Goal: Task Accomplishment & Management: Manage account settings

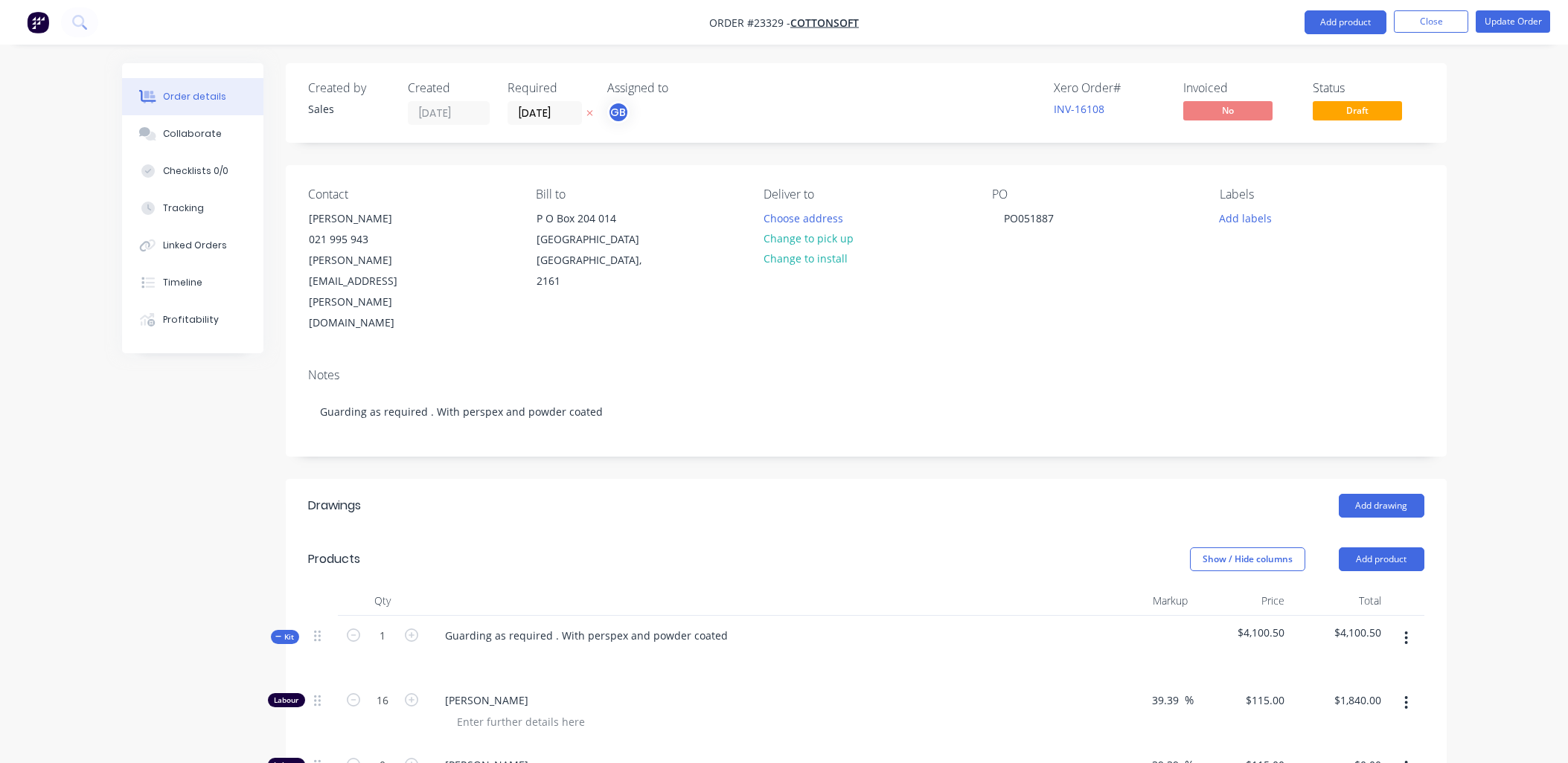
scroll to position [613, 0]
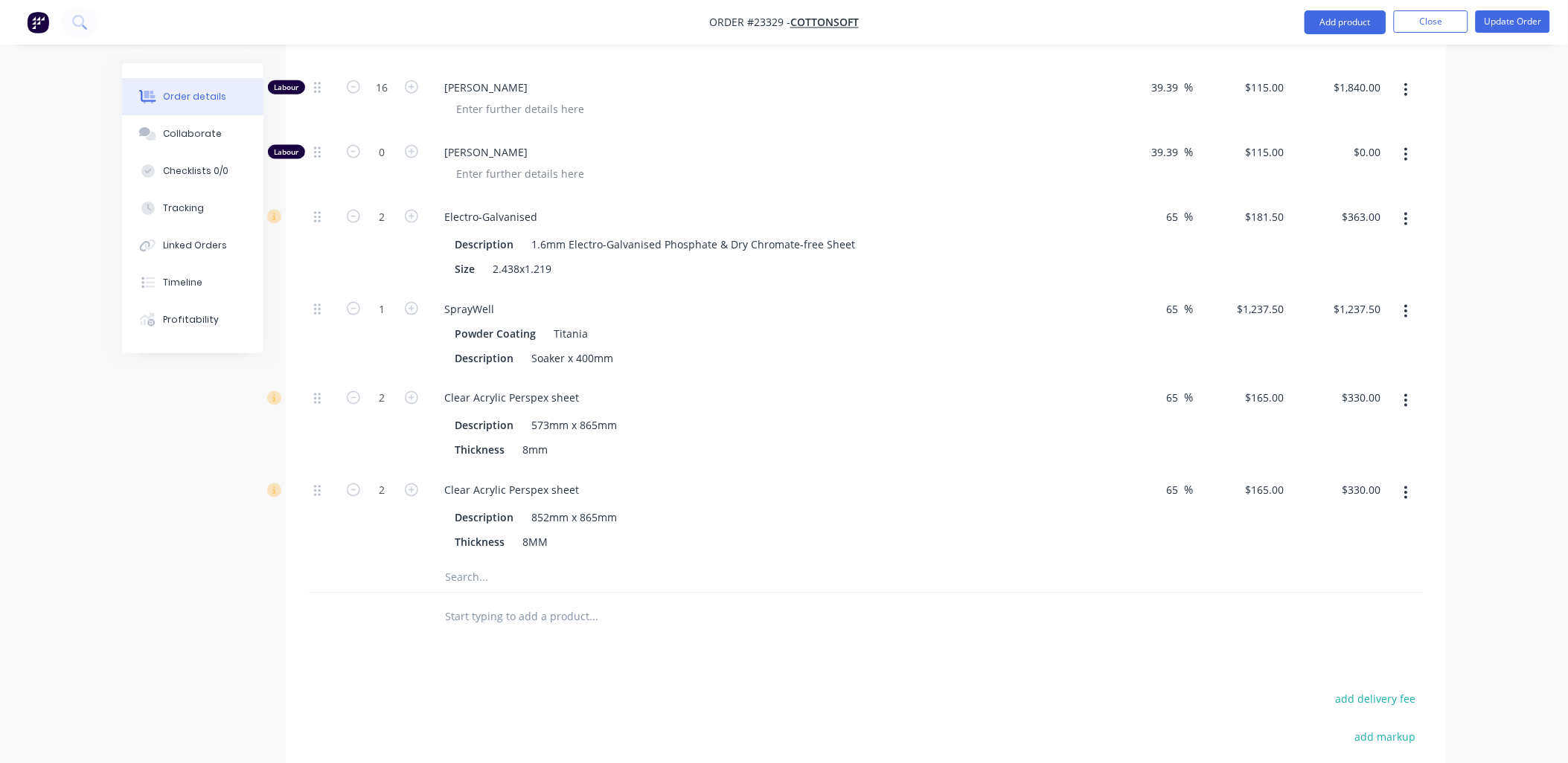
click at [1408, 485] on icon "button" at bounding box center [1406, 493] width 4 height 16
click at [1335, 581] on div "Delete" at bounding box center [1354, 592] width 115 height 22
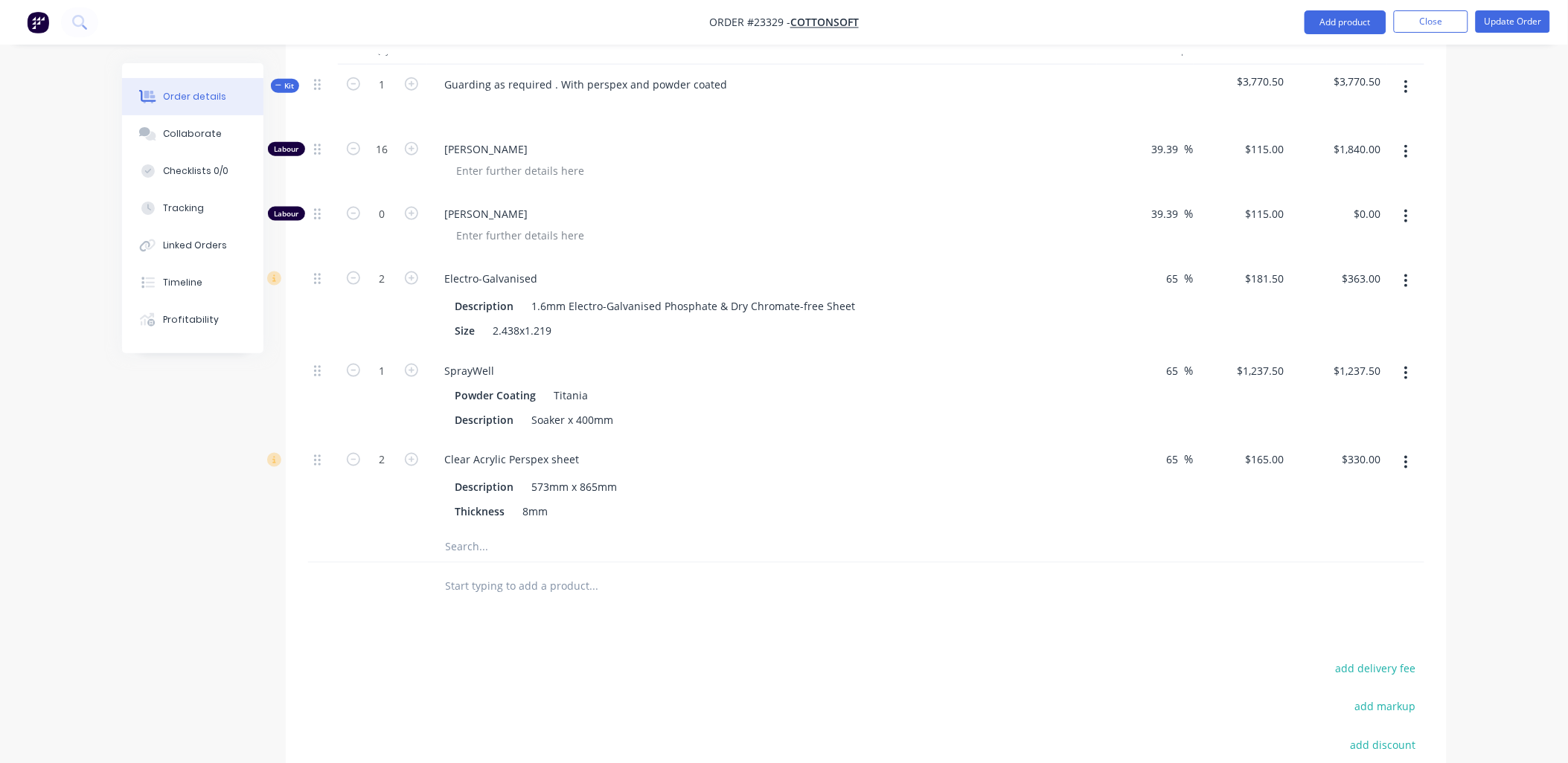
scroll to position [513, 0]
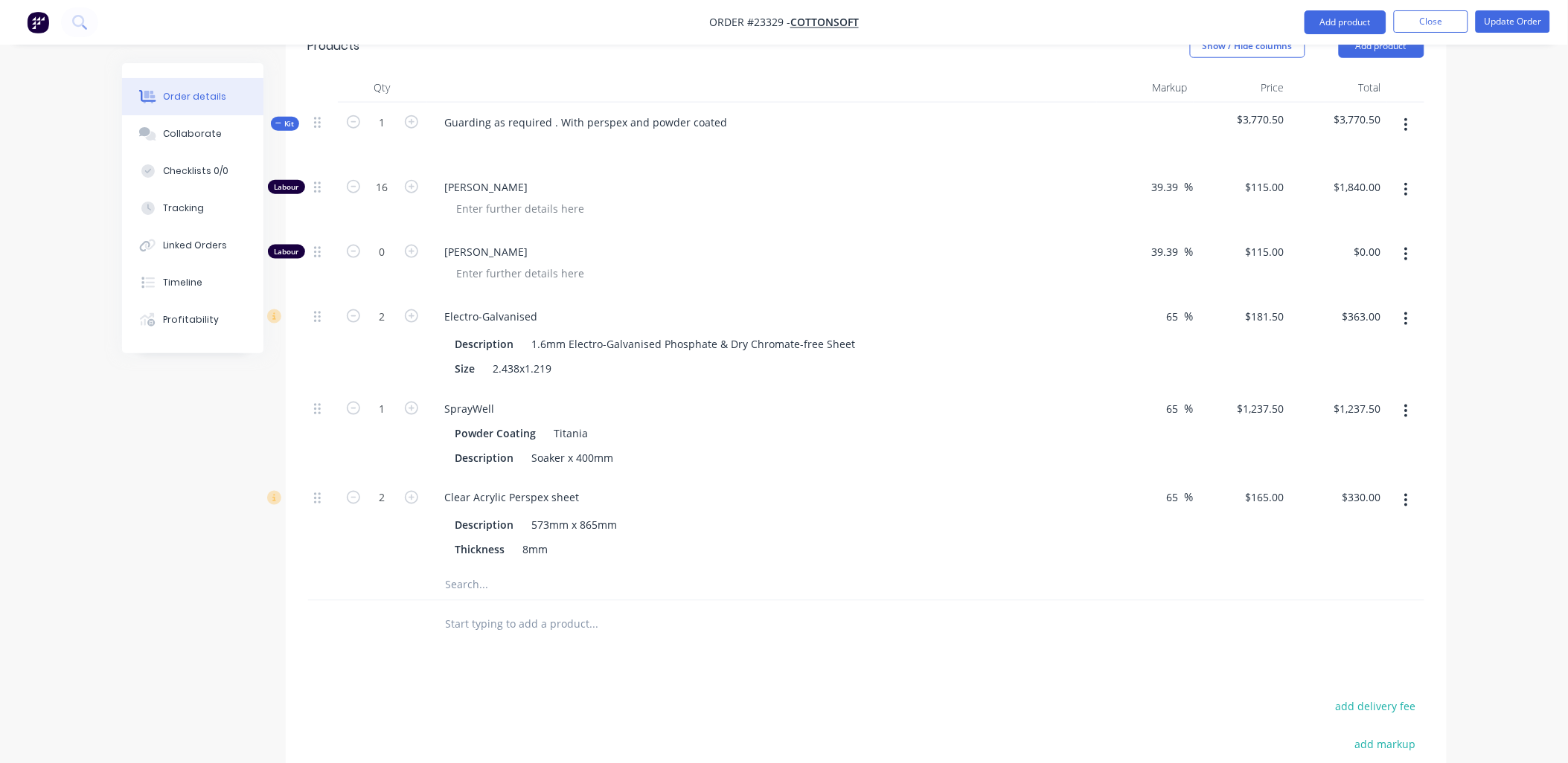
click at [1403, 398] on button "button" at bounding box center [1406, 412] width 35 height 26
click at [1329, 499] on div "Delete" at bounding box center [1354, 510] width 115 height 22
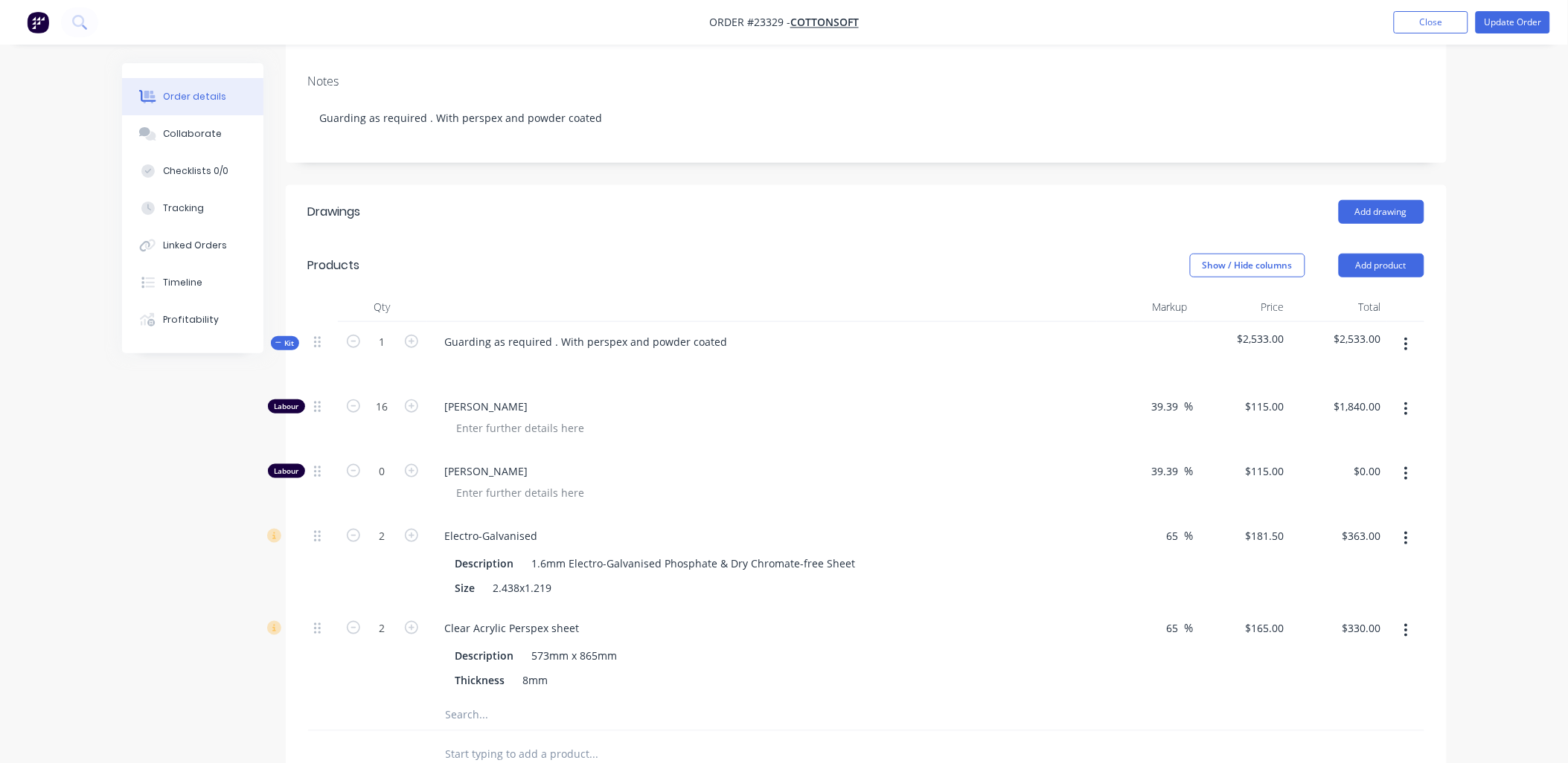
scroll to position [333, 0]
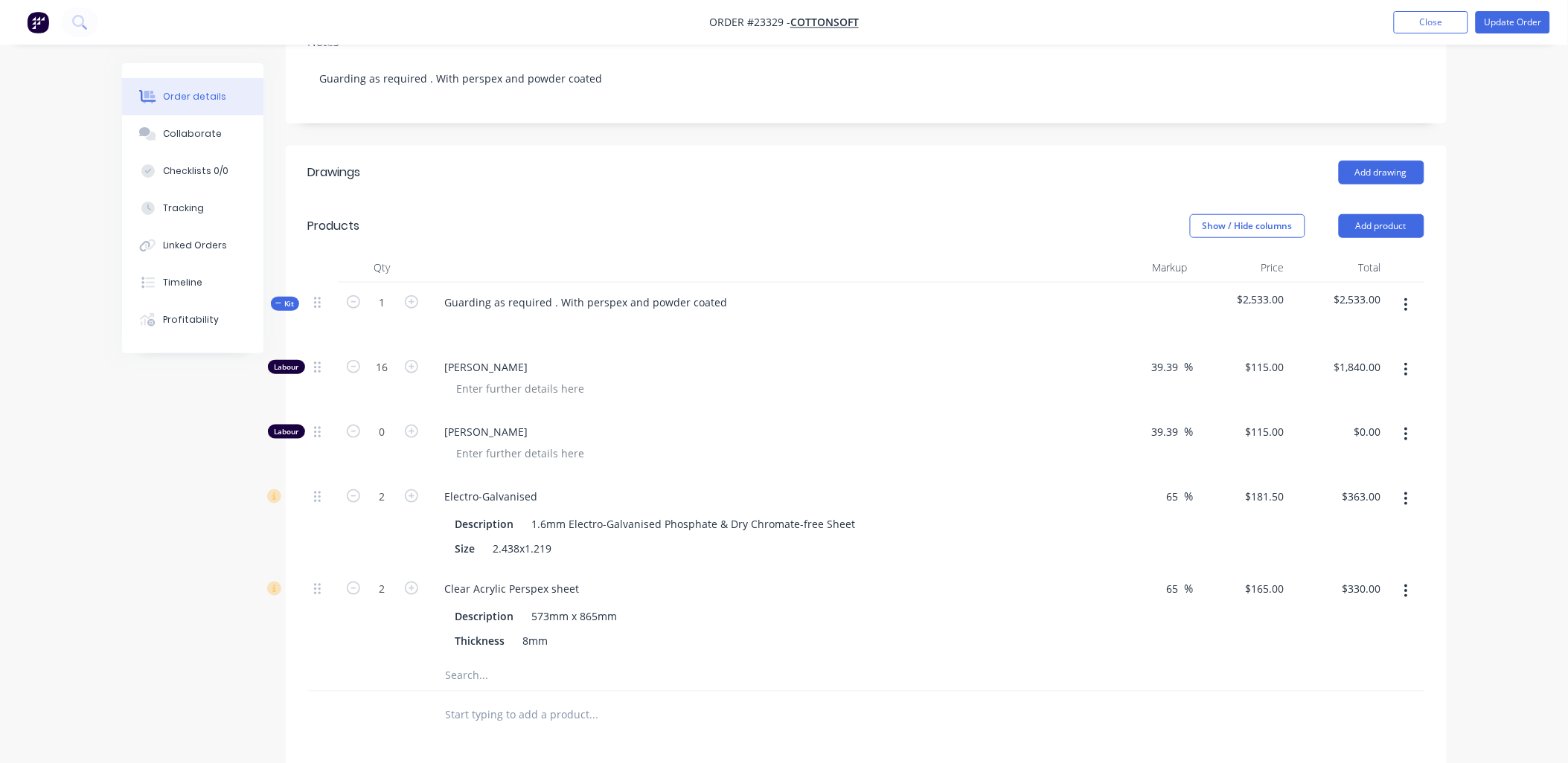
click at [1405, 583] on icon "button" at bounding box center [1406, 591] width 4 height 16
click at [1342, 679] on div "Delete" at bounding box center [1354, 690] width 115 height 22
click at [355, 360] on icon "button" at bounding box center [353, 366] width 13 height 13
type input "15"
type input "$1,725.00"
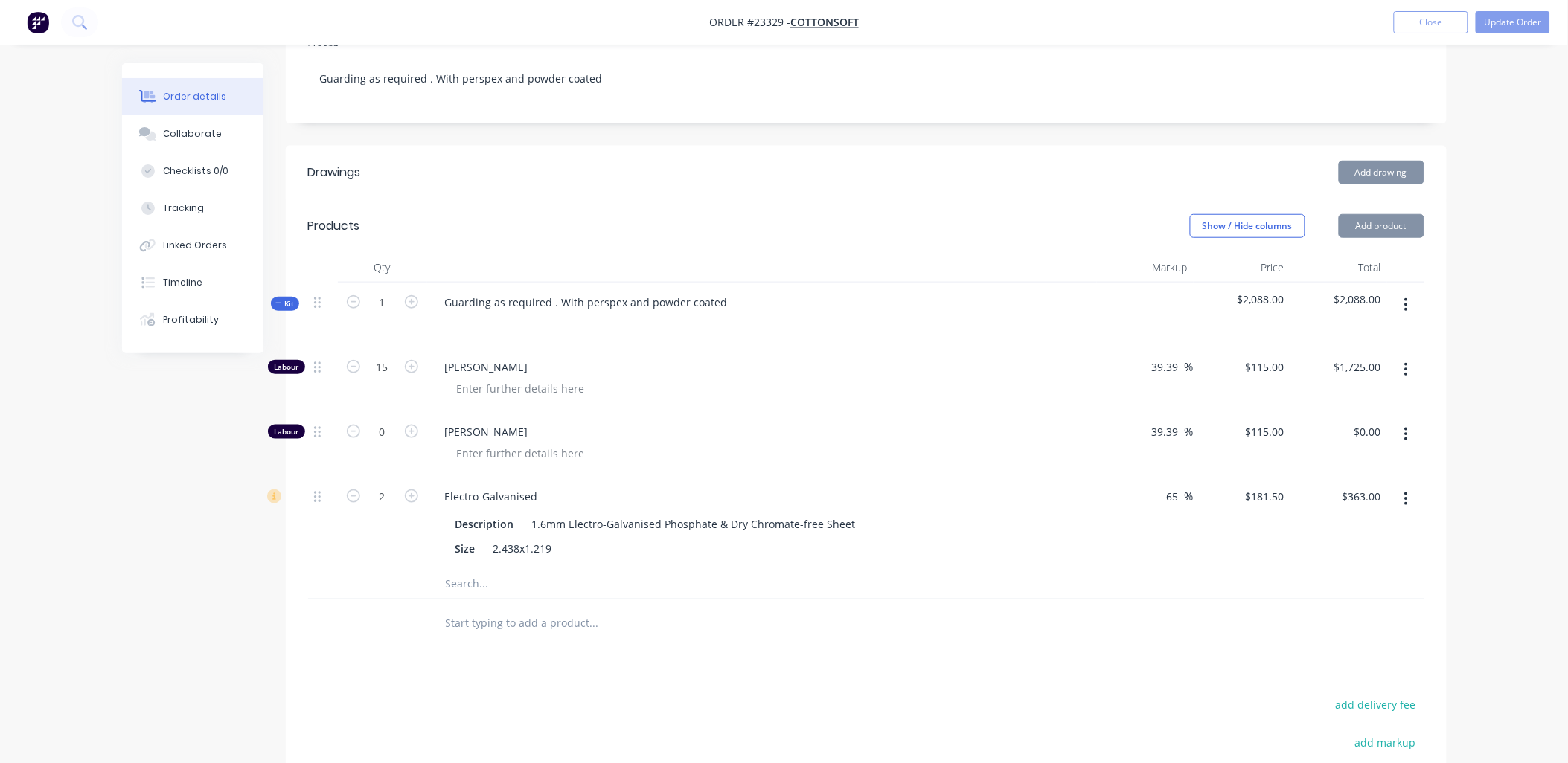
click at [355, 360] on icon "button" at bounding box center [353, 366] width 13 height 13
type input "14"
type input "$1,610.00"
click at [355, 360] on icon "button" at bounding box center [353, 366] width 13 height 13
type input "13"
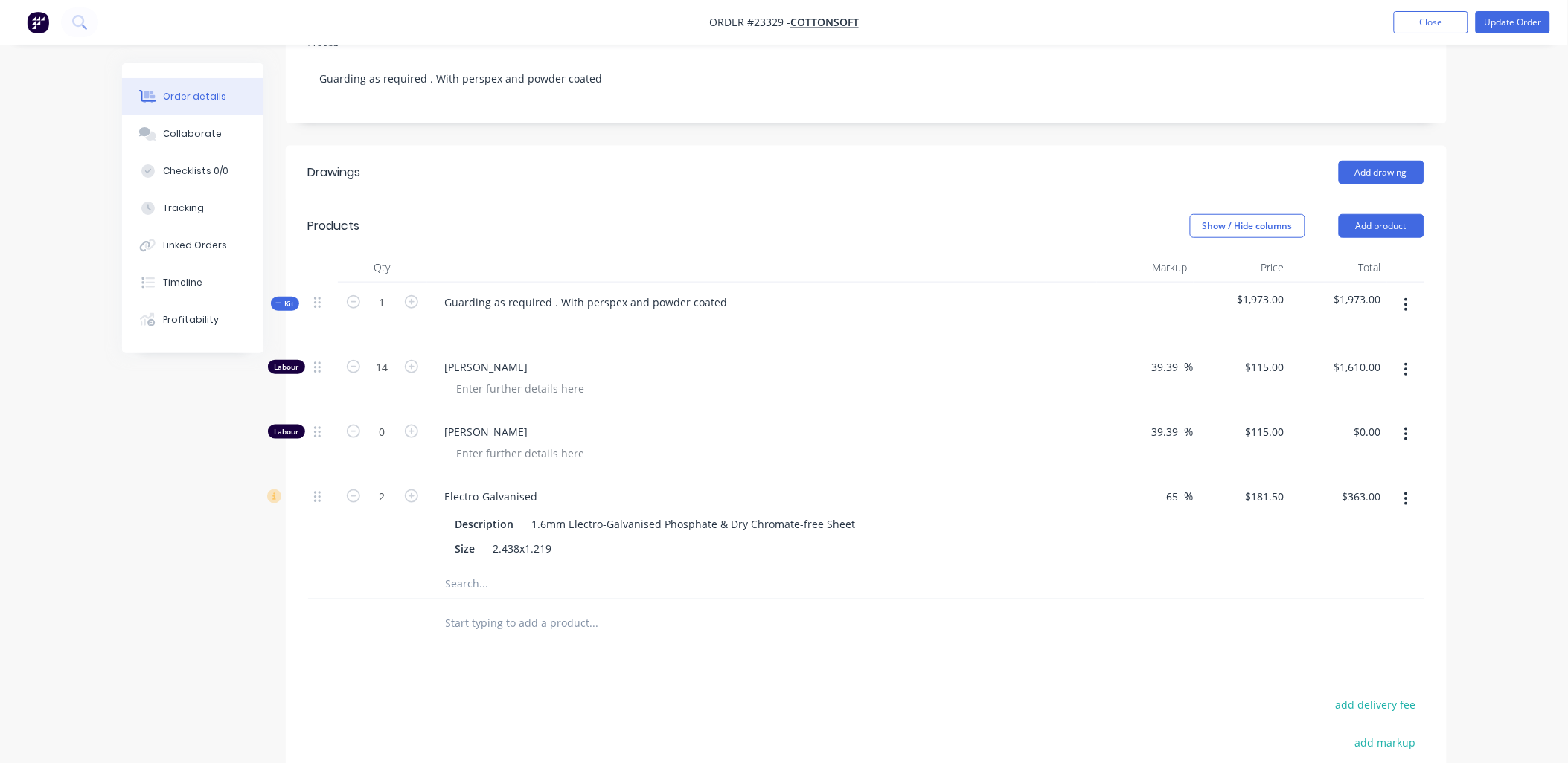
type input "$1,495.00"
click at [355, 360] on icon "button" at bounding box center [353, 366] width 13 height 13
type input "12"
type input "$1,380.00"
click at [355, 360] on icon "button" at bounding box center [353, 366] width 13 height 13
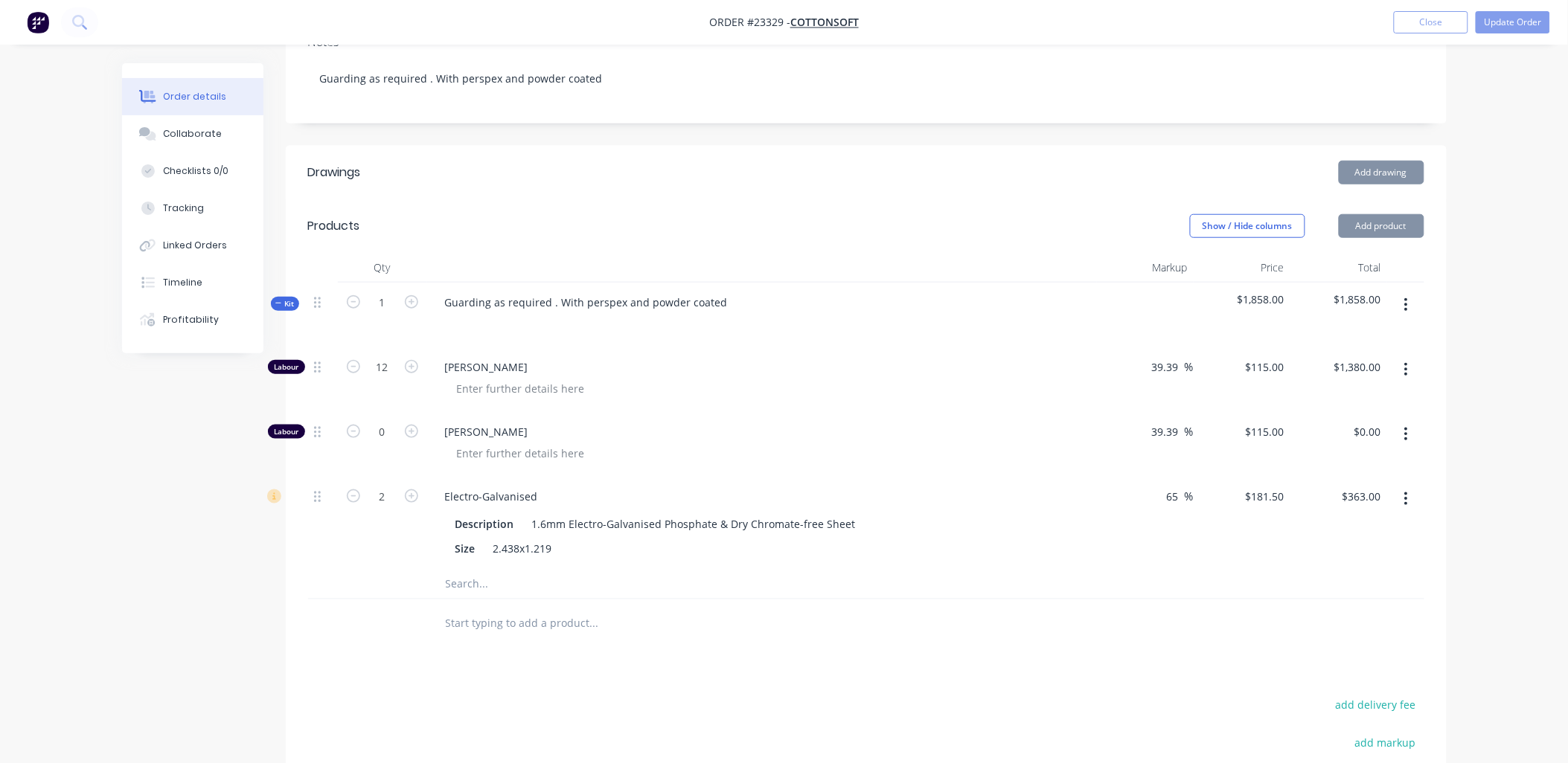
type input "11"
type input "$1,265.00"
click at [355, 360] on icon "button" at bounding box center [353, 366] width 13 height 13
type input "10"
type input "$1,150.00"
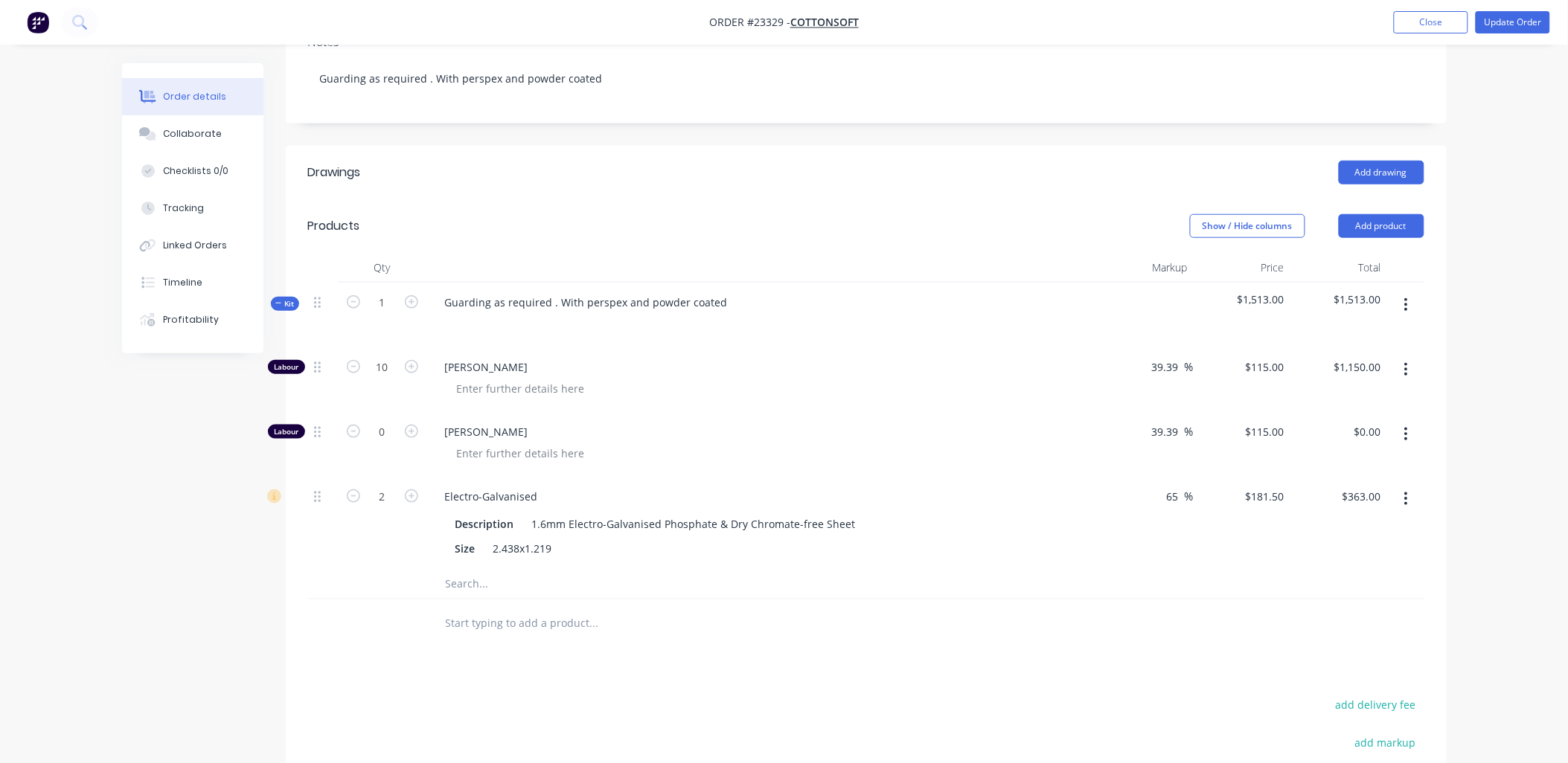
click at [355, 360] on icon "button" at bounding box center [353, 366] width 13 height 13
type input "9"
type input "$1,035.00"
click at [354, 360] on icon "button" at bounding box center [353, 366] width 13 height 13
type input "8"
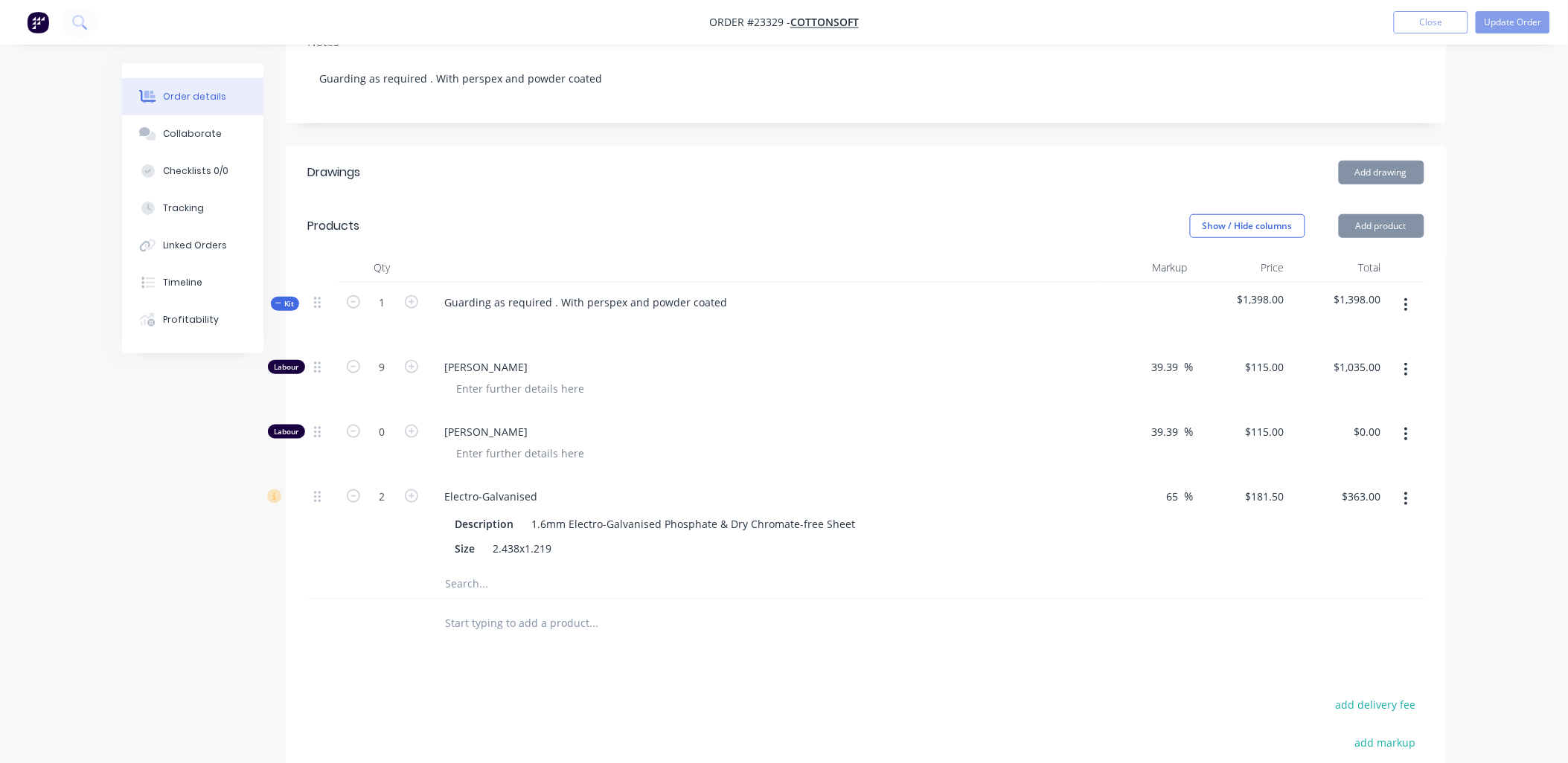
type input "$920.00"
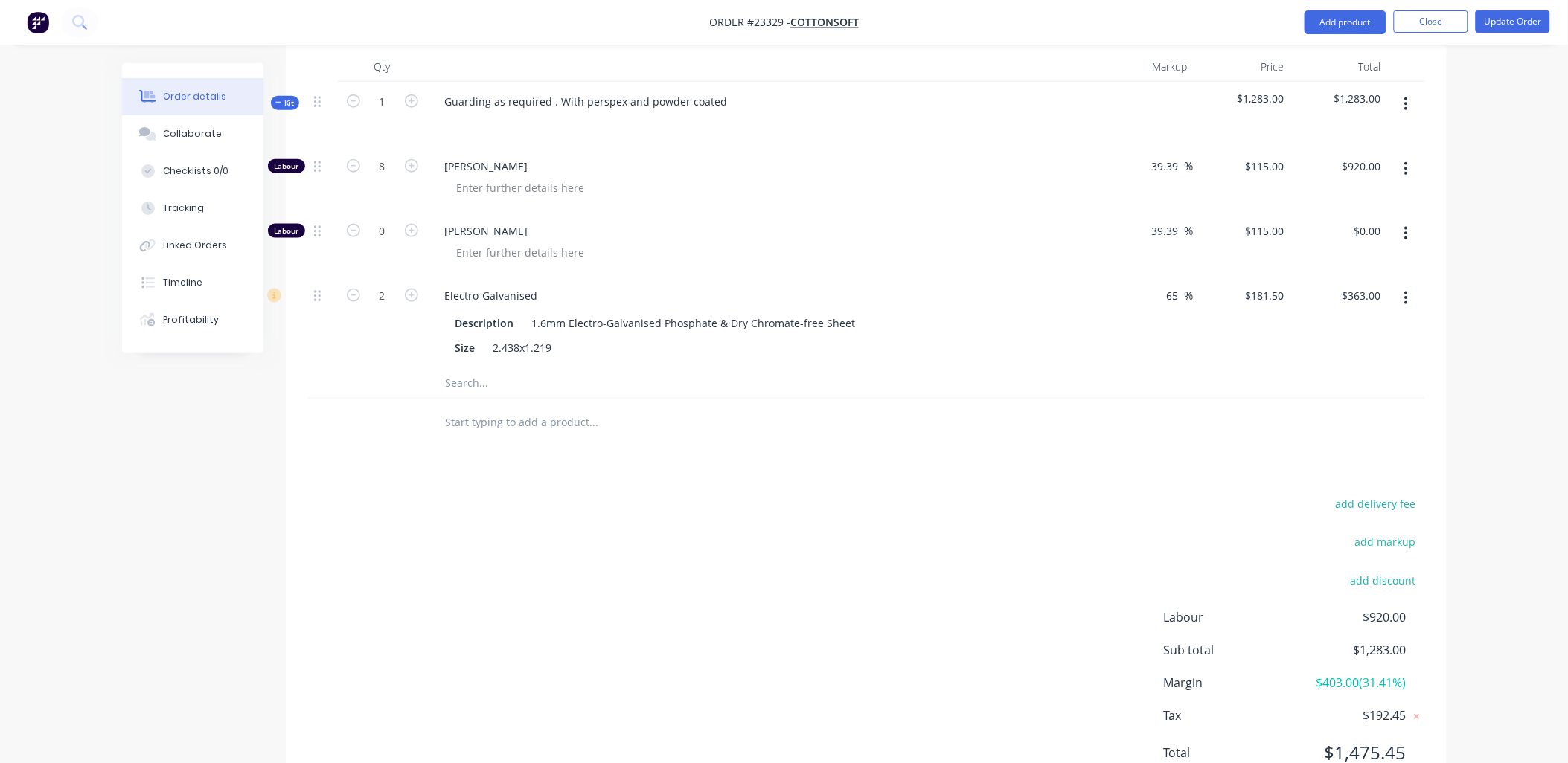
scroll to position [320, 0]
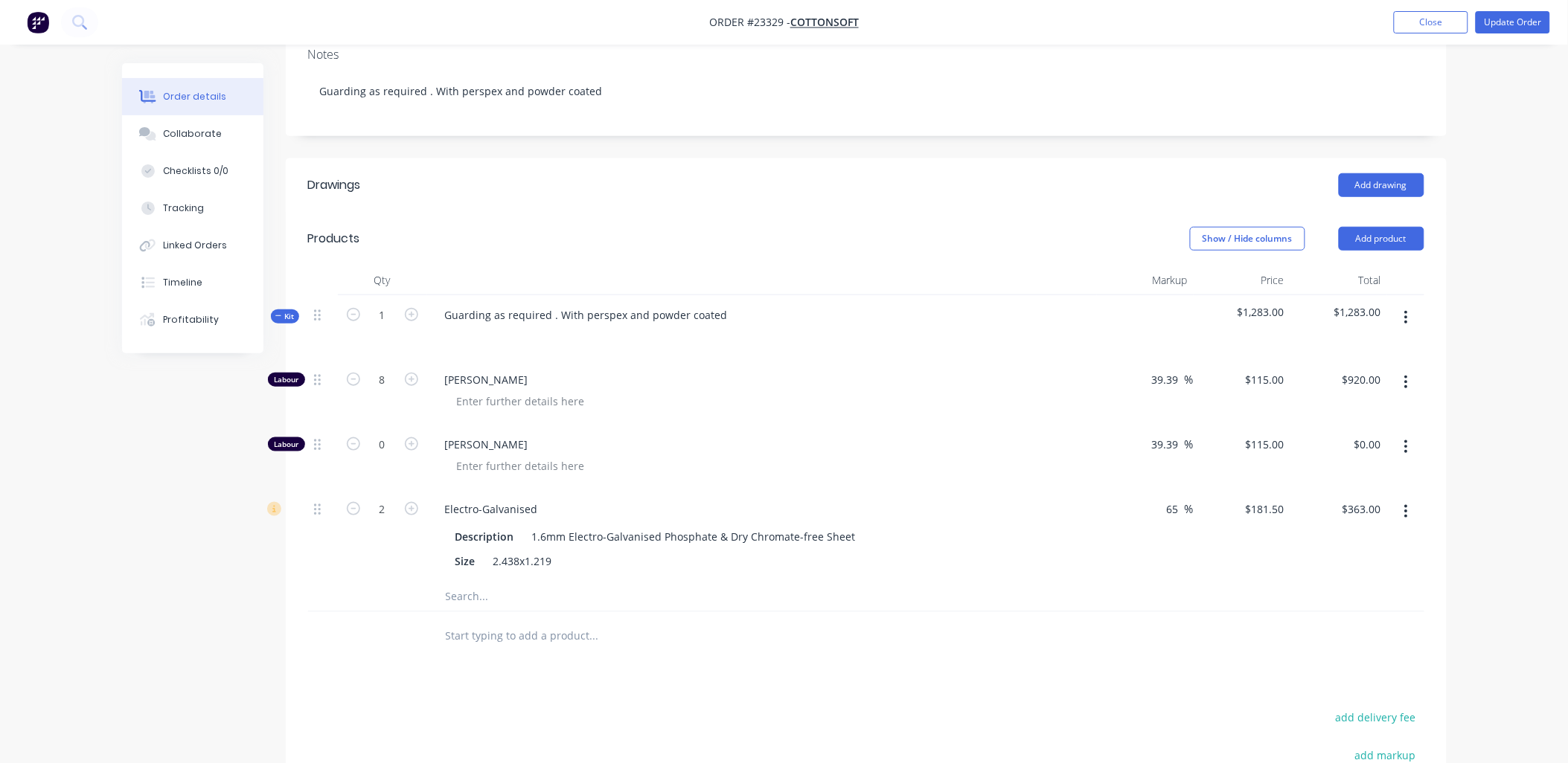
click at [355, 373] on icon "button" at bounding box center [353, 380] width 13 height 13
type input "7"
type input "$805.00"
click at [355, 373] on icon "button" at bounding box center [353, 380] width 13 height 13
type input "6"
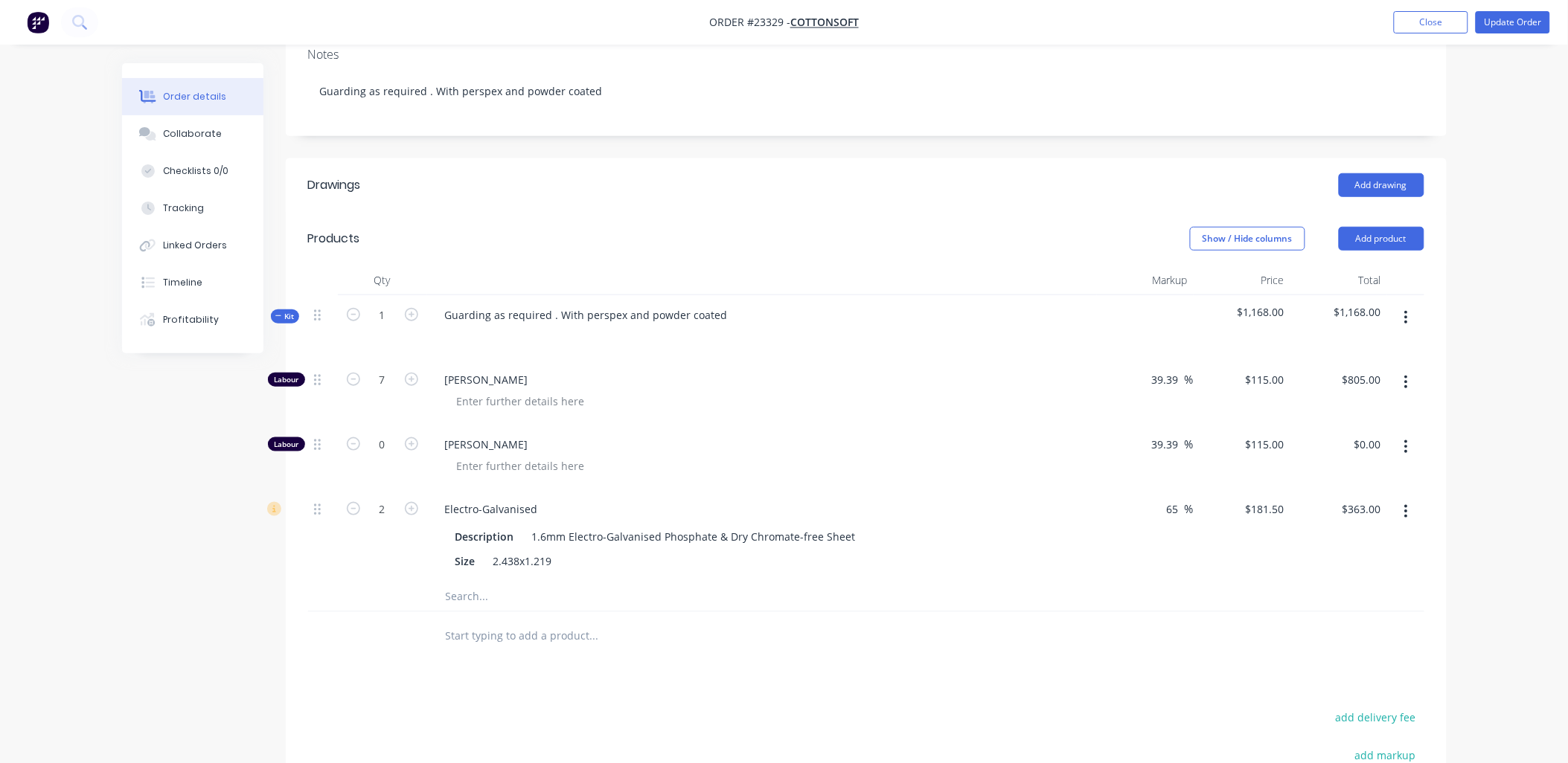
type input "$690.00"
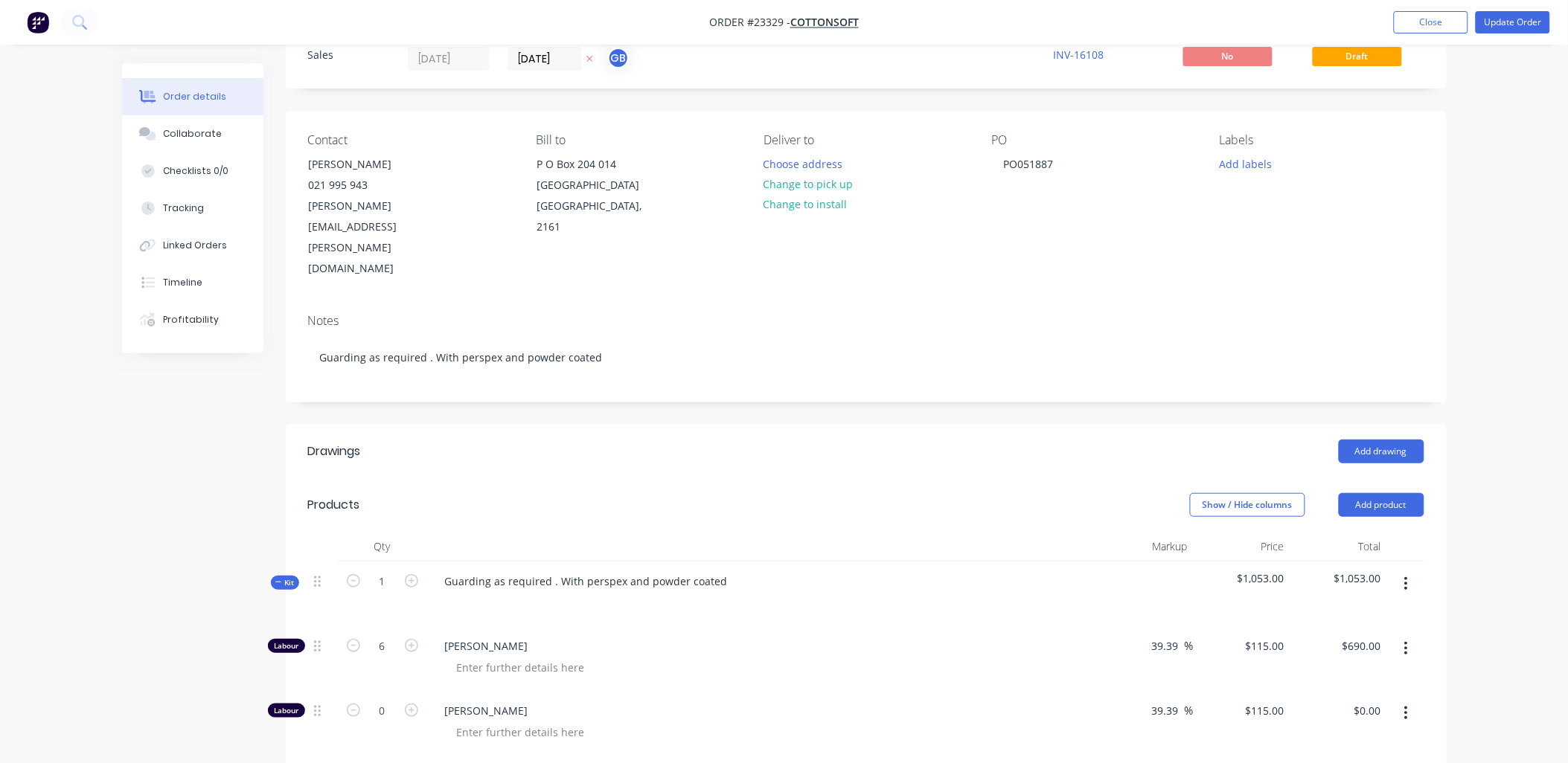
scroll to position [0, 0]
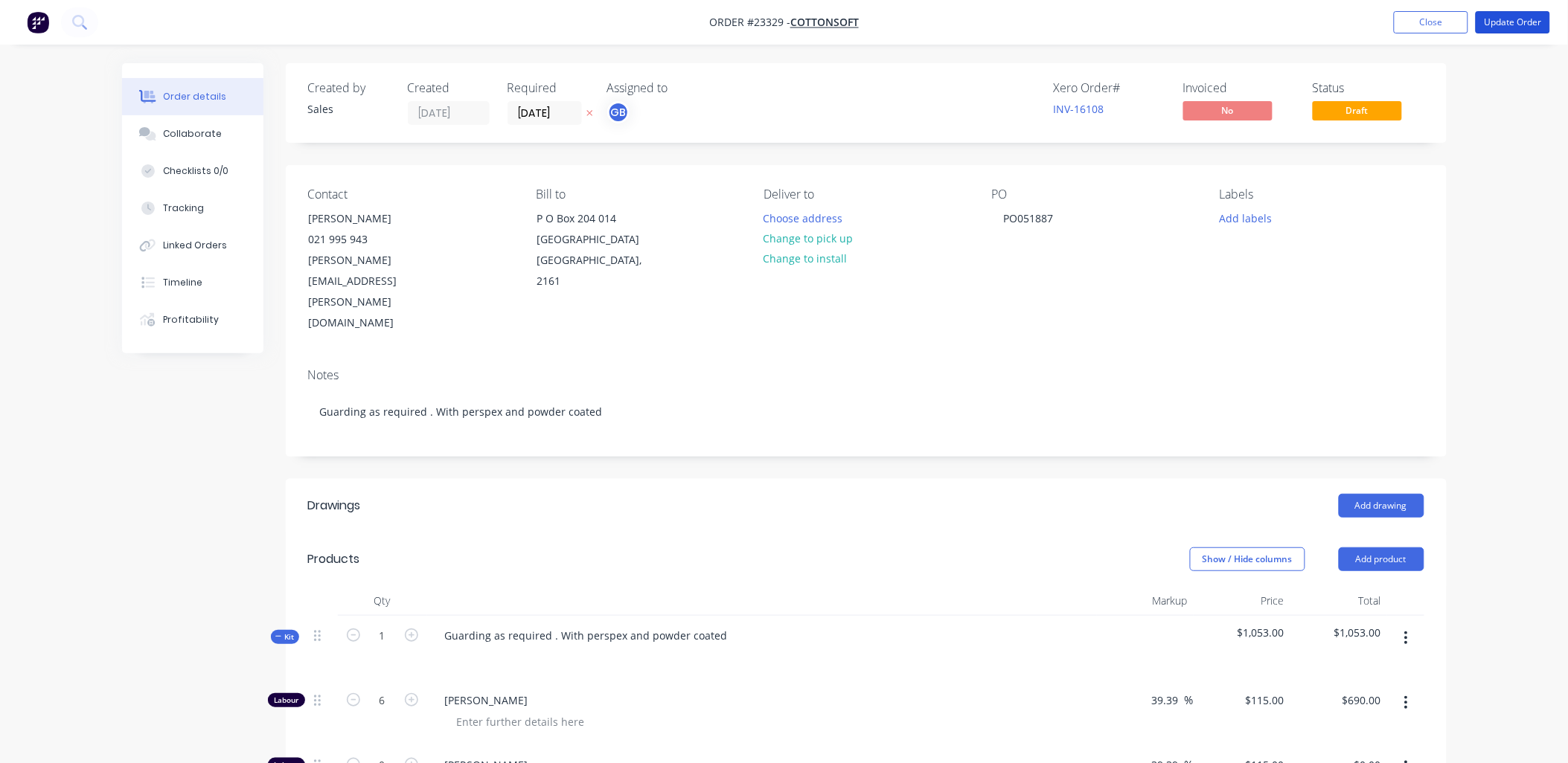
click at [1502, 20] on button "Update Order" at bounding box center [1512, 23] width 74 height 23
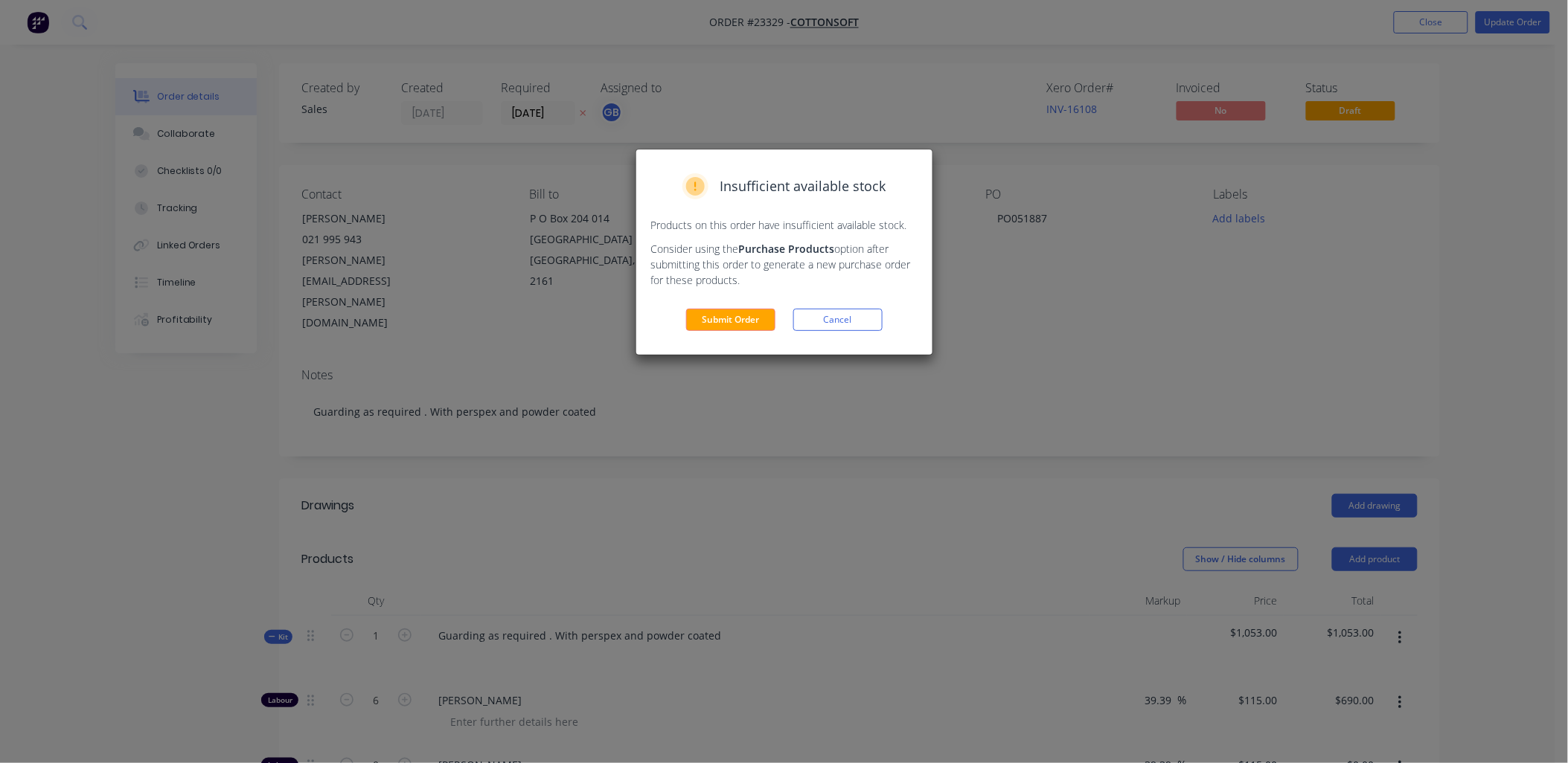
click at [732, 317] on button "Submit Order" at bounding box center [730, 320] width 90 height 23
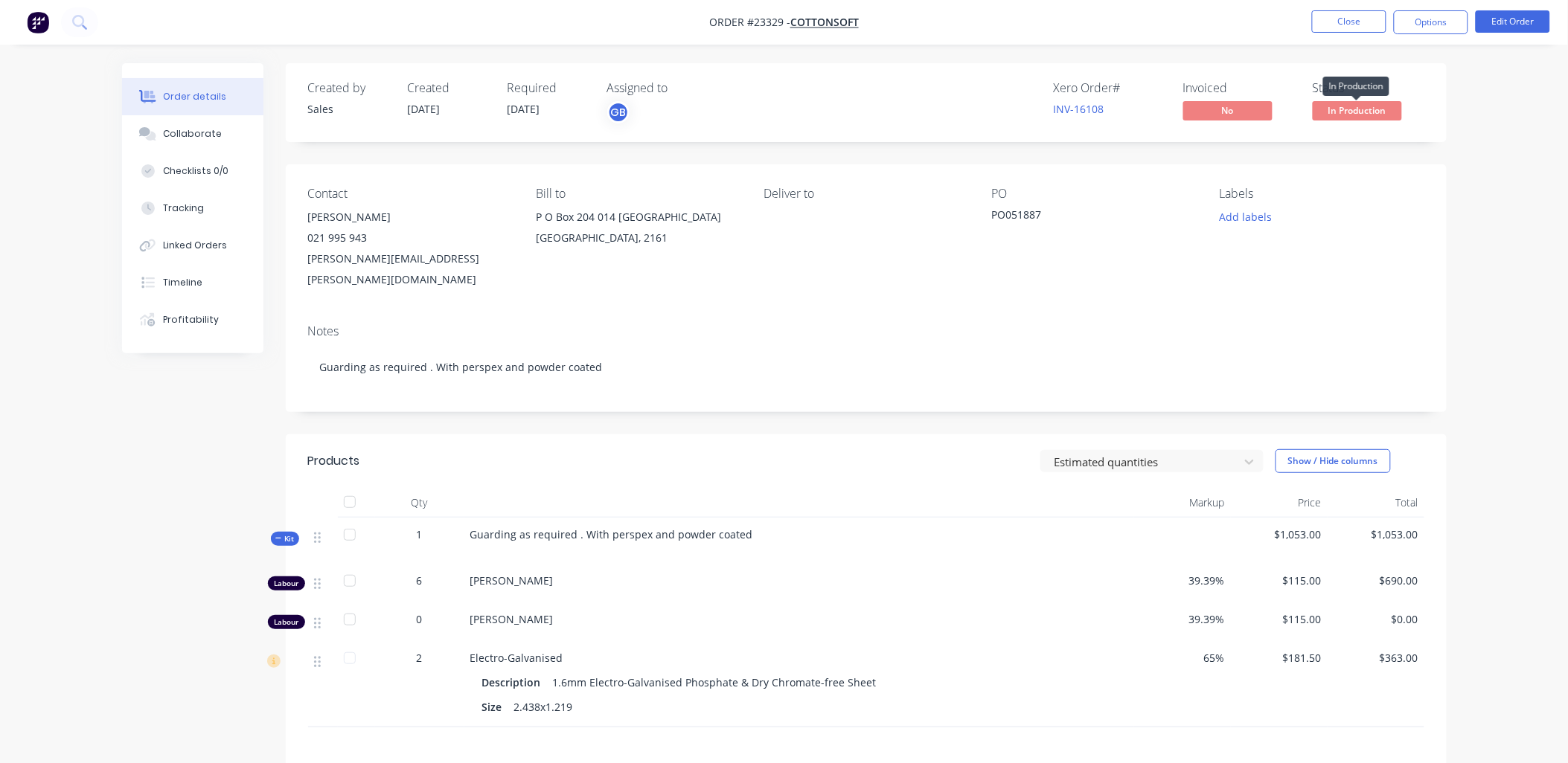
click at [1365, 109] on span "In Production" at bounding box center [1357, 110] width 90 height 19
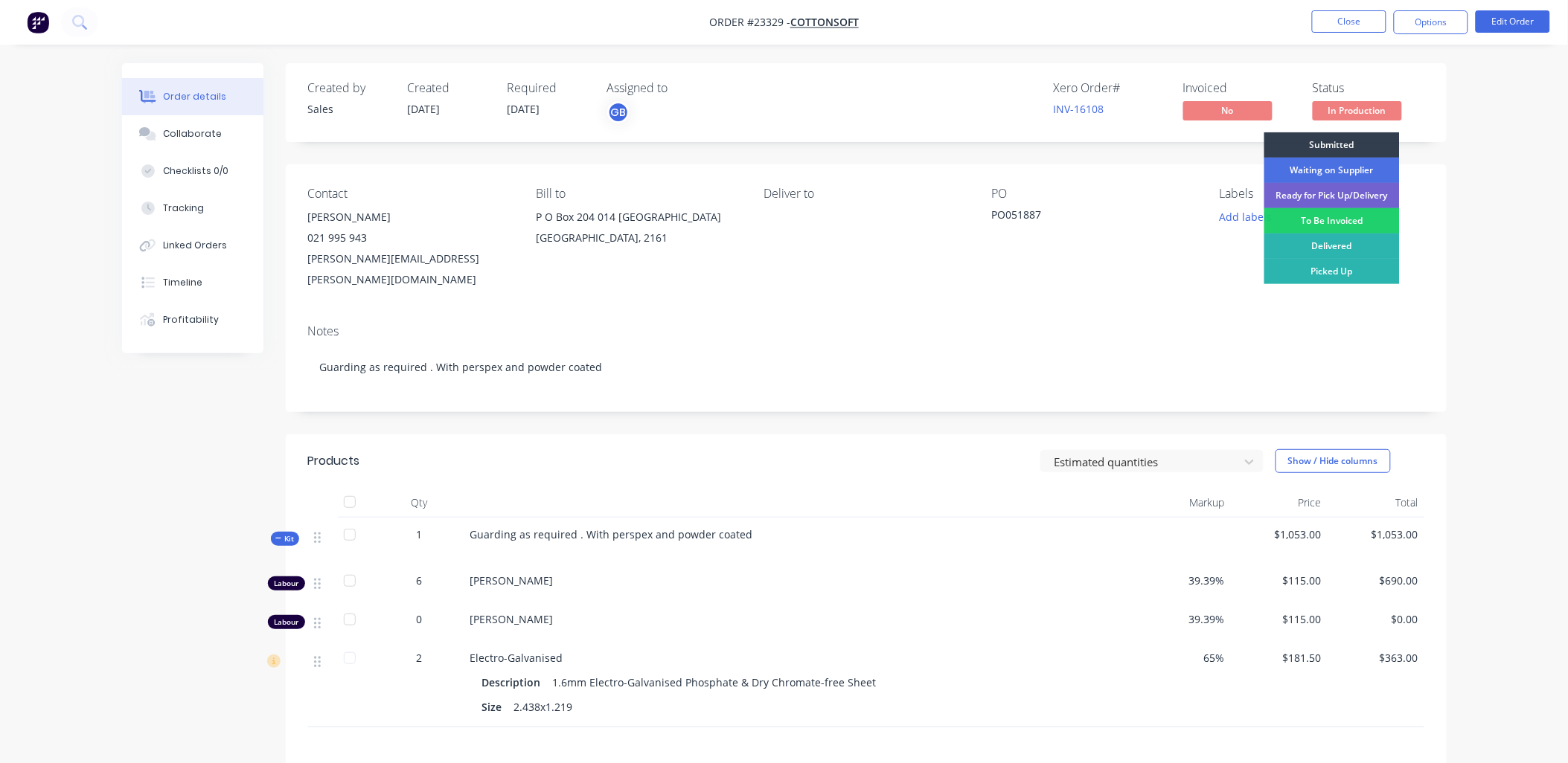
click at [1351, 273] on div "Picked Up" at bounding box center [1332, 271] width 136 height 25
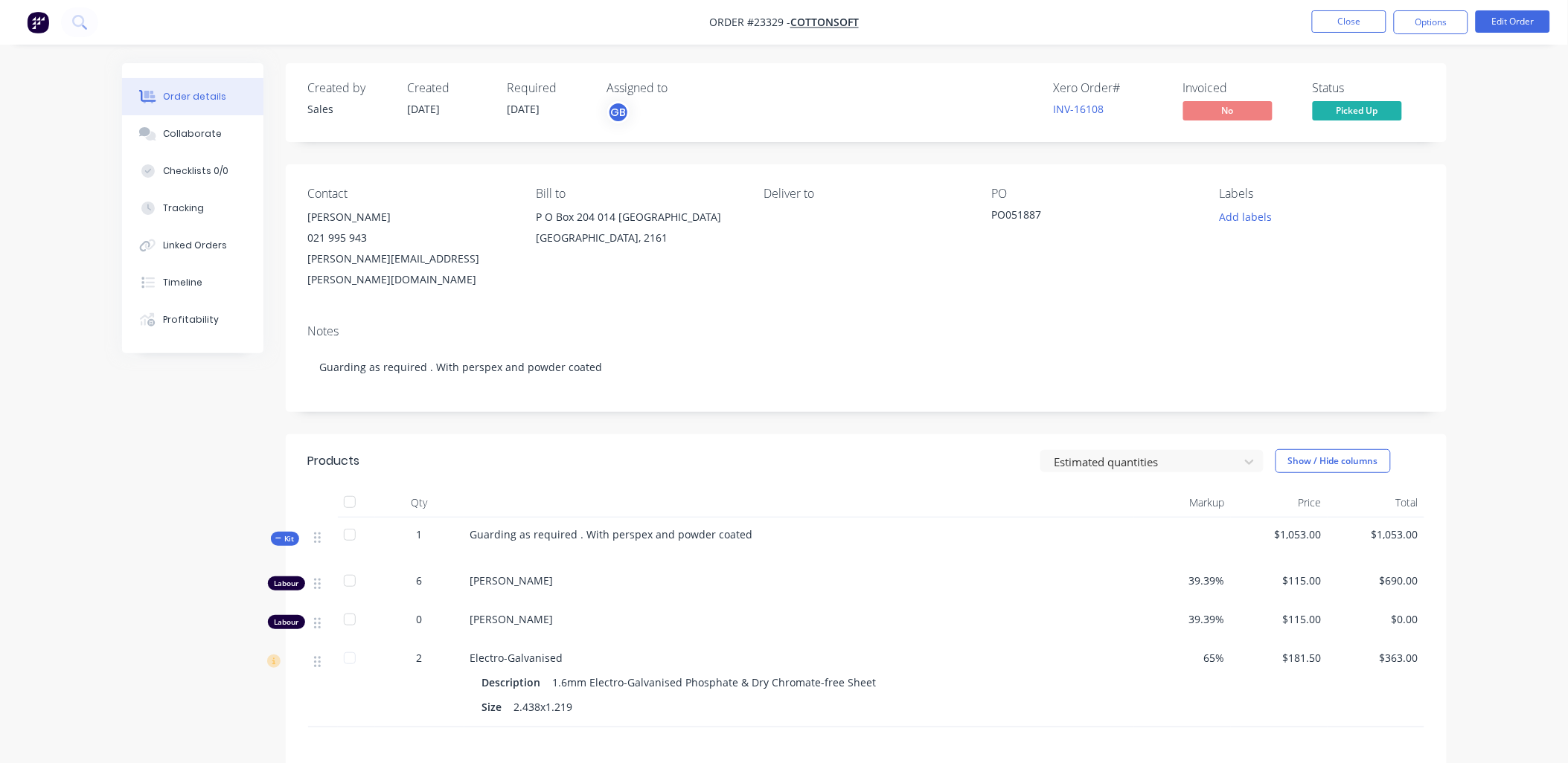
click at [1432, 24] on button "Options" at bounding box center [1430, 22] width 74 height 24
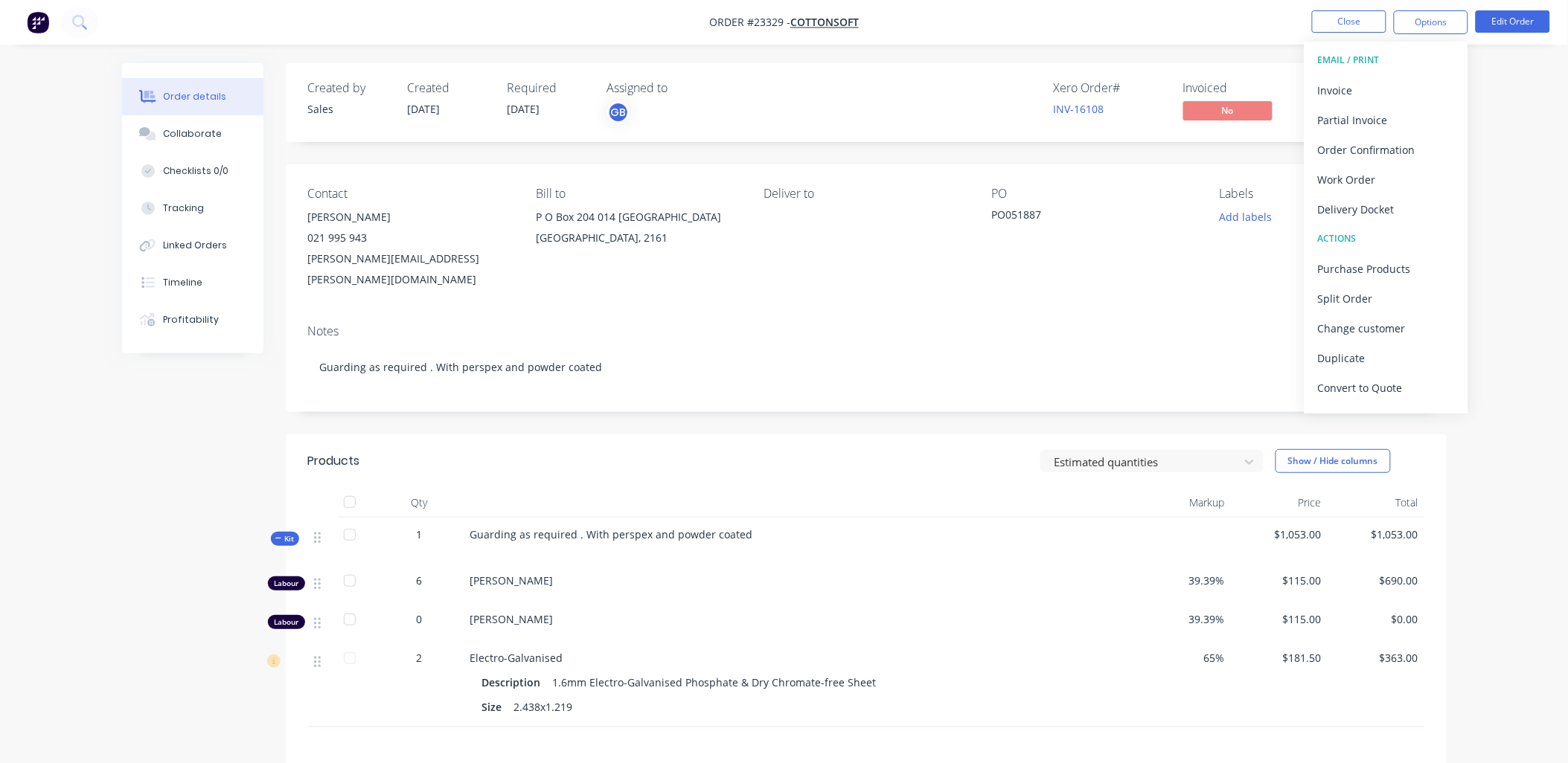
click at [1348, 175] on div "Work Order" at bounding box center [1386, 179] width 137 height 22
click at [1340, 151] on div "Without pricing" at bounding box center [1386, 150] width 137 height 22
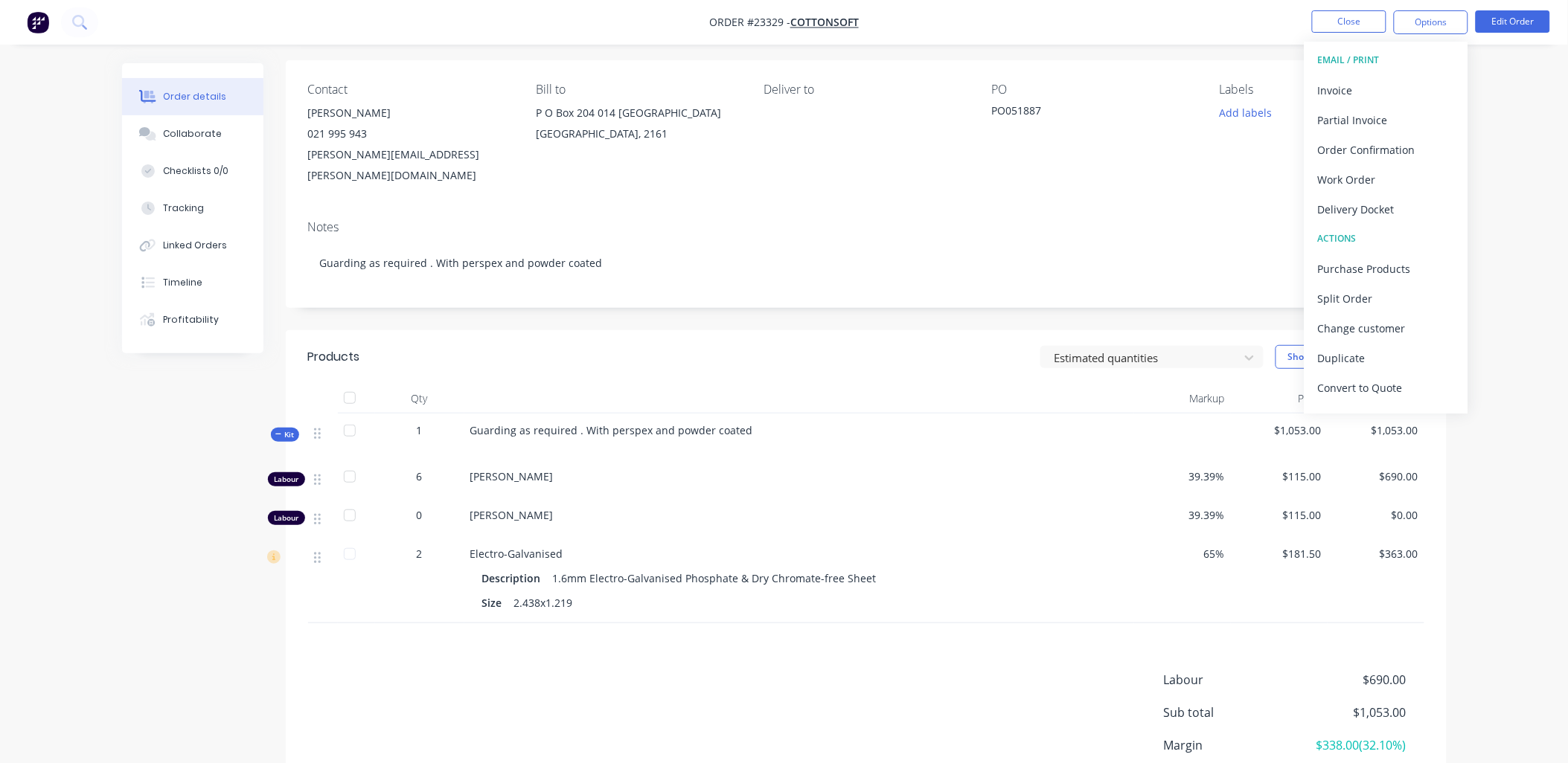
scroll to position [211, 0]
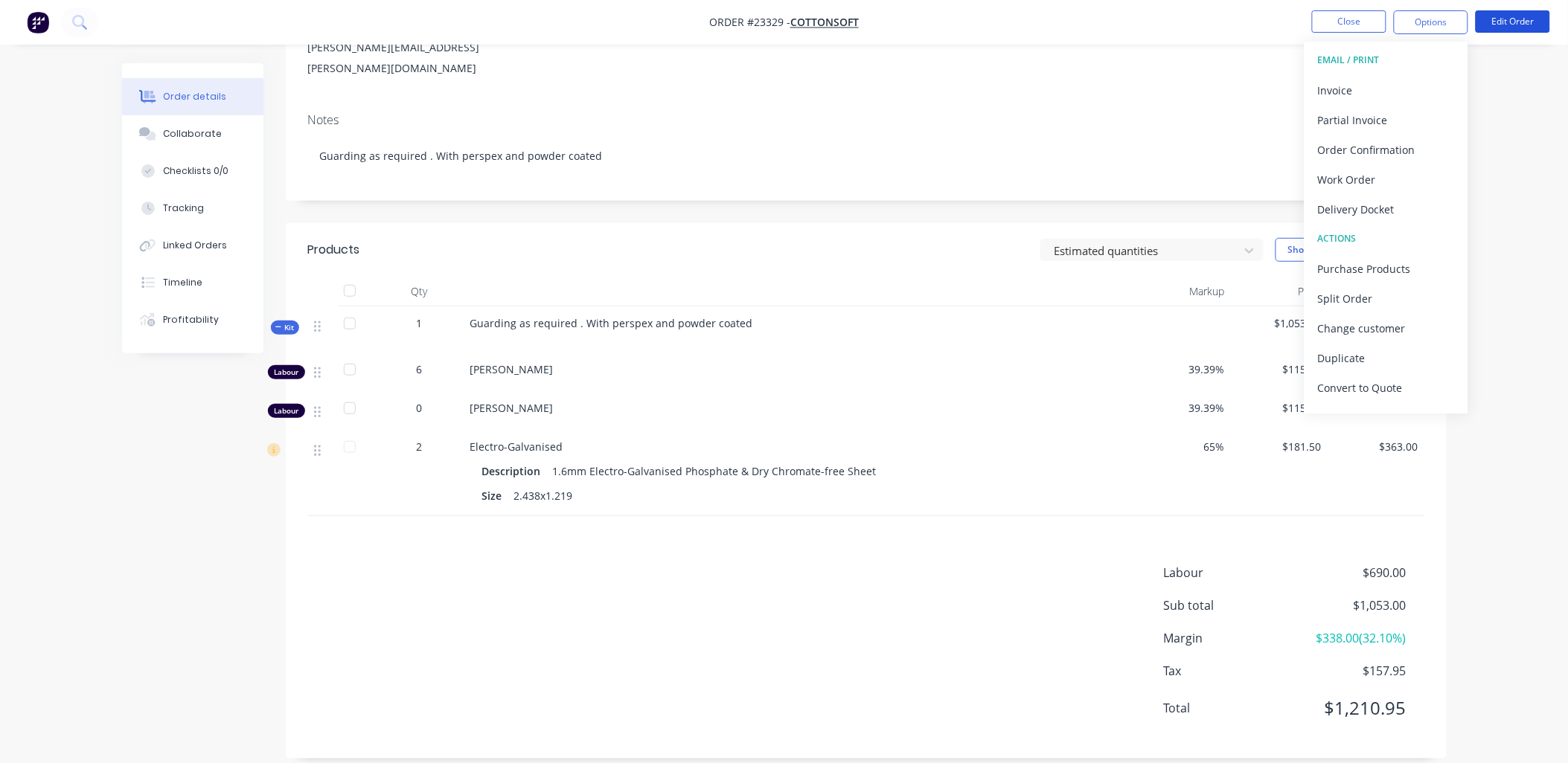
click at [1510, 26] on button "Edit Order" at bounding box center [1512, 22] width 74 height 23
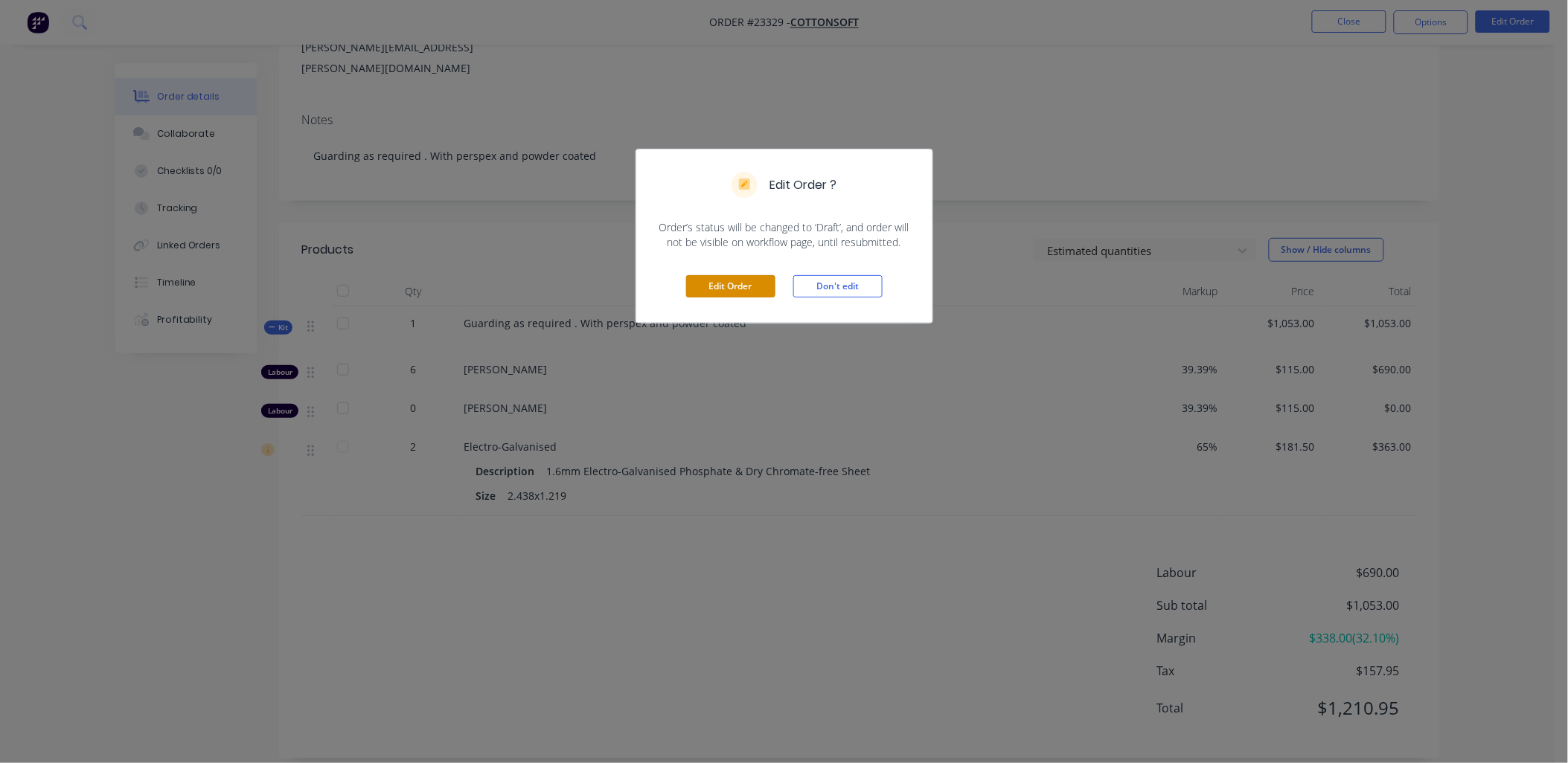
click at [762, 286] on button "Edit Order" at bounding box center [730, 286] width 90 height 23
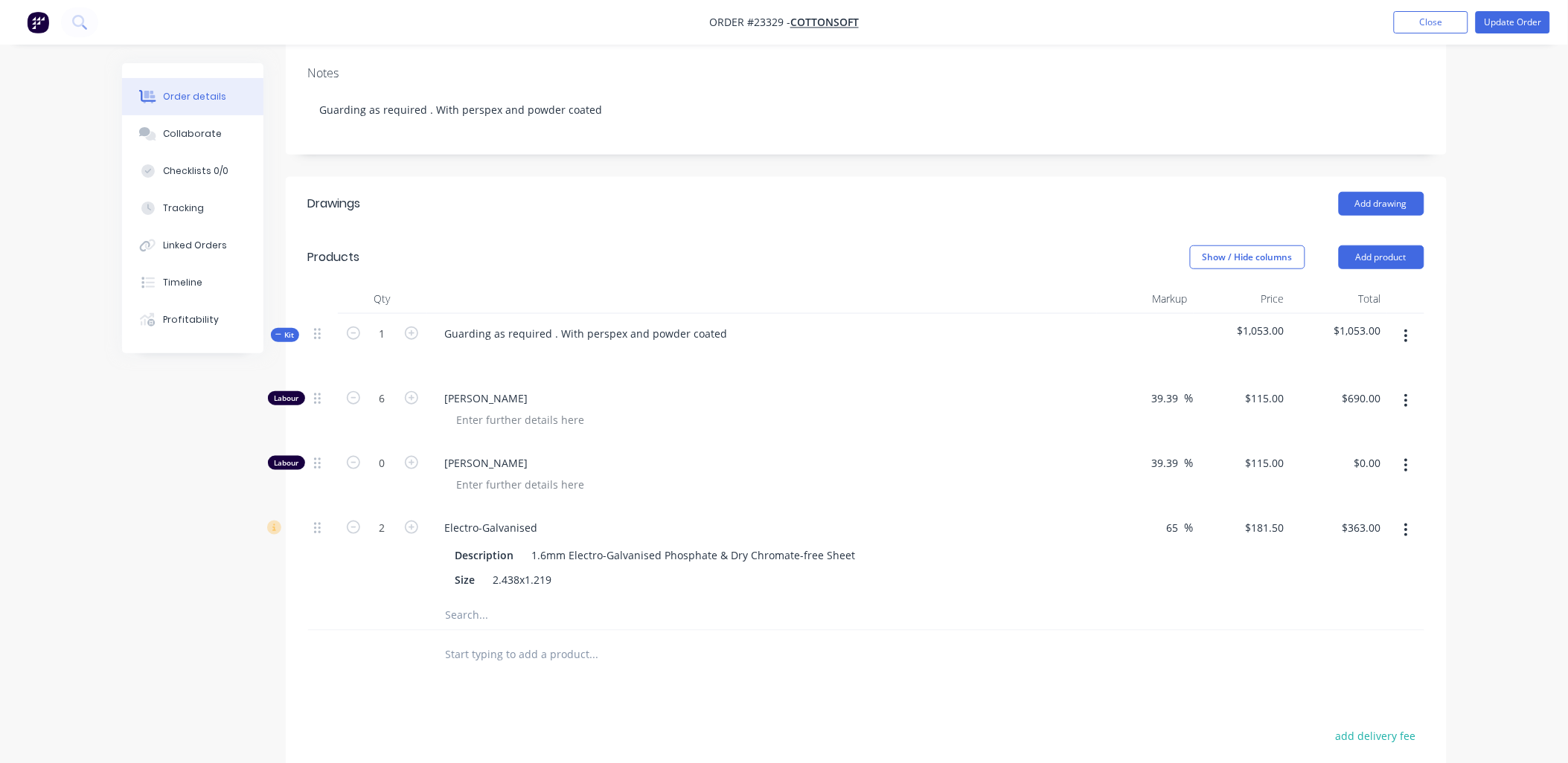
scroll to position [308, 0]
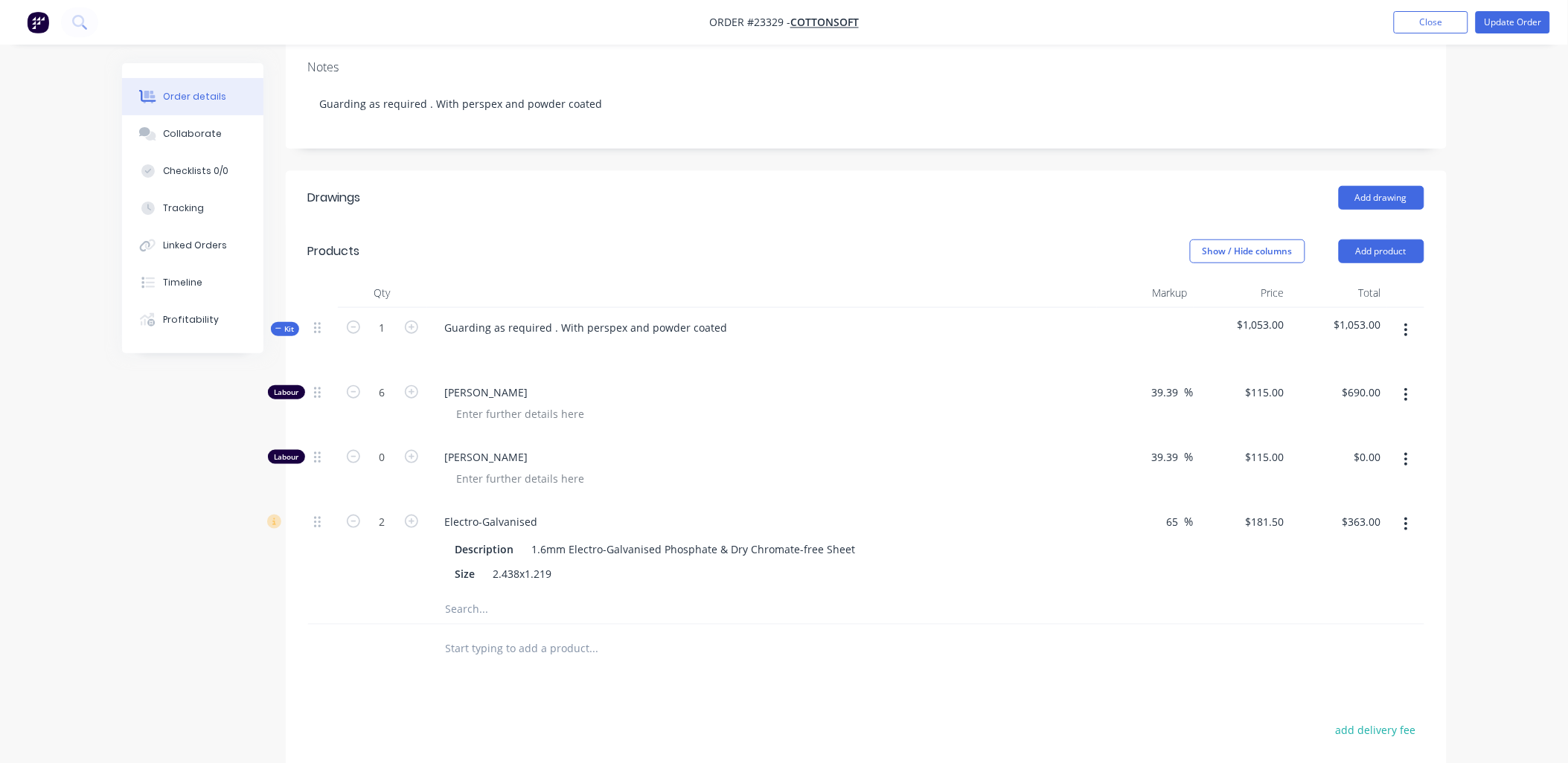
click at [412, 385] on icon "button" at bounding box center [412, 392] width 13 height 13
type input "7"
type input "$805.00"
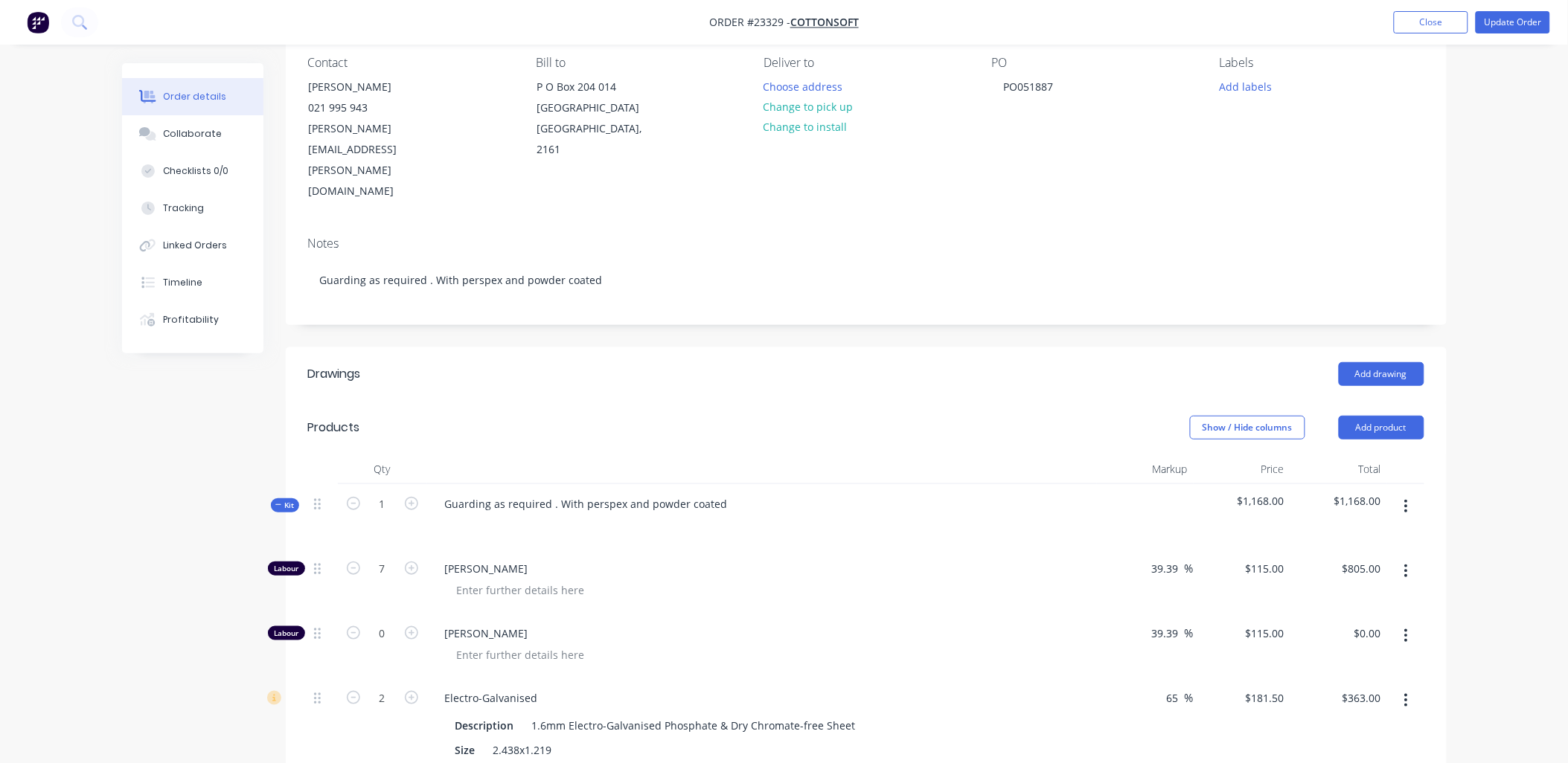
scroll to position [126, 0]
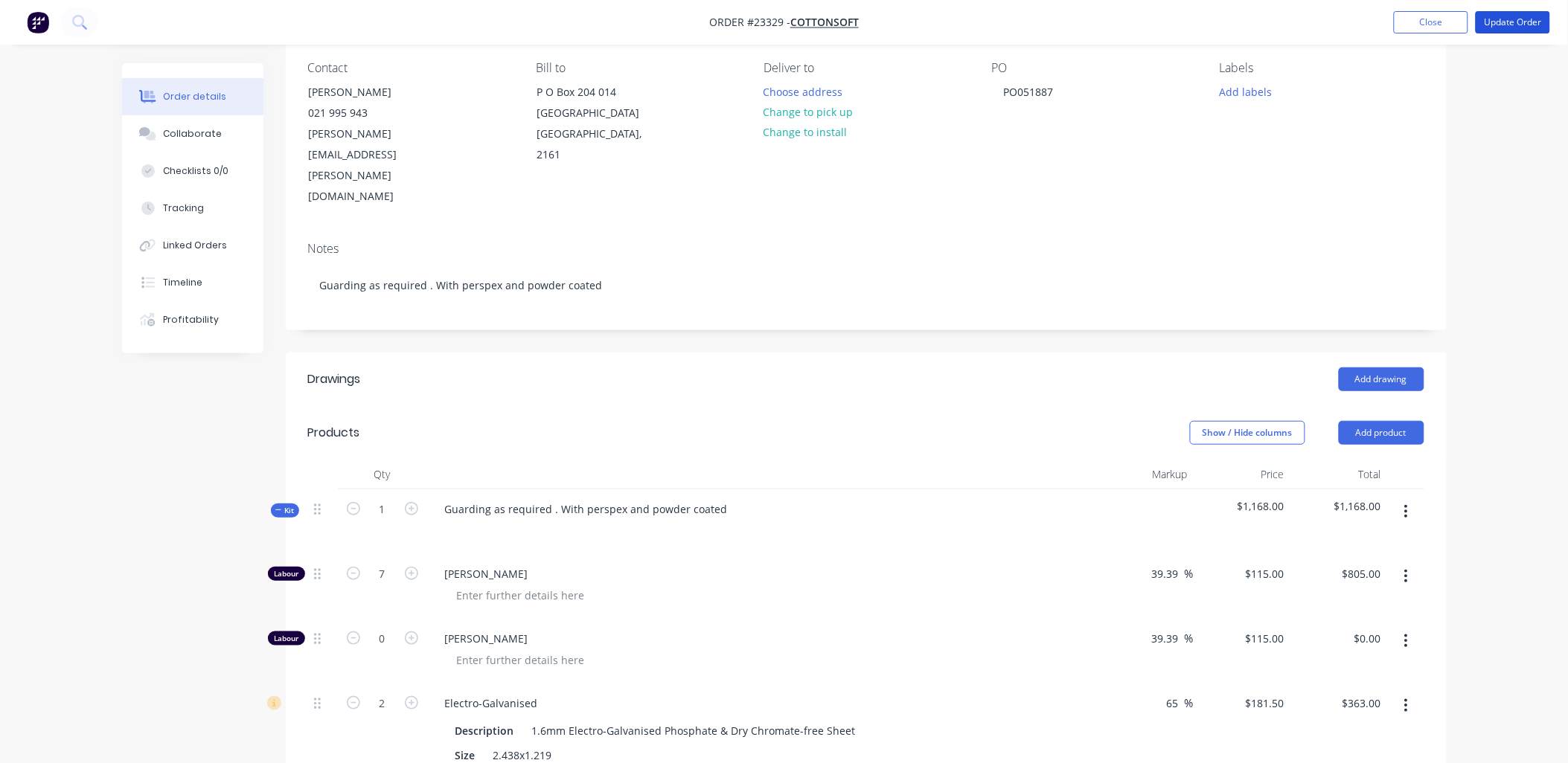
click at [1521, 23] on button "Update Order" at bounding box center [1512, 23] width 74 height 23
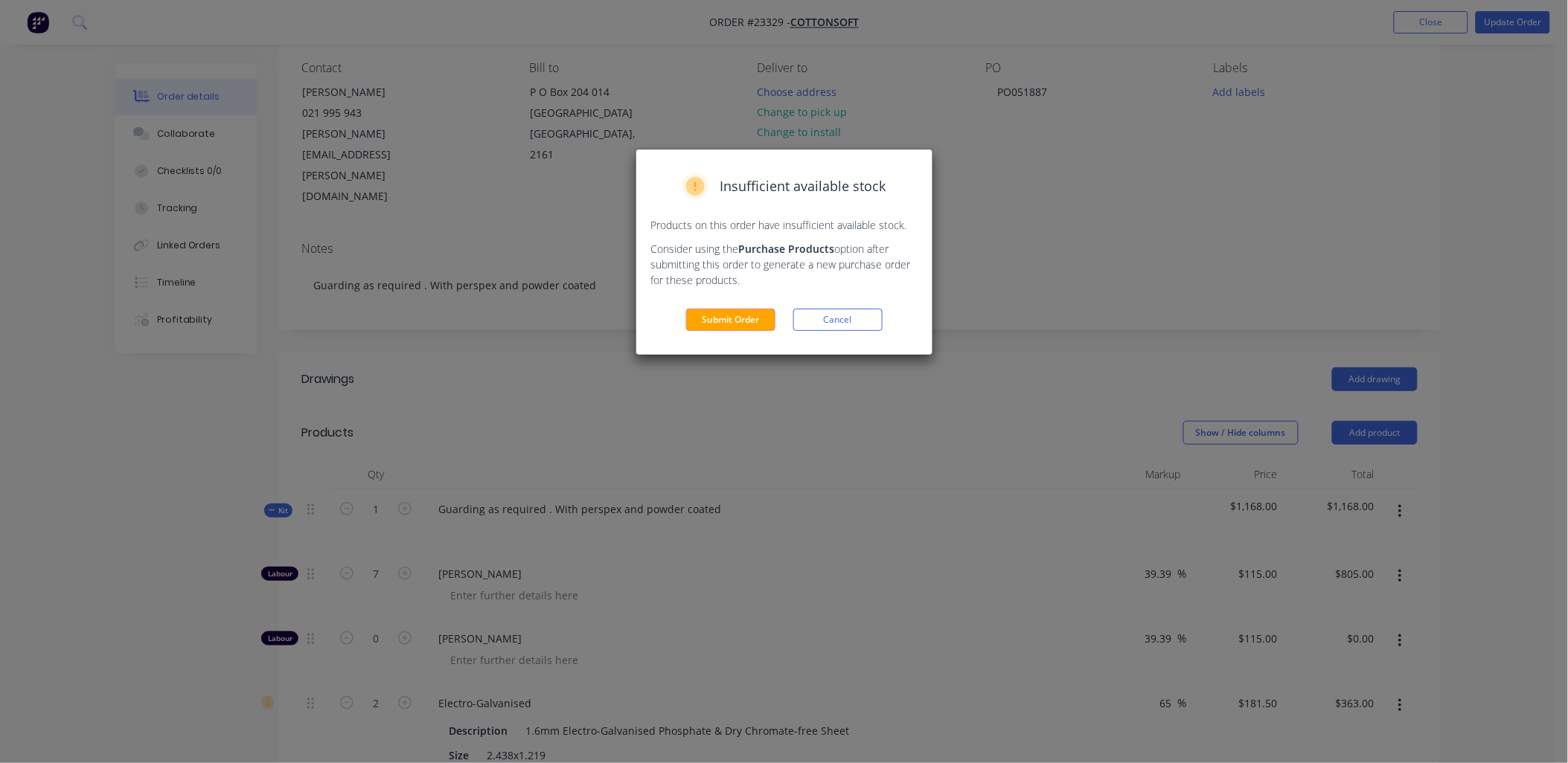
click at [740, 320] on button "Submit Order" at bounding box center [730, 320] width 90 height 23
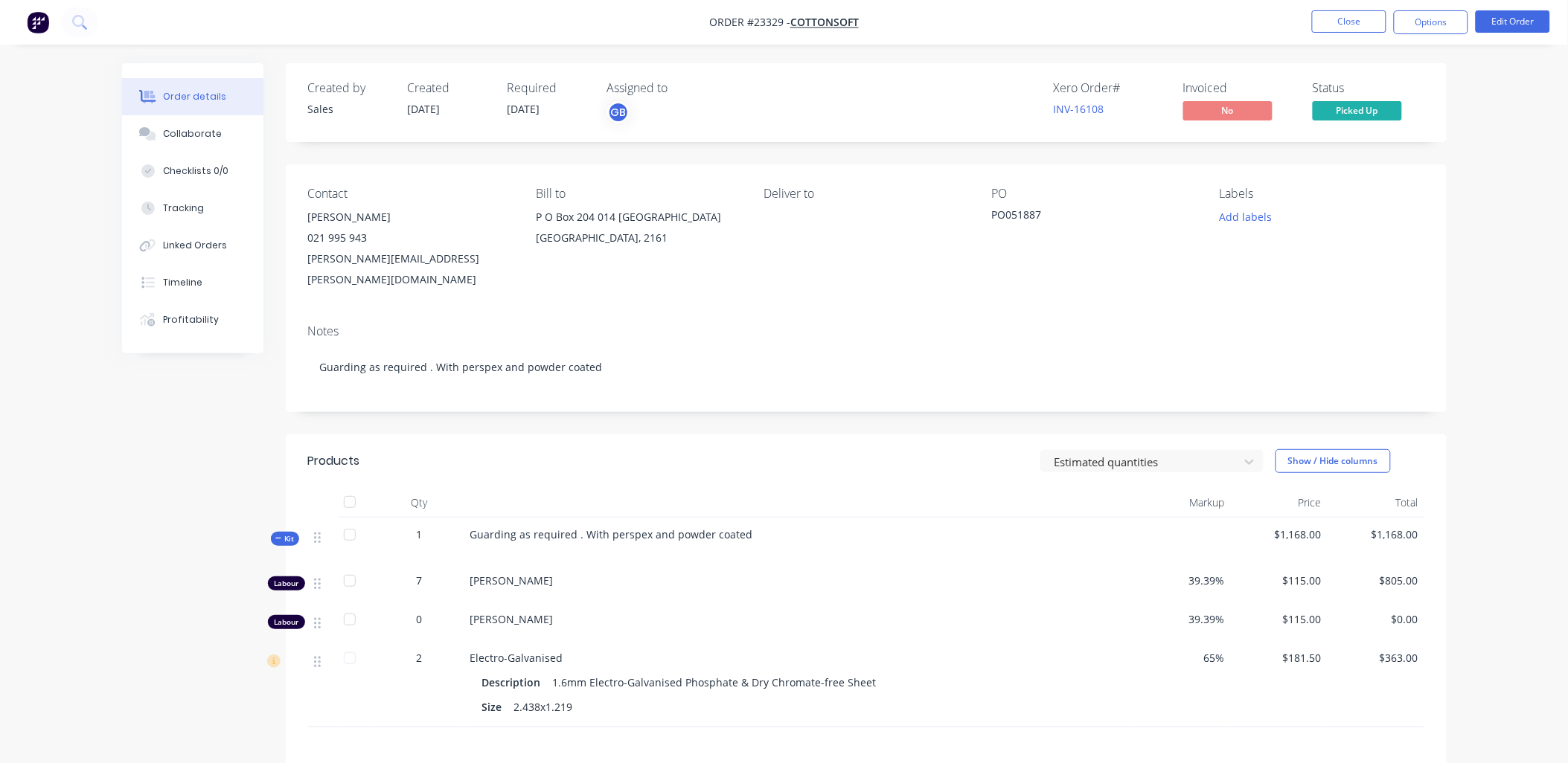
click at [1446, 20] on button "Options" at bounding box center [1430, 22] width 74 height 24
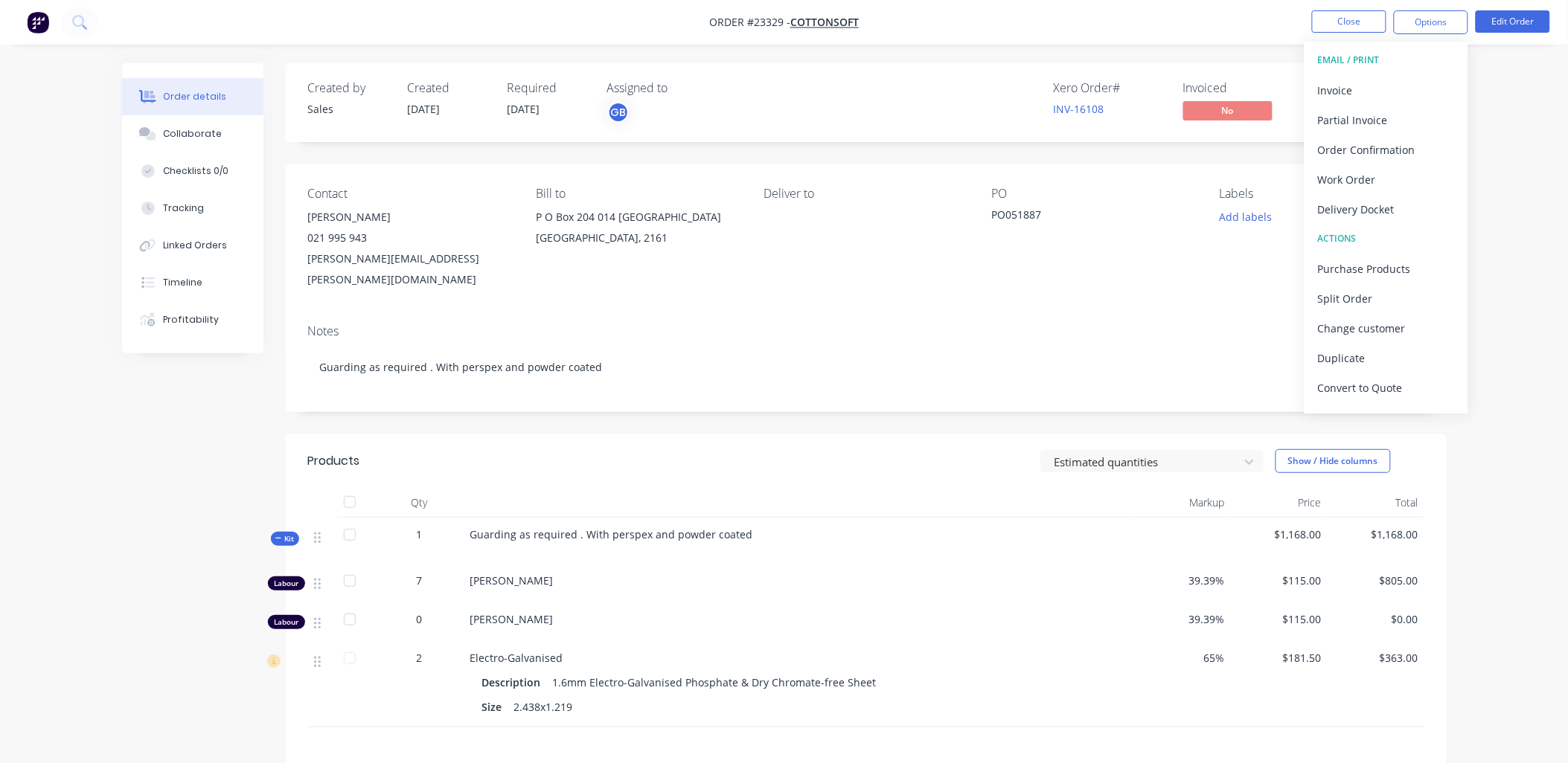
click at [1375, 175] on div "Work Order" at bounding box center [1386, 179] width 137 height 22
click at [1333, 147] on div "Without pricing" at bounding box center [1386, 150] width 137 height 22
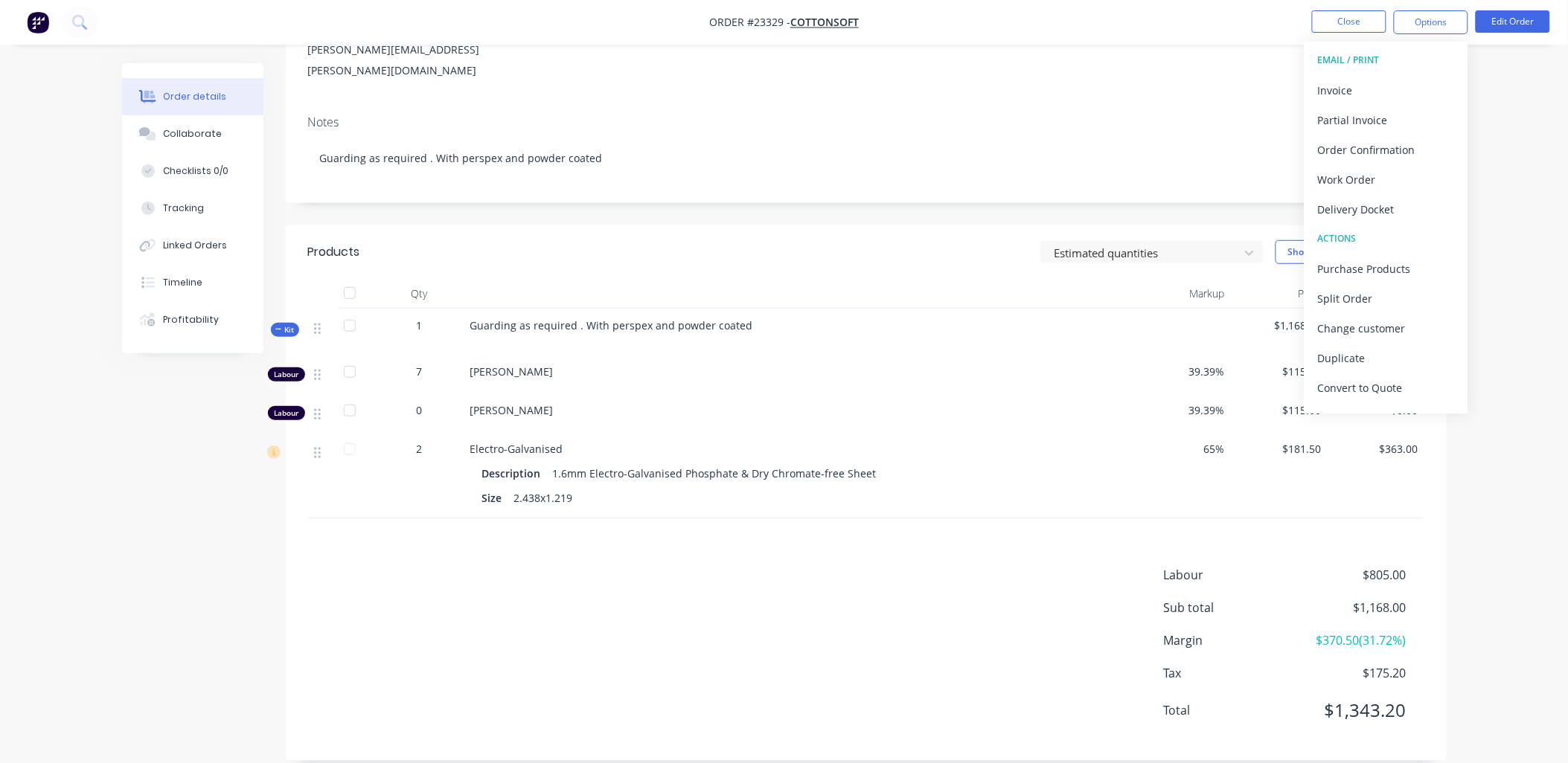
scroll to position [211, 0]
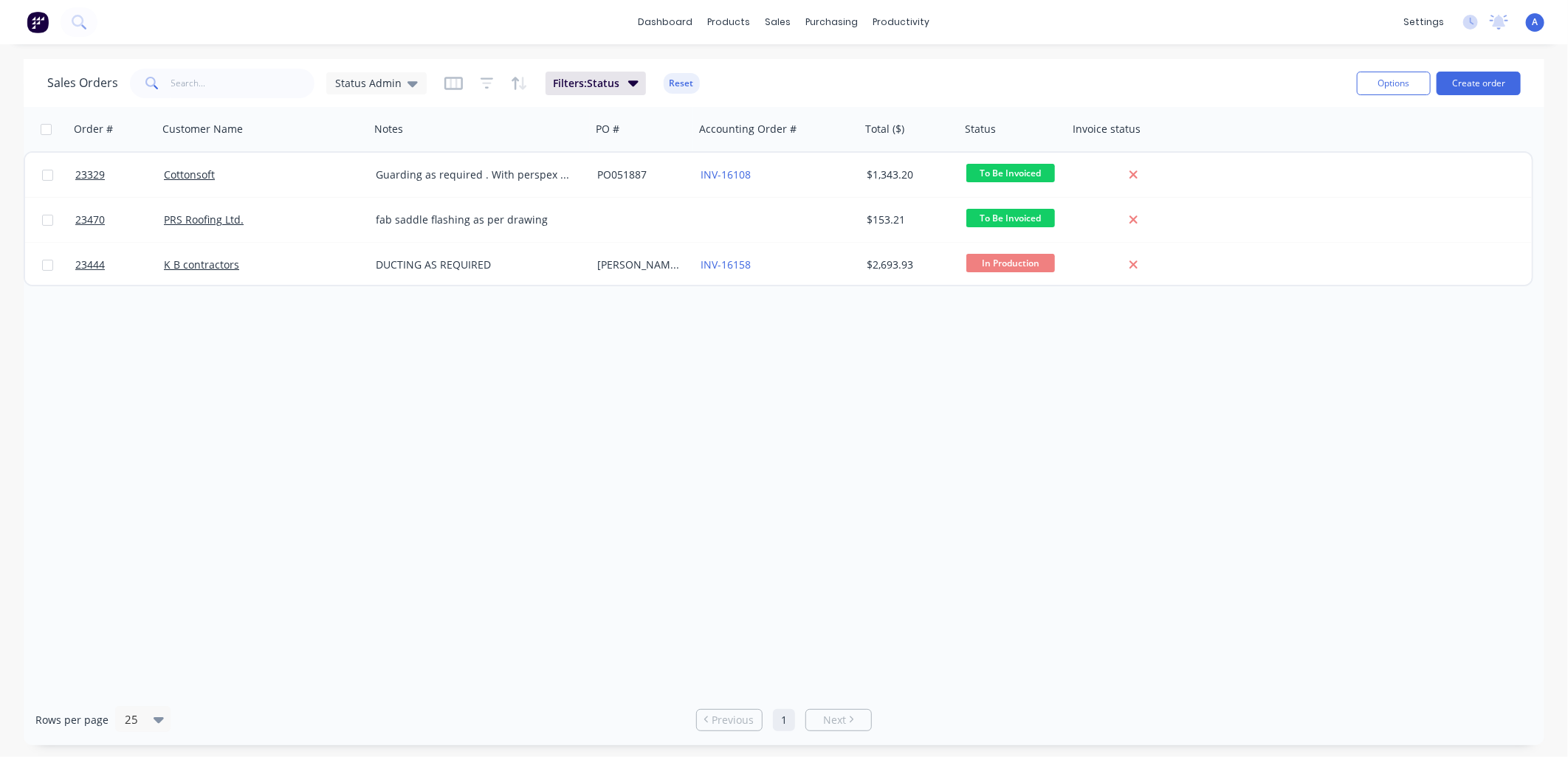
click at [212, 265] on link "K B contractors" at bounding box center [201, 264] width 76 height 14
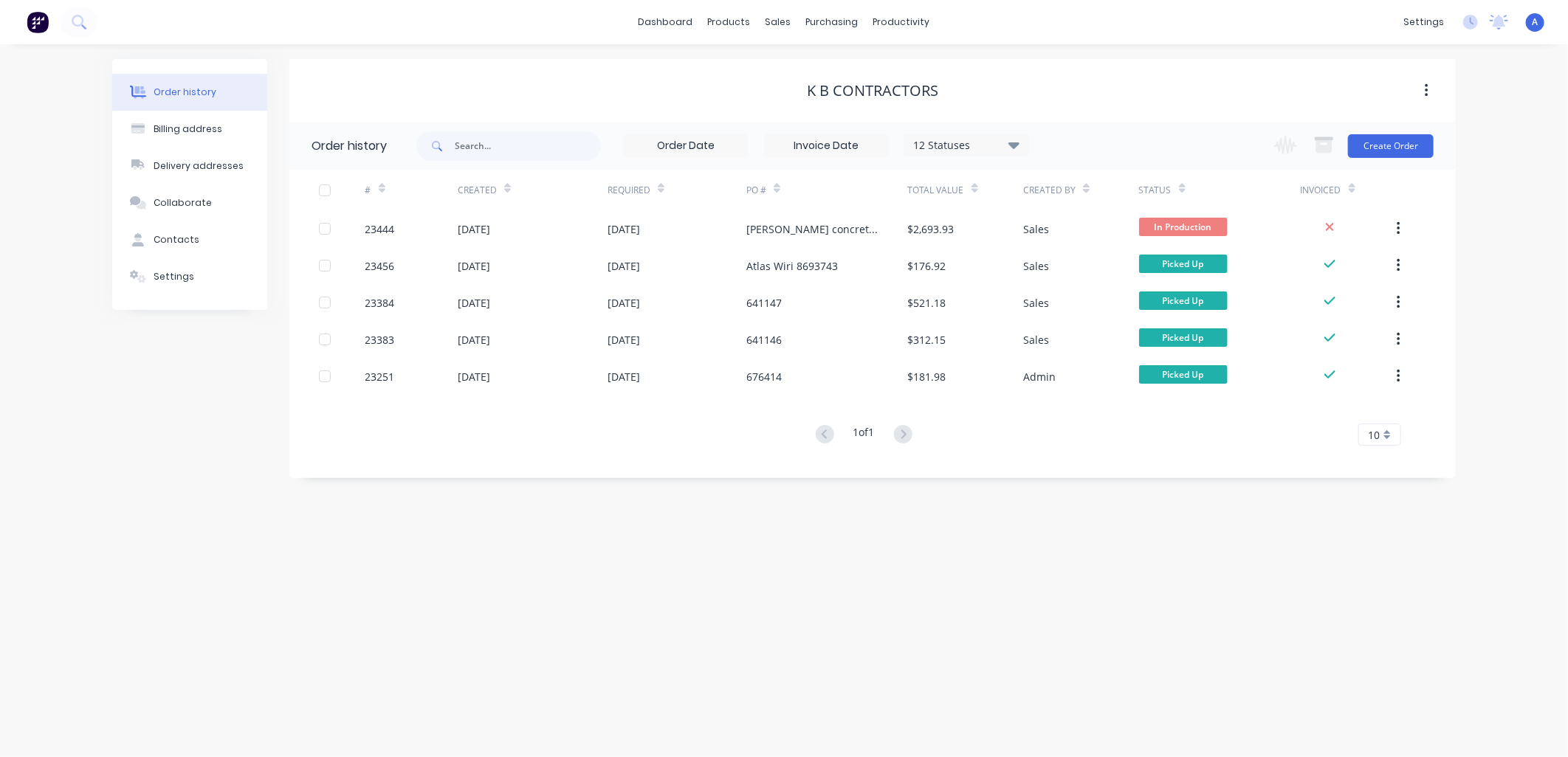
click at [365, 231] on div "23444" at bounding box center [380, 229] width 30 height 16
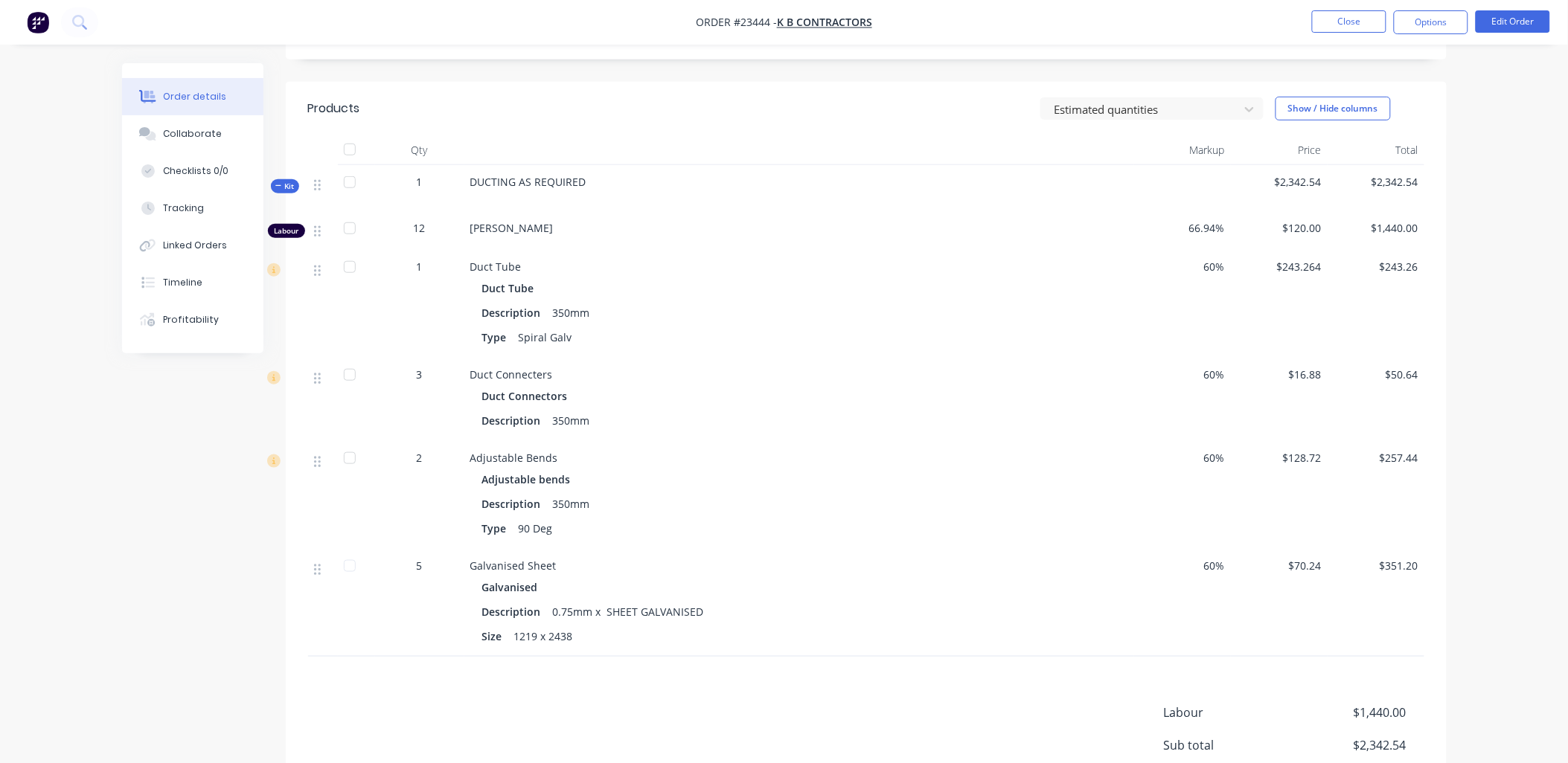
scroll to position [271, 0]
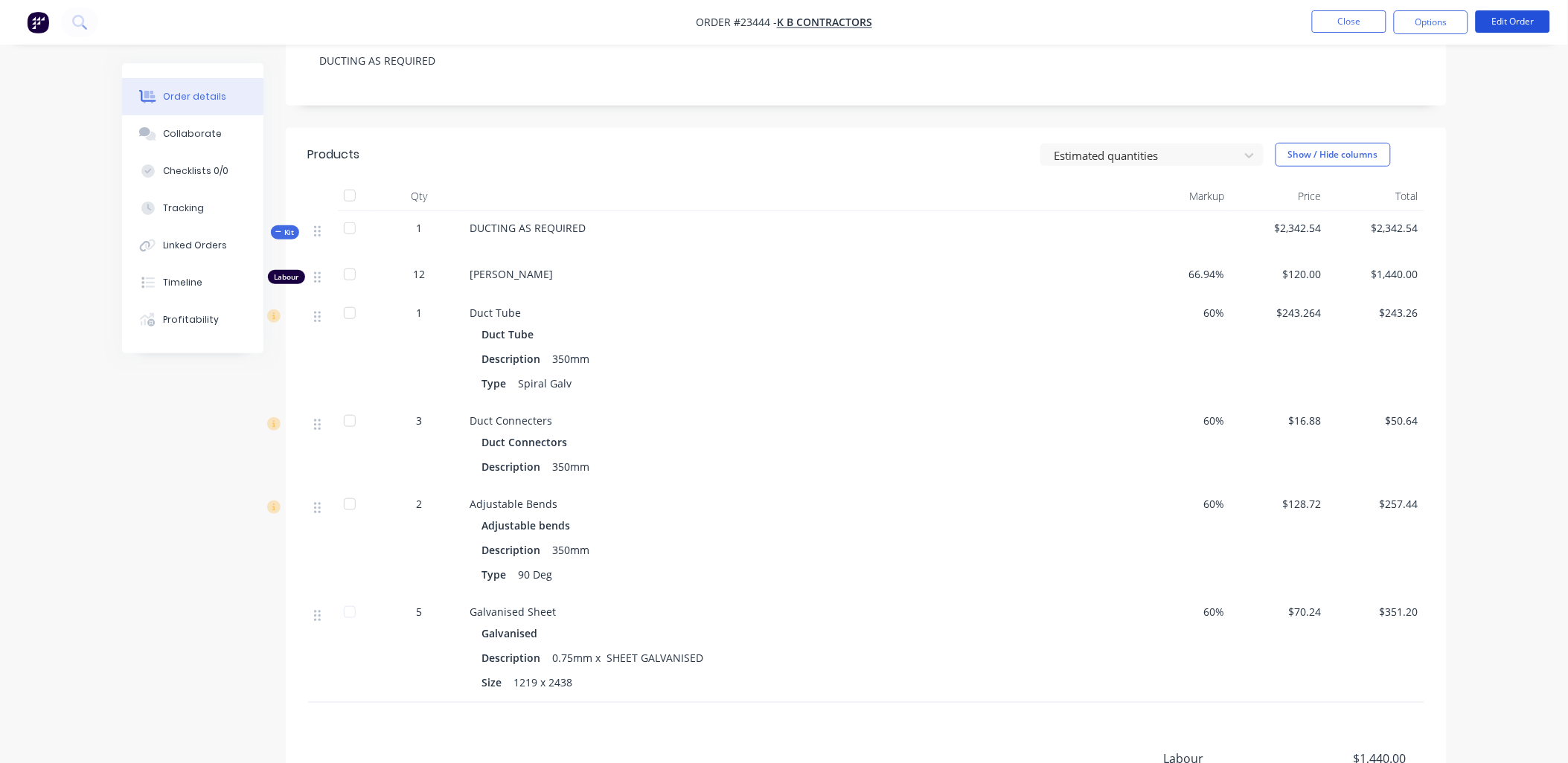
click at [1513, 20] on button "Edit Order" at bounding box center [1512, 22] width 74 height 23
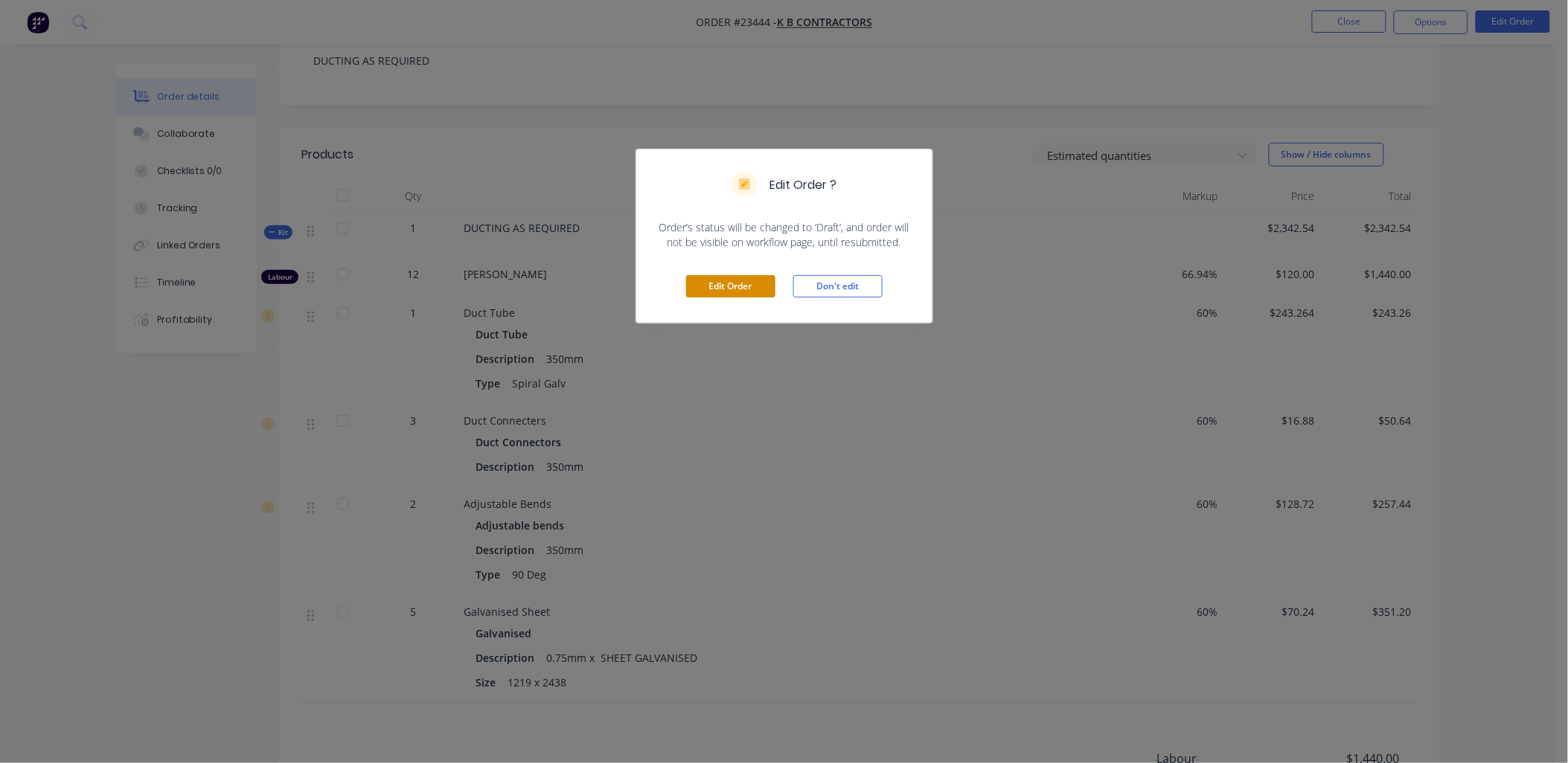
click at [709, 286] on button "Edit Order" at bounding box center [730, 286] width 90 height 23
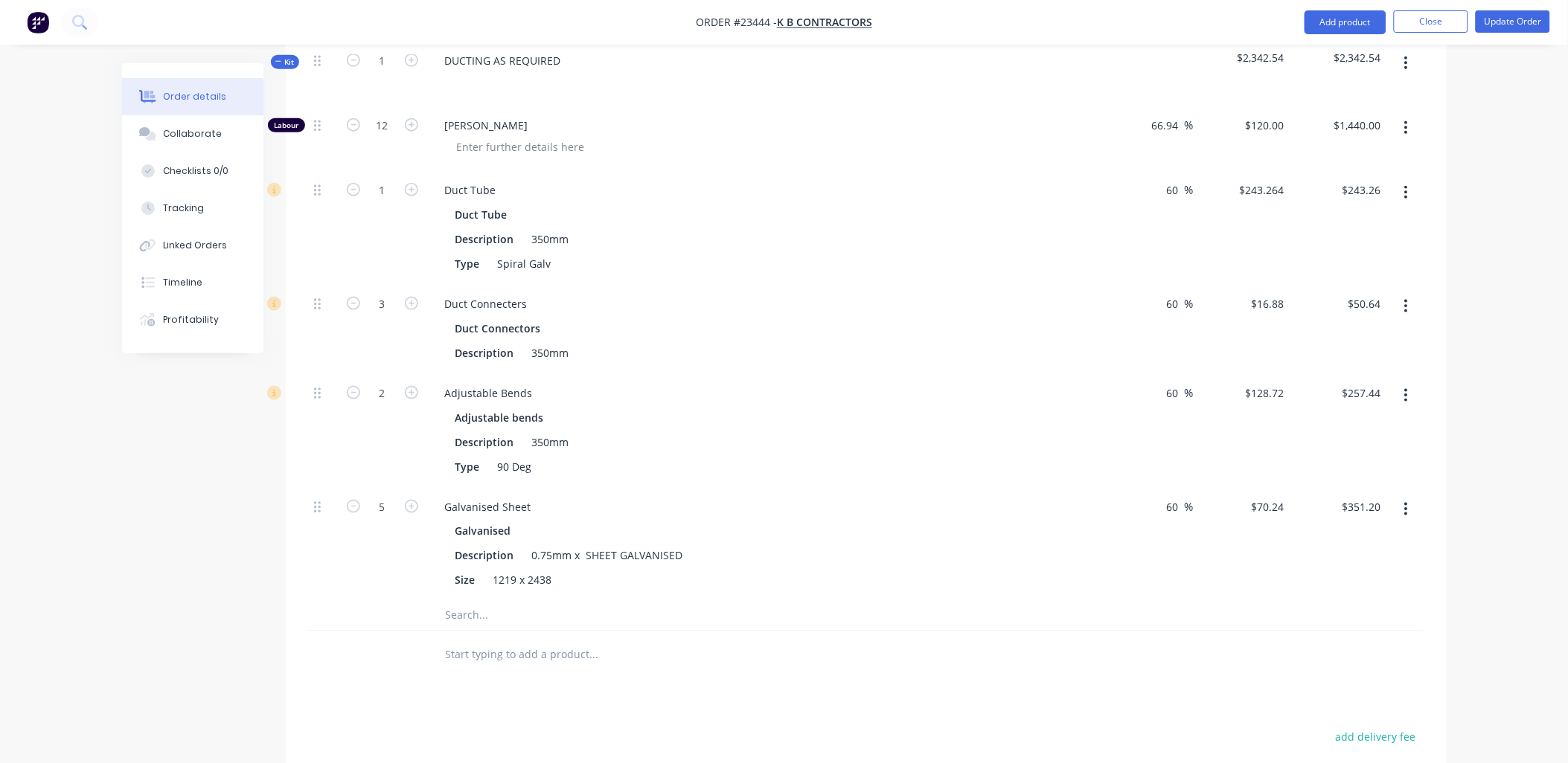
scroll to position [492, 0]
click at [1520, 23] on button "Update Order" at bounding box center [1512, 22] width 74 height 23
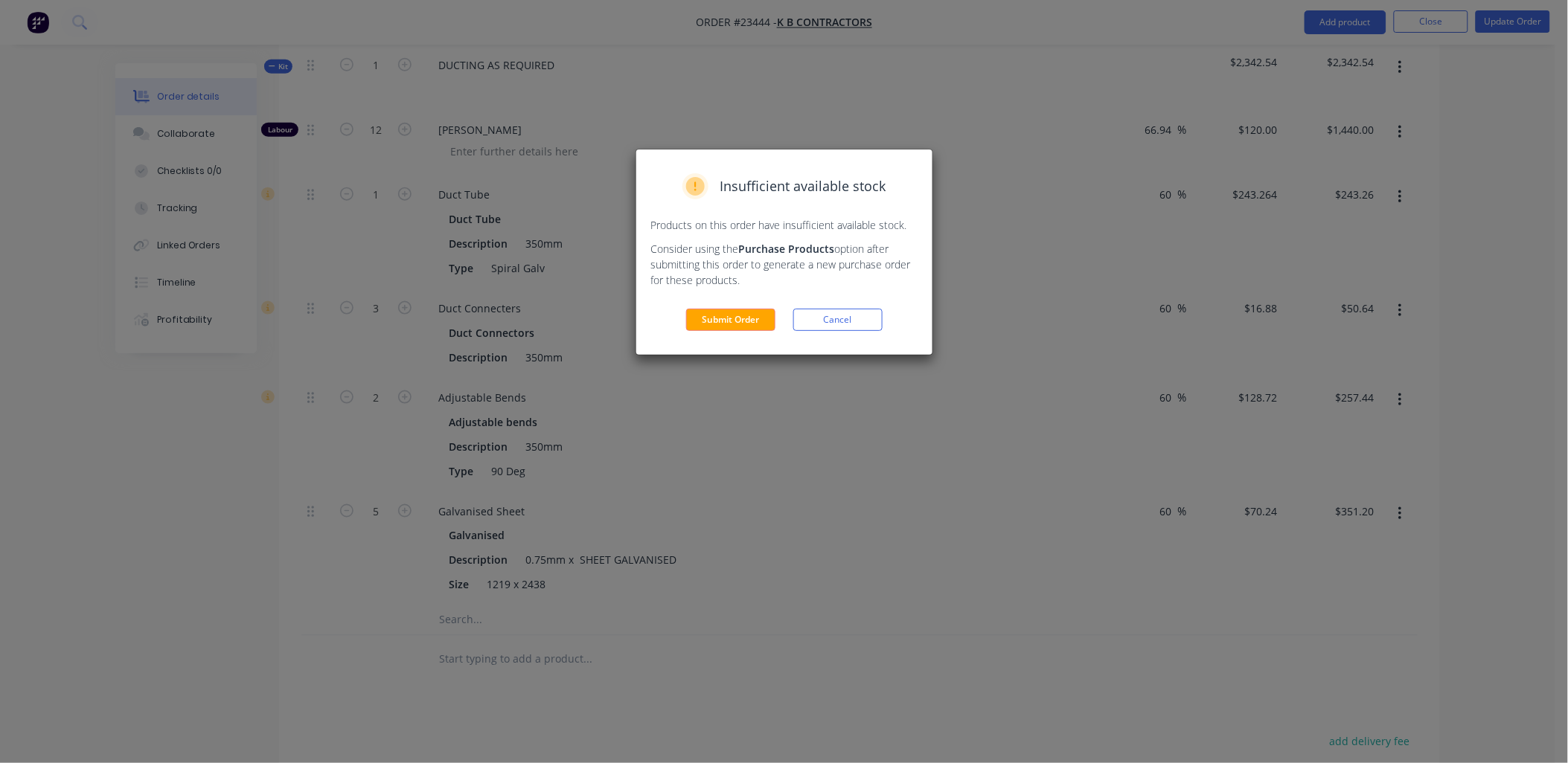
click at [748, 324] on button "Submit Order" at bounding box center [730, 320] width 90 height 23
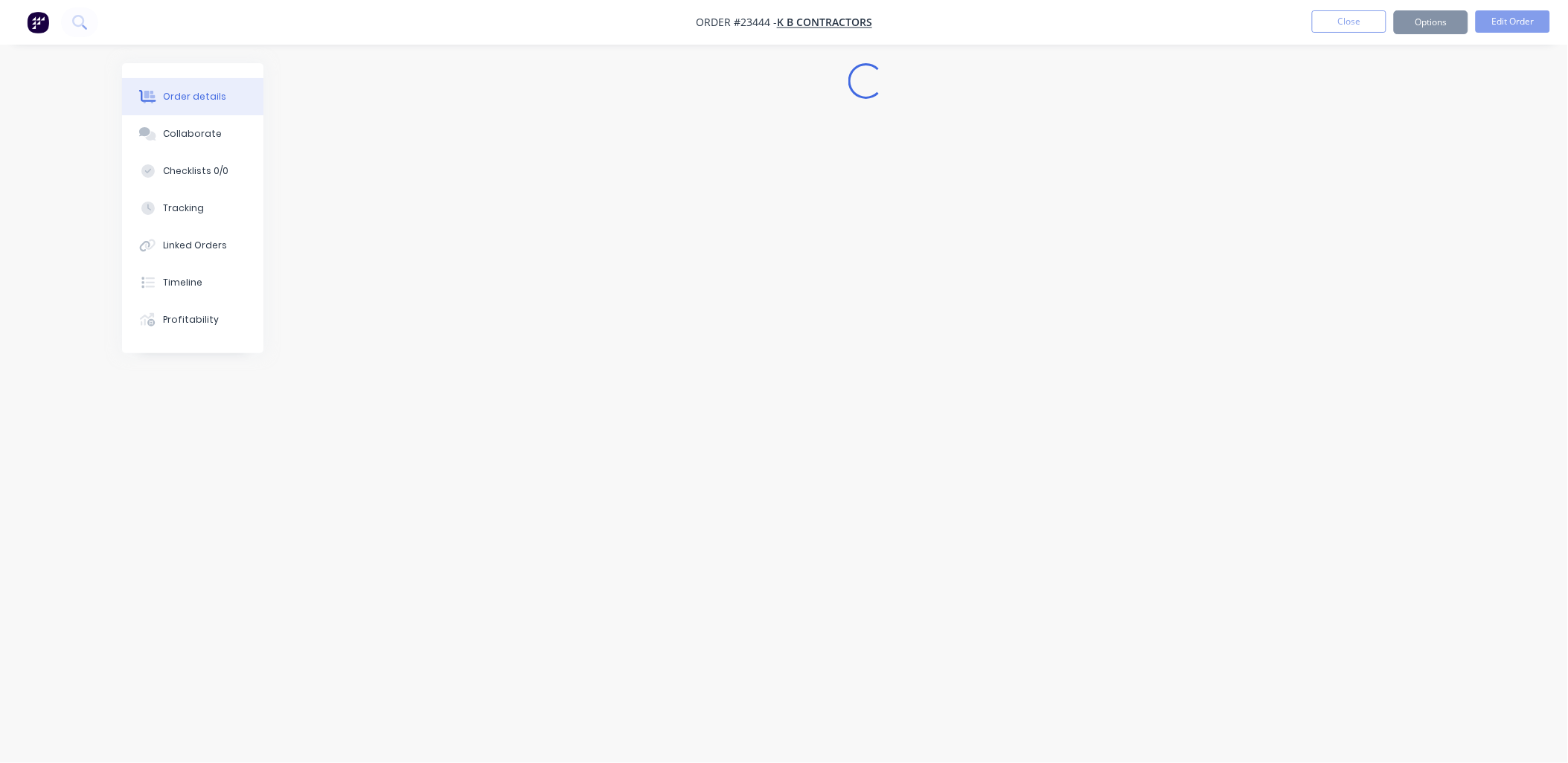
scroll to position [0, 0]
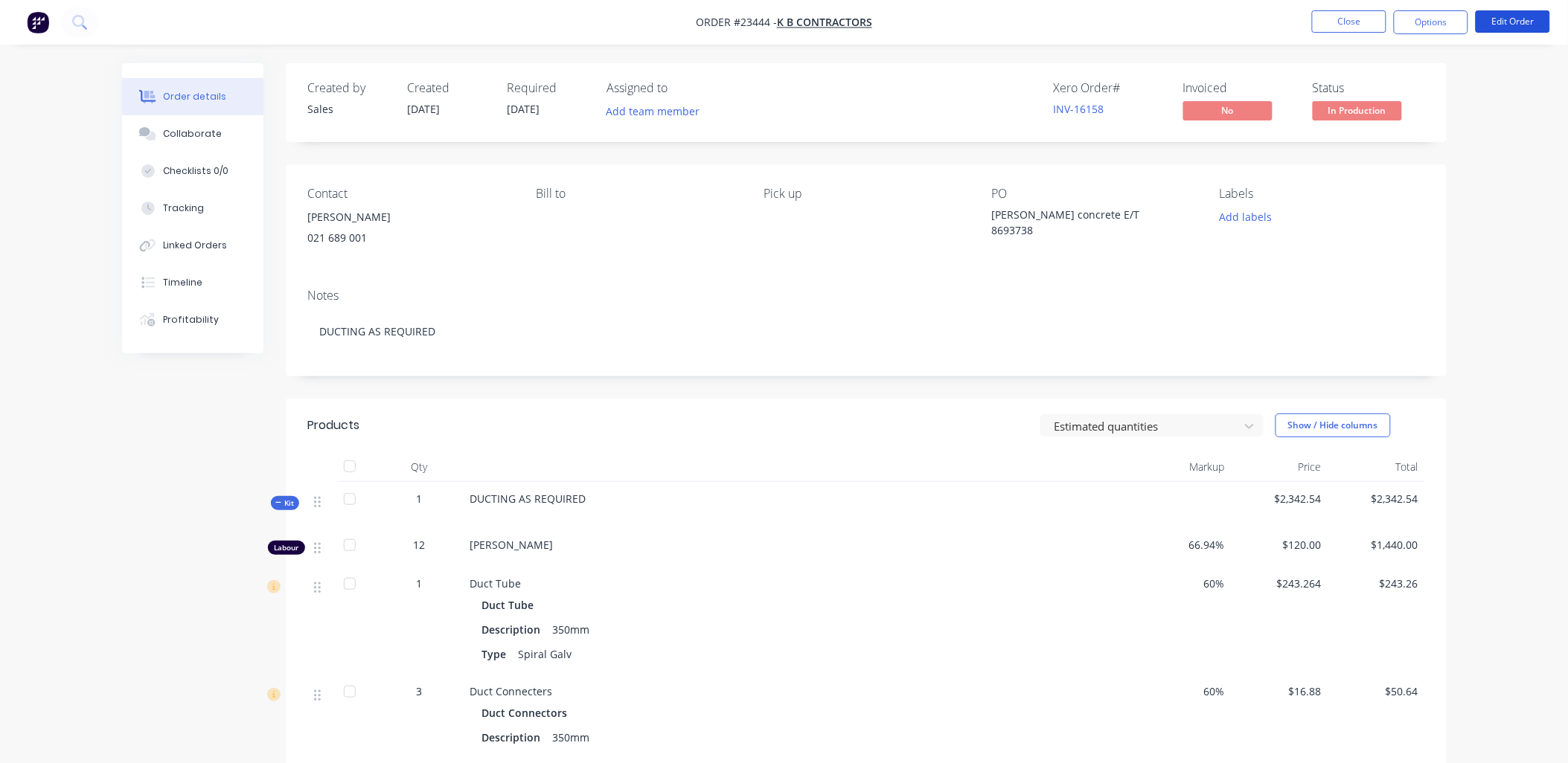
click at [1496, 23] on button "Edit Order" at bounding box center [1512, 22] width 74 height 23
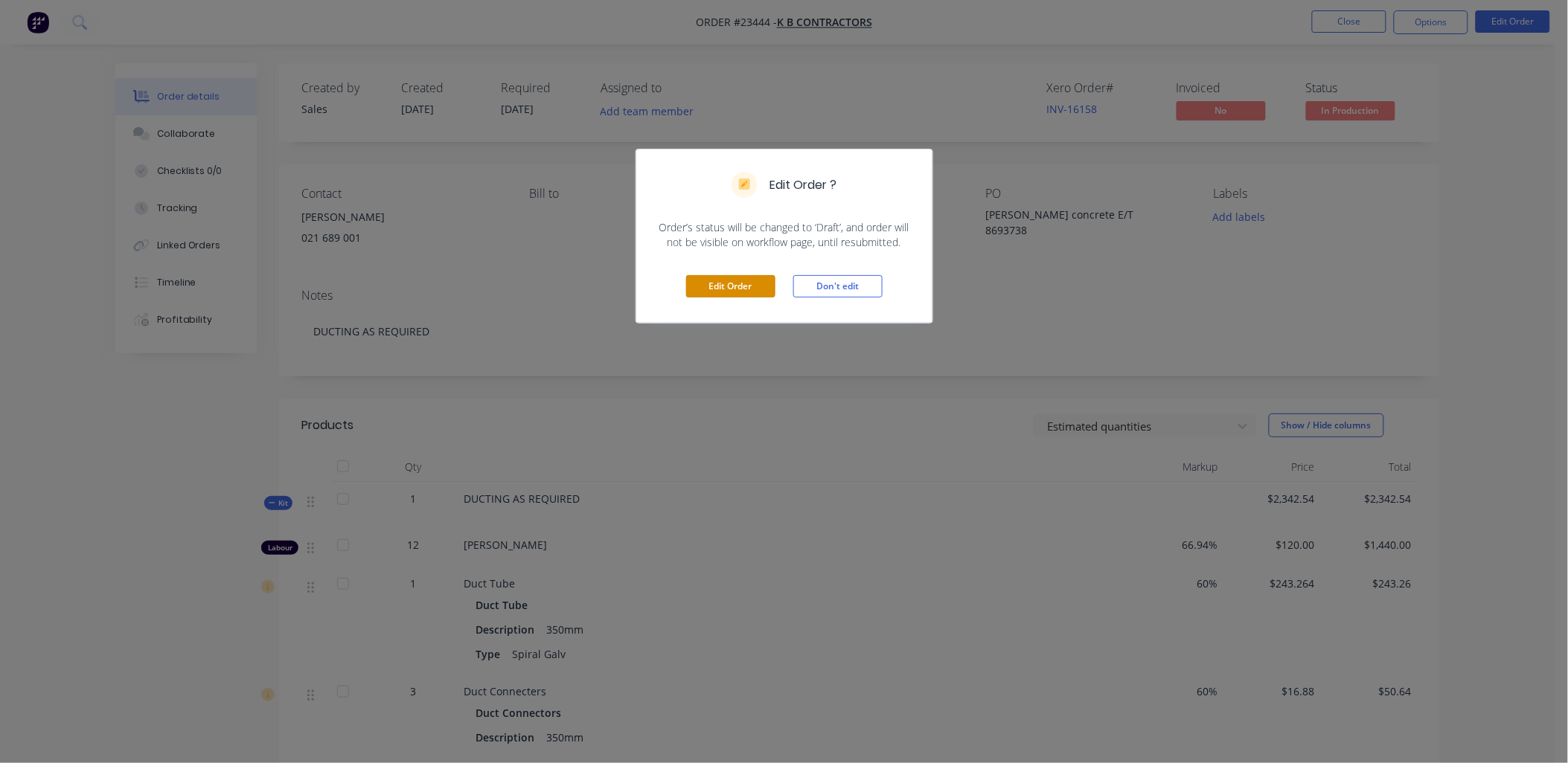
click at [719, 292] on button "Edit Order" at bounding box center [730, 286] width 90 height 23
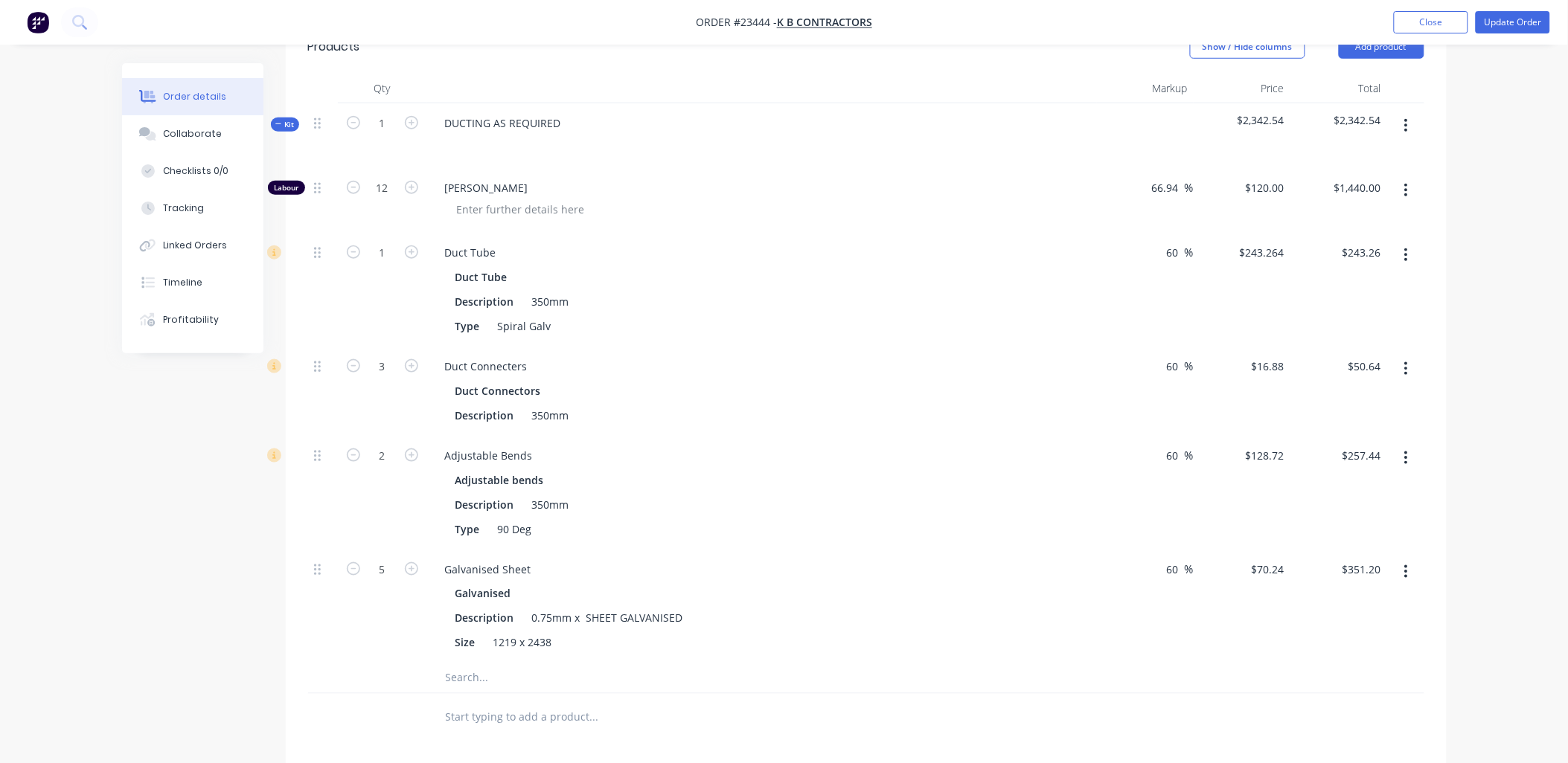
scroll to position [435, 0]
click at [353, 183] on icon "button" at bounding box center [353, 186] width 13 height 13
type input "11"
type input "$1,320.00"
click at [353, 183] on icon "button" at bounding box center [353, 186] width 13 height 13
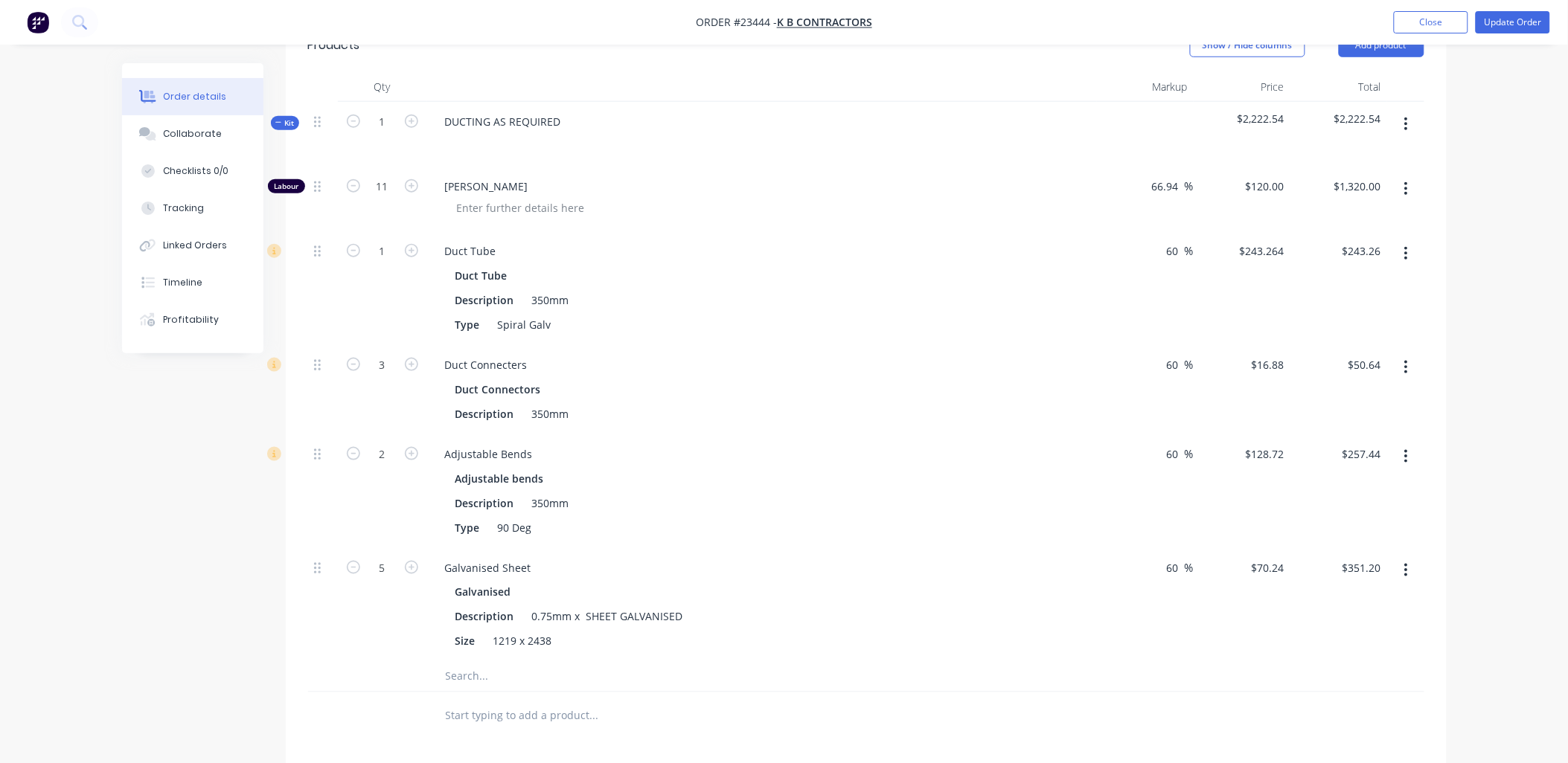
type input "10"
type input "$1,200.00"
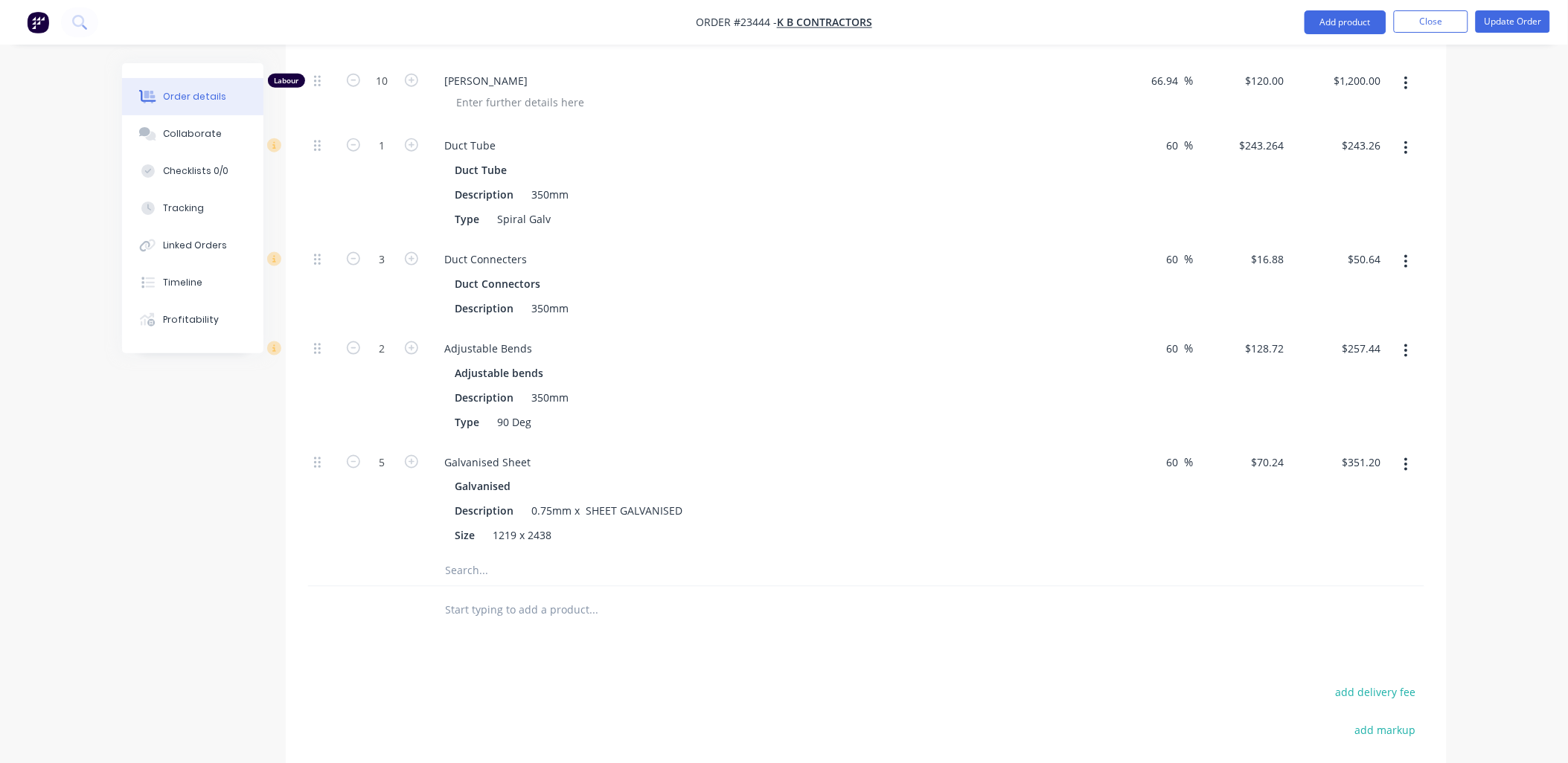
scroll to position [559, 0]
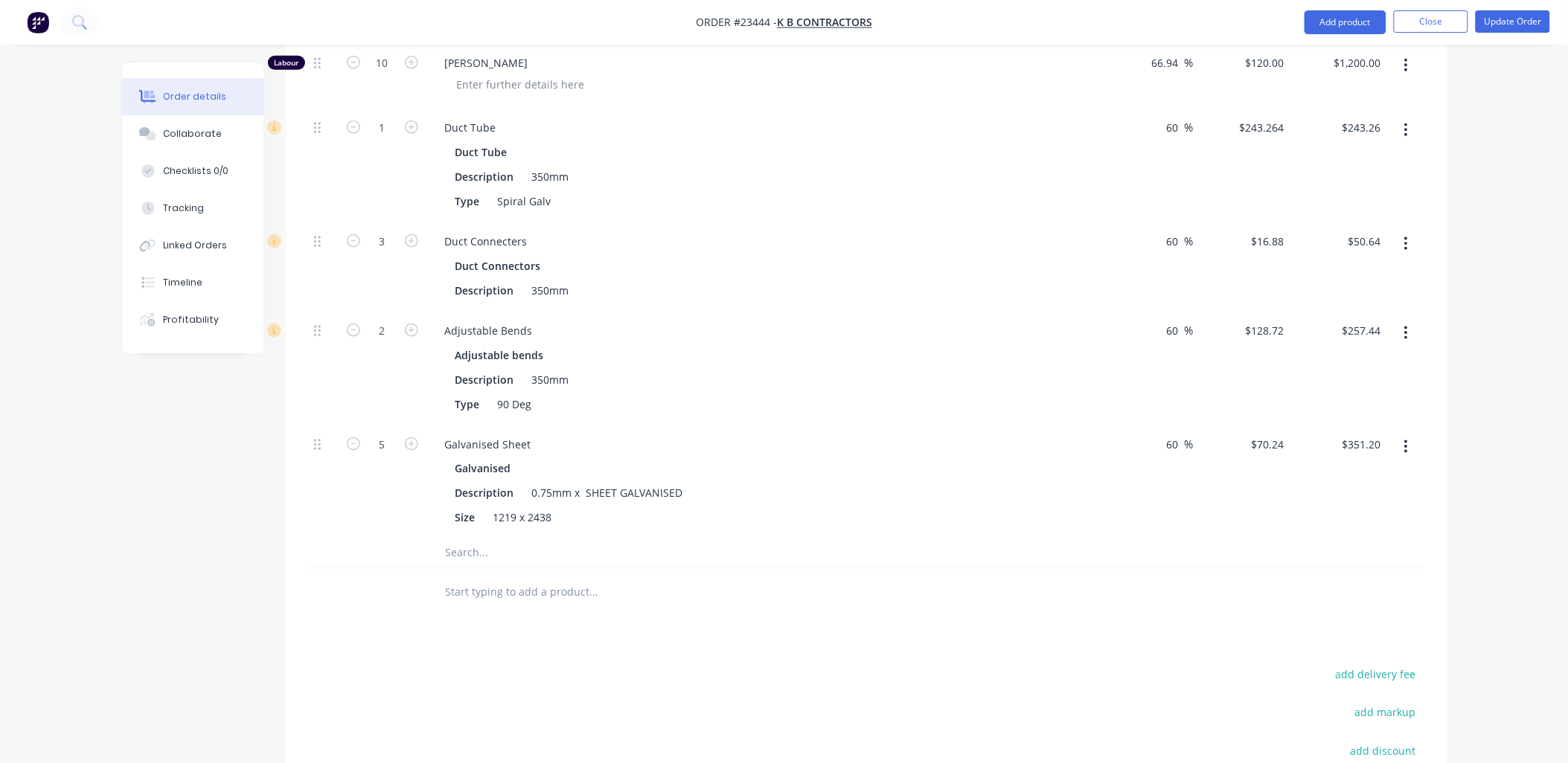
click at [358, 443] on icon "button" at bounding box center [353, 444] width 13 height 13
type input "4"
type input "$280.96"
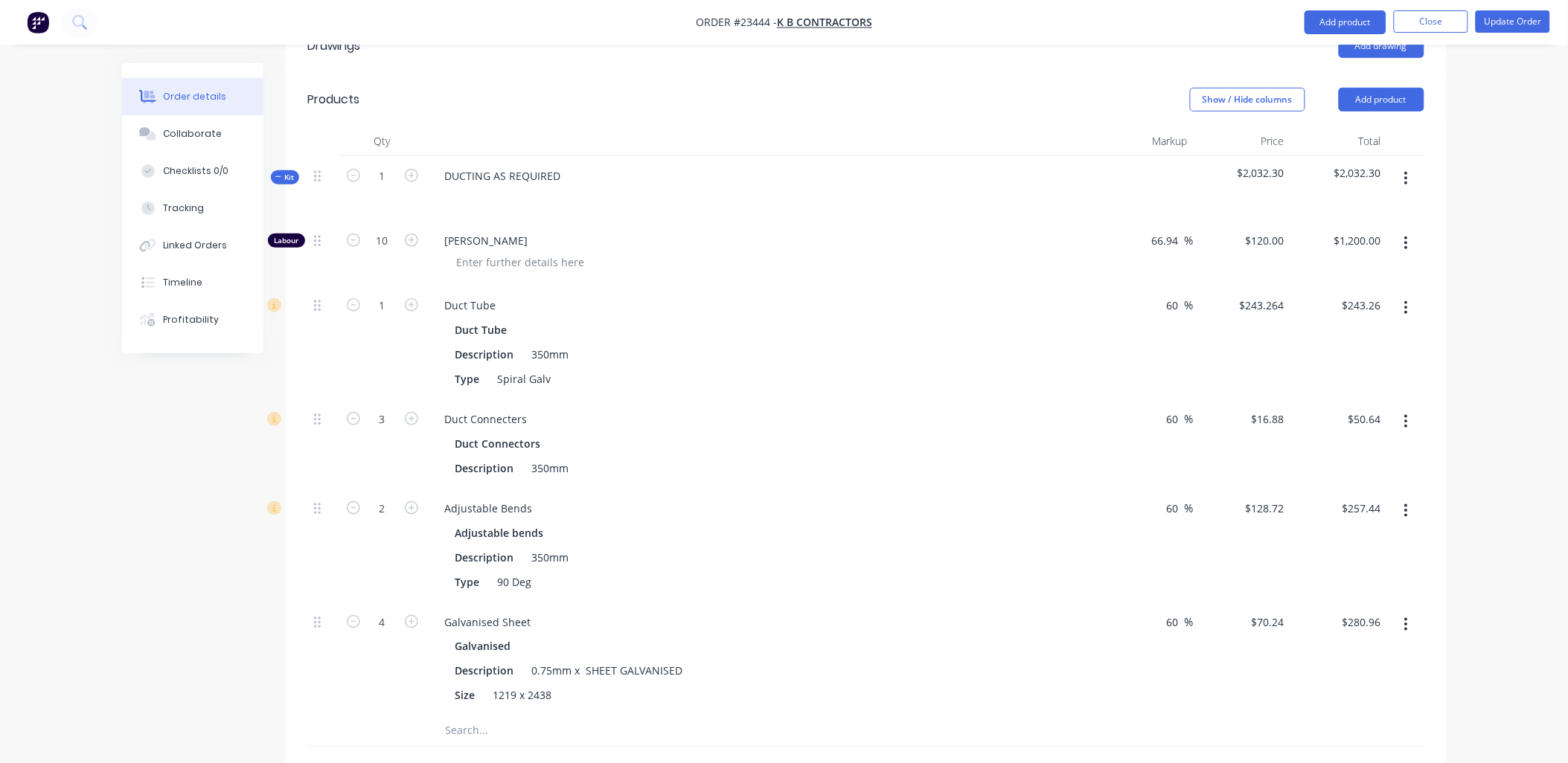
scroll to position [369, 0]
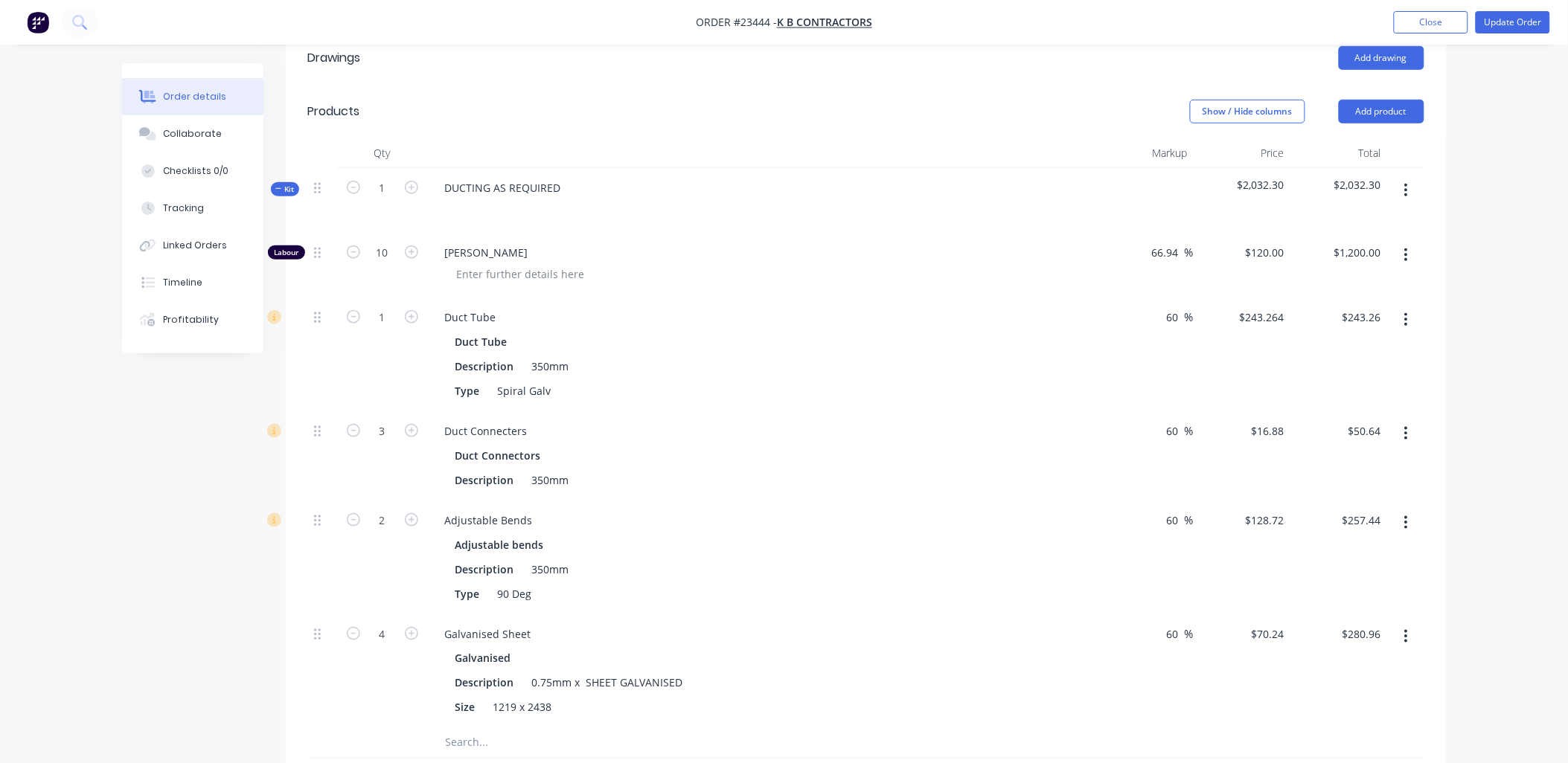
drag, startPoint x: 1167, startPoint y: 316, endPoint x: 1181, endPoint y: 316, distance: 14.0
click at [1181, 316] on input "60" at bounding box center [1175, 317] width 20 height 22
type input "65"
type input "$250.866"
type input "$250.87"
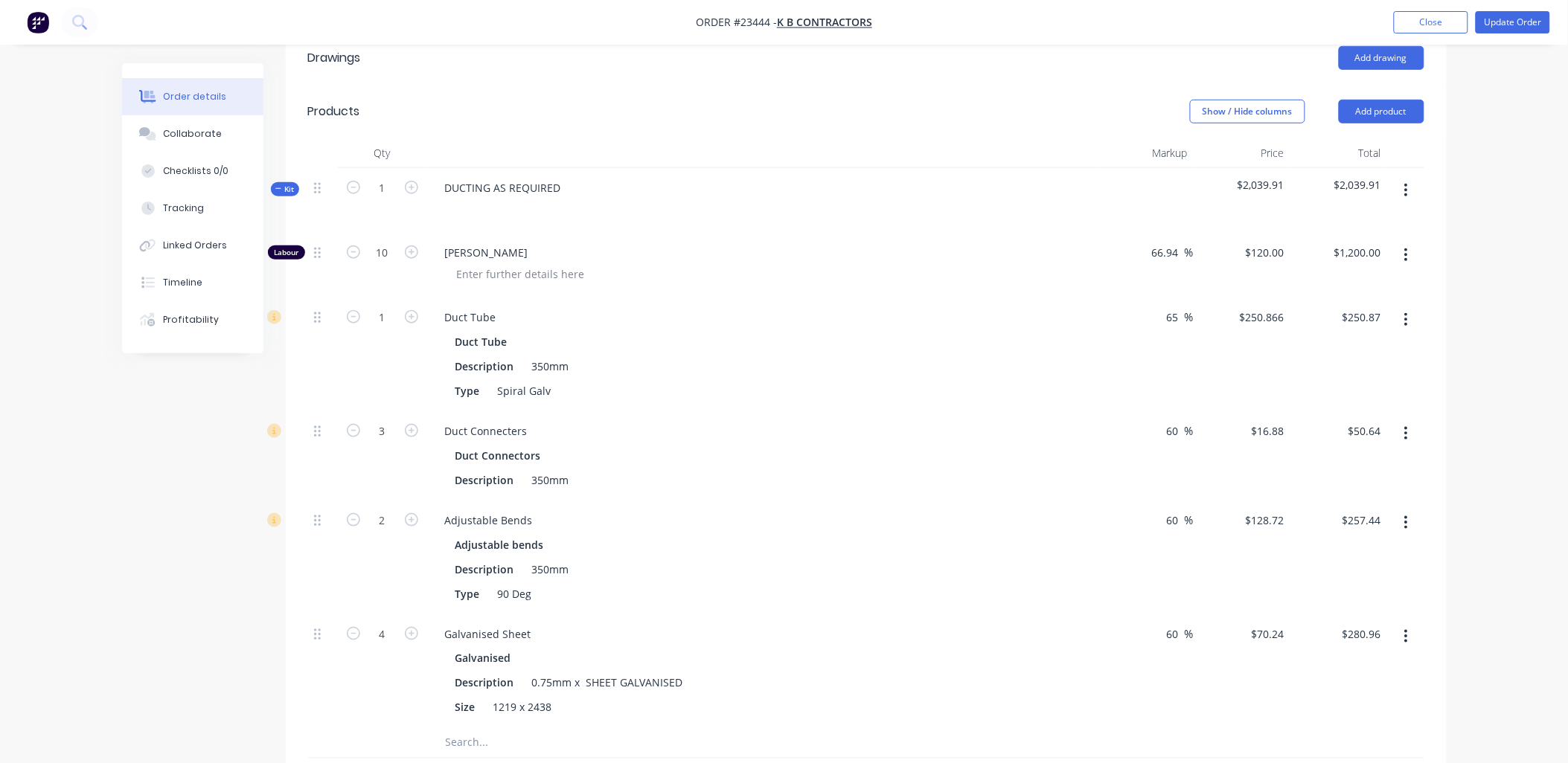
drag, startPoint x: 1168, startPoint y: 429, endPoint x: 1180, endPoint y: 429, distance: 12.0
click at [1180, 429] on input "60" at bounding box center [1175, 430] width 20 height 22
type input "65"
type input "$17.4075"
type input "$52.22"
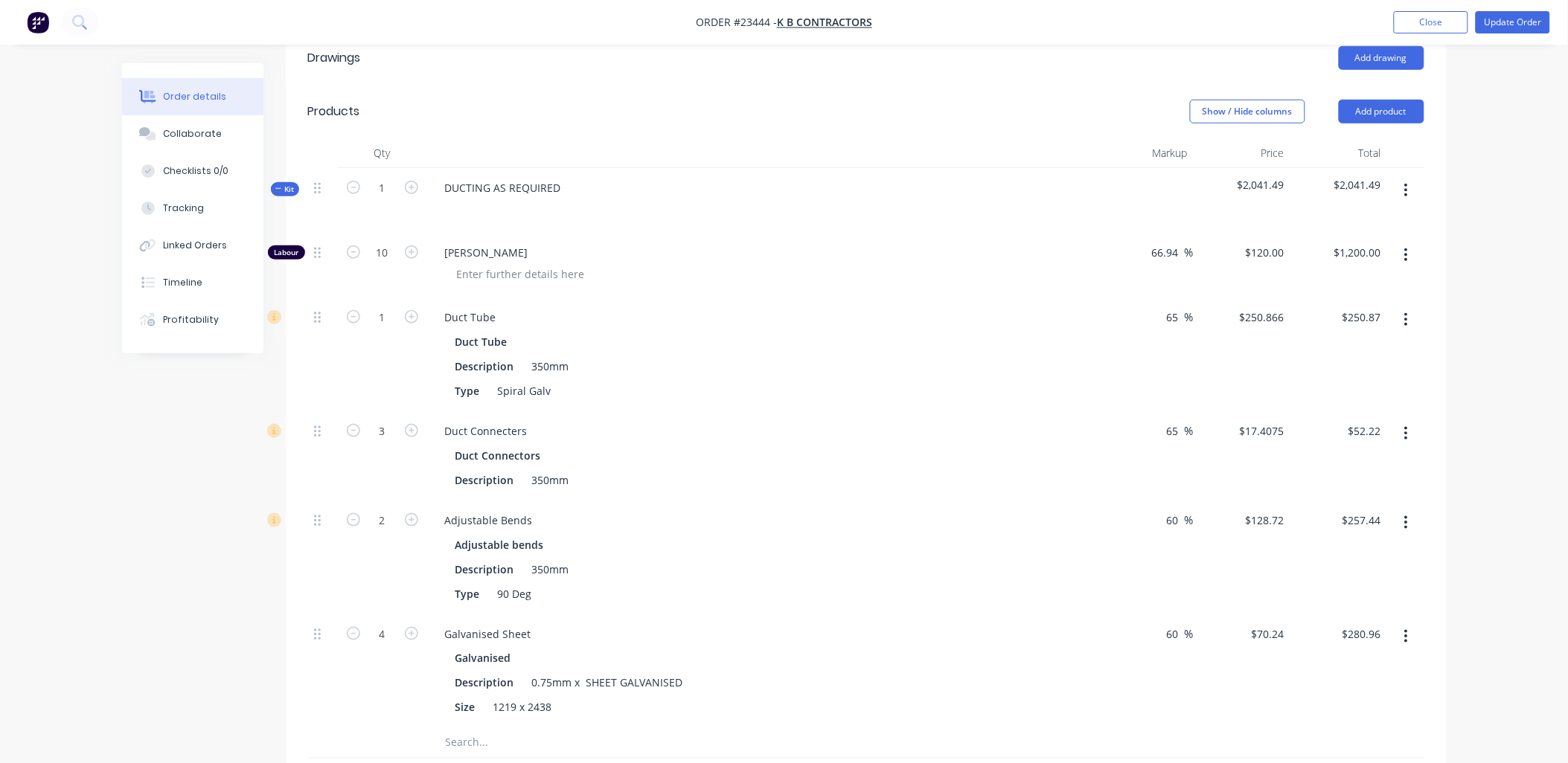
click at [1178, 528] on input "60" at bounding box center [1175, 520] width 20 height 22
type input "65"
type input "$132.7425"
type input "$265.49"
click at [1180, 635] on input "60" at bounding box center [1175, 634] width 20 height 22
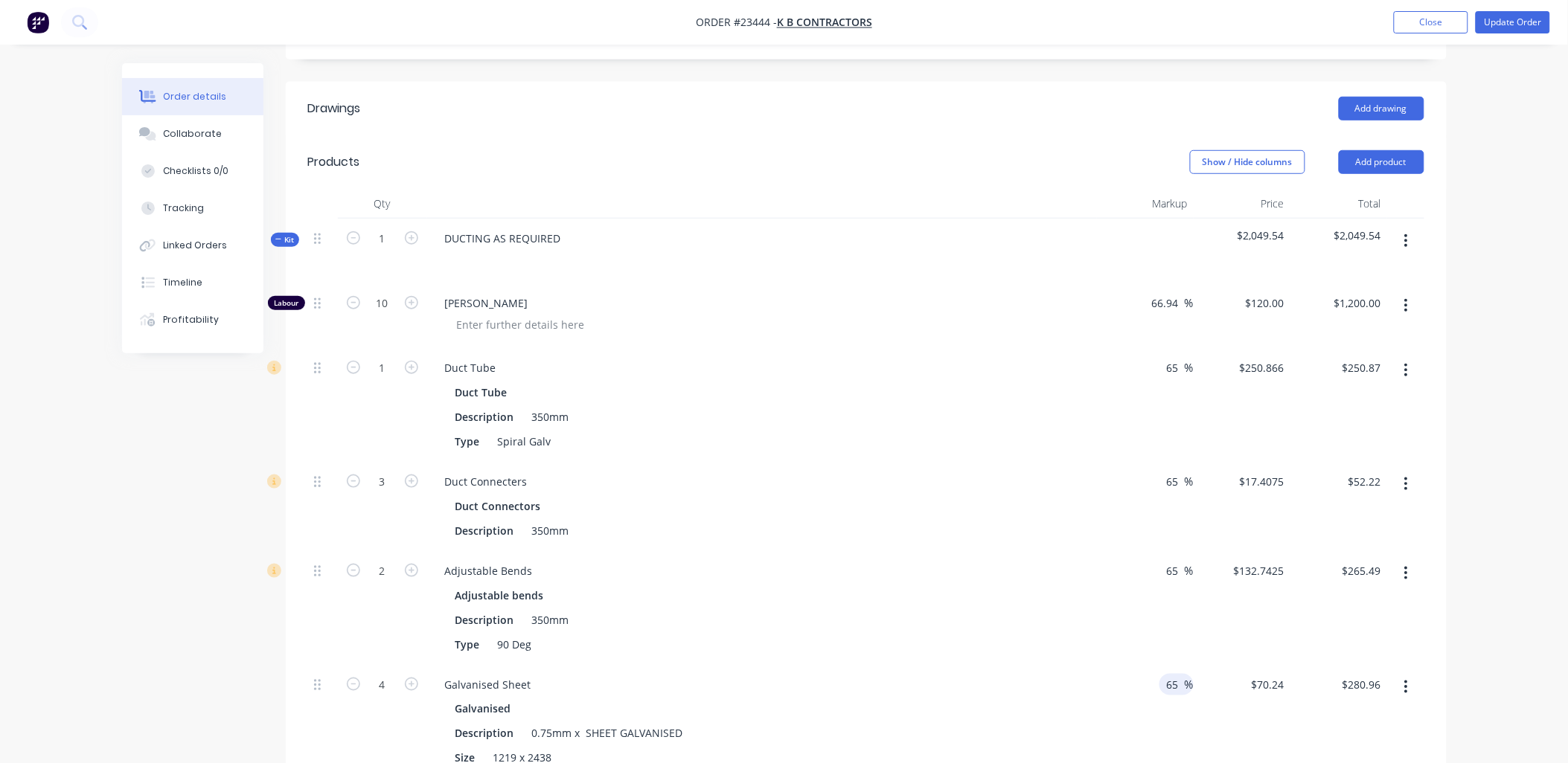
scroll to position [353, 0]
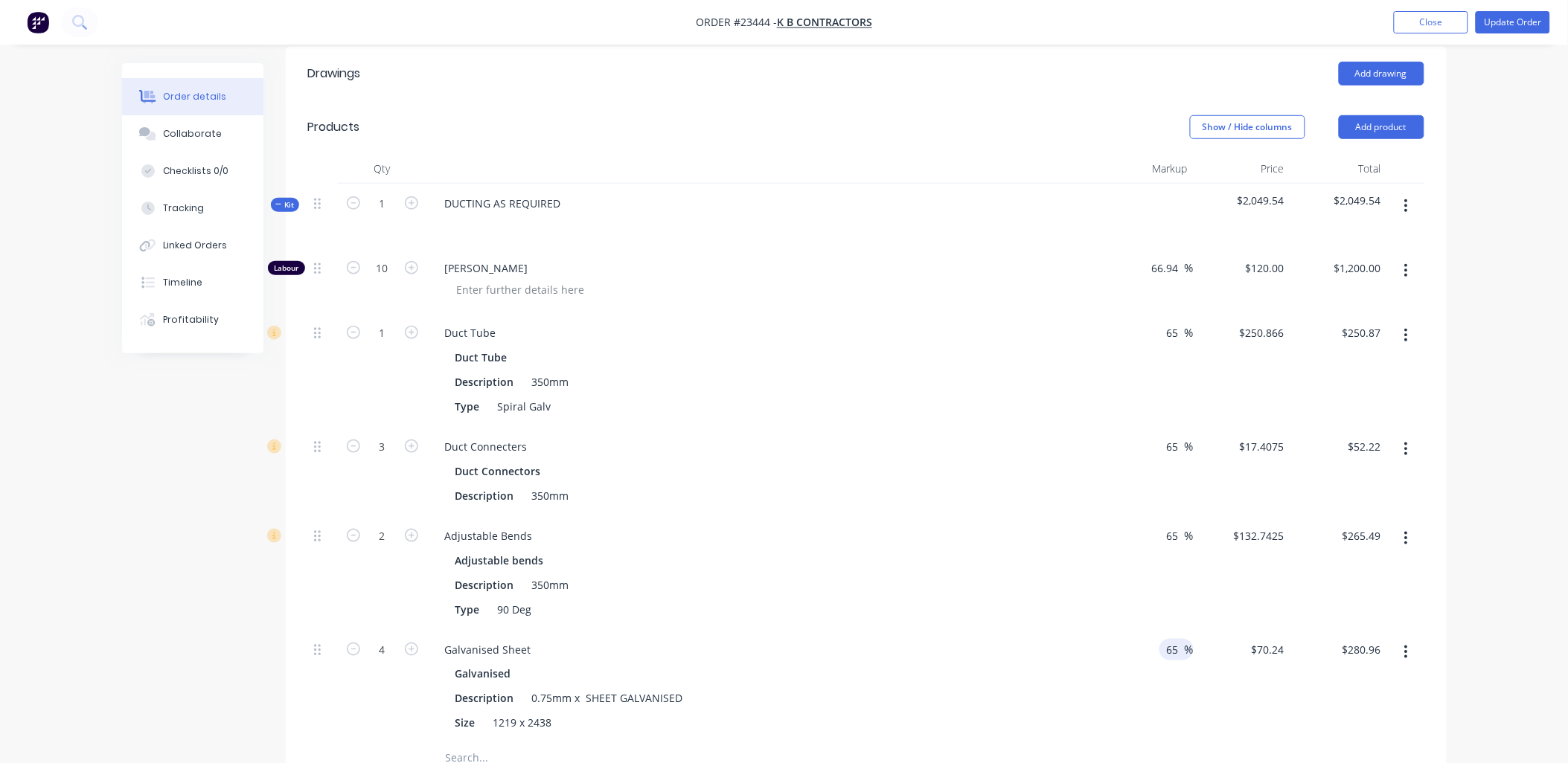
type input "65"
type input "$72.435"
type input "$289.74"
click at [354, 267] on icon "button" at bounding box center [353, 268] width 13 height 13
type input "9"
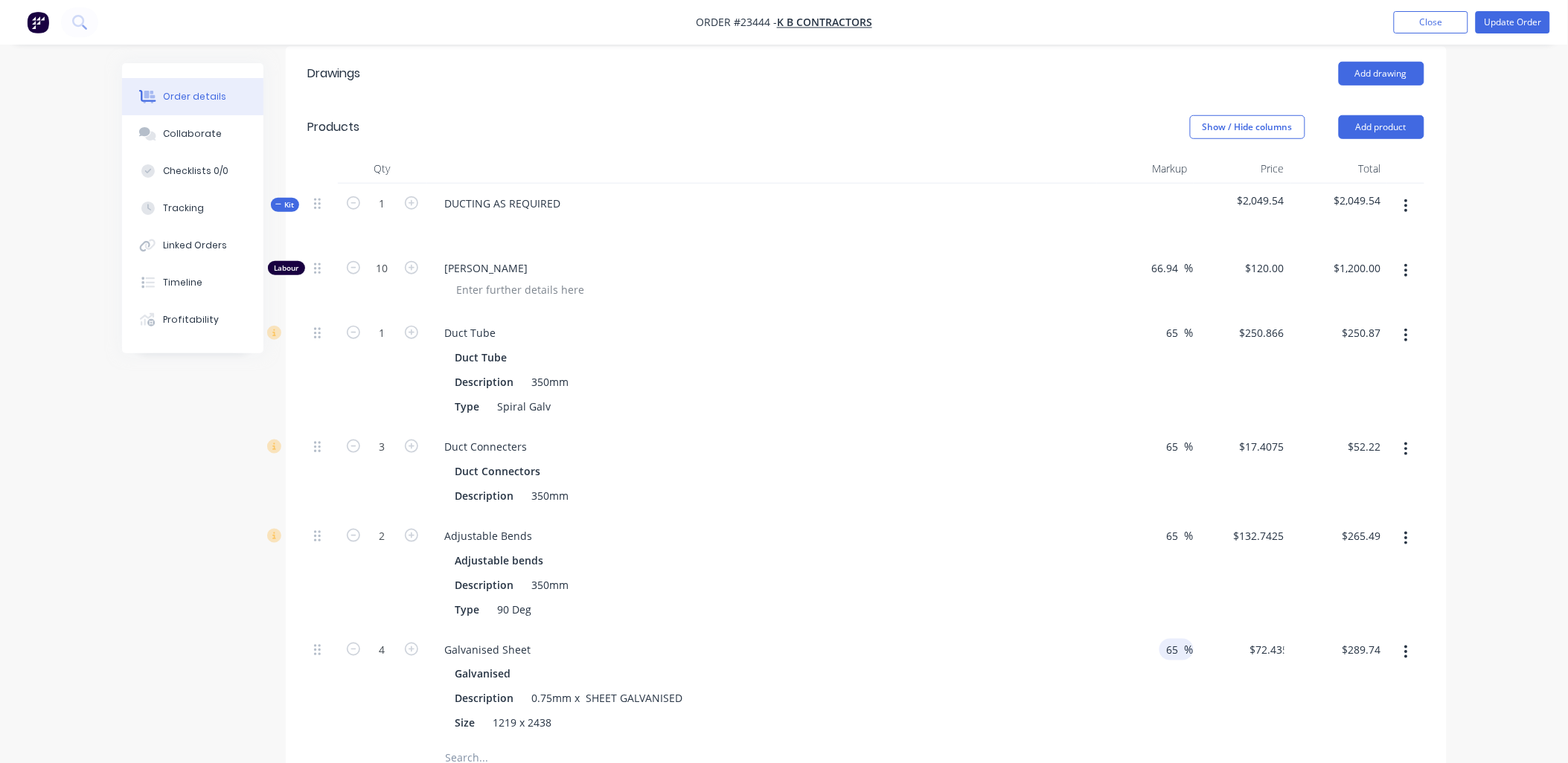
type input "$1,080.00"
click at [354, 267] on icon "button" at bounding box center [353, 268] width 13 height 13
type input "8"
type input "$960.00"
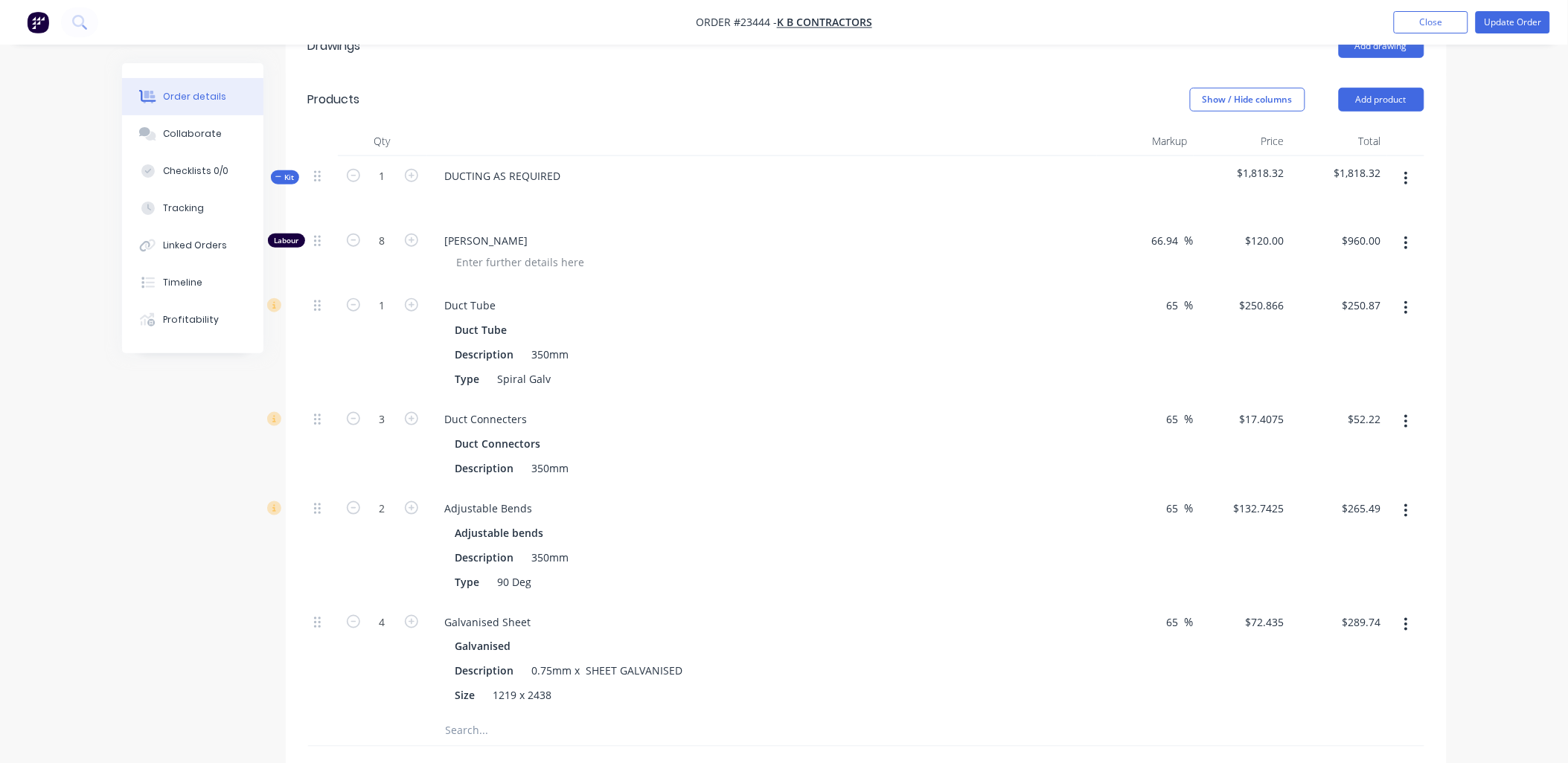
scroll to position [212, 0]
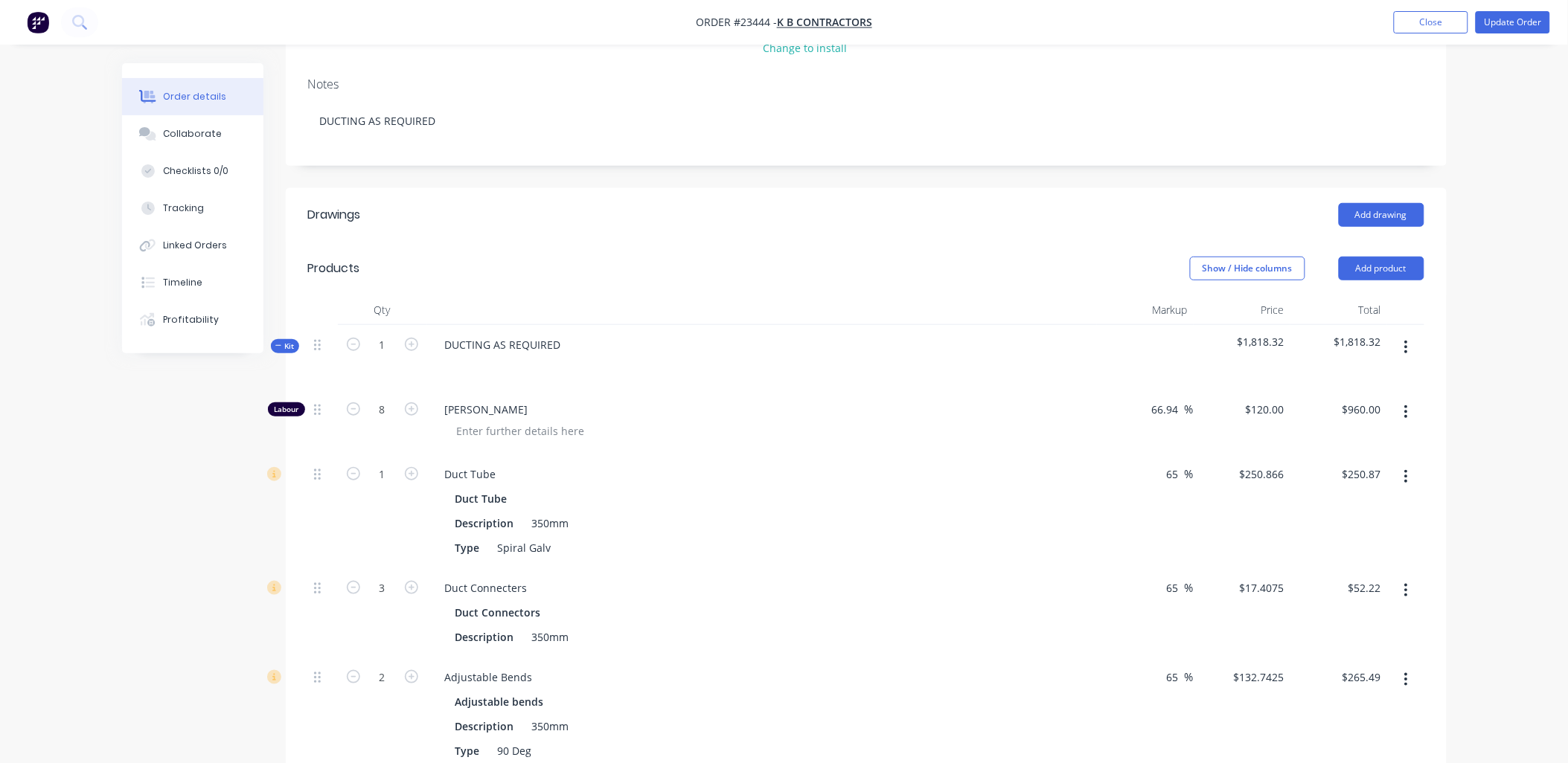
click at [414, 409] on icon "button" at bounding box center [412, 409] width 13 height 13
type input "9"
type input "$1,080.00"
click at [410, 408] on icon "button" at bounding box center [412, 409] width 13 height 13
type input "10"
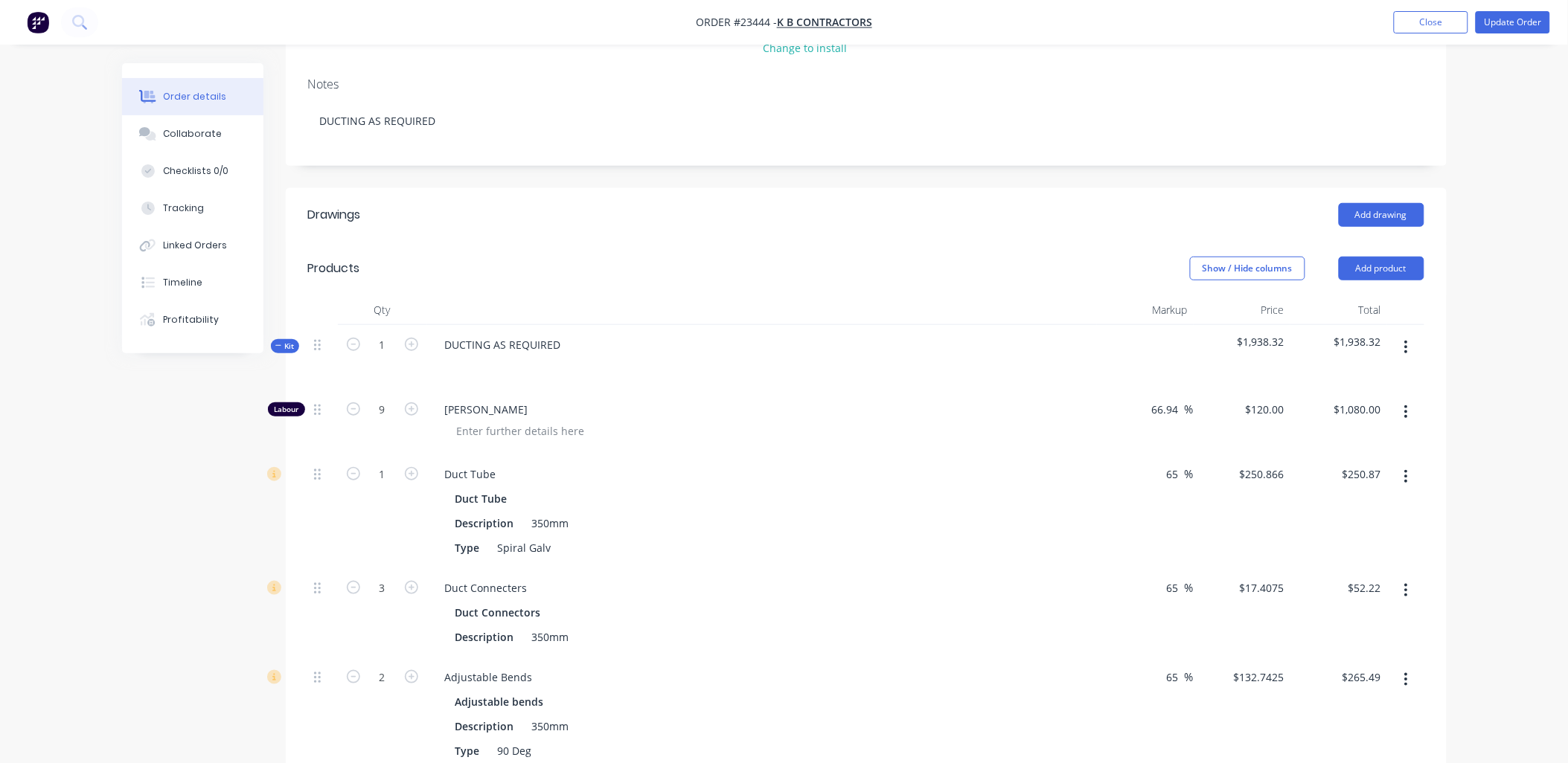
type input "$1,200.00"
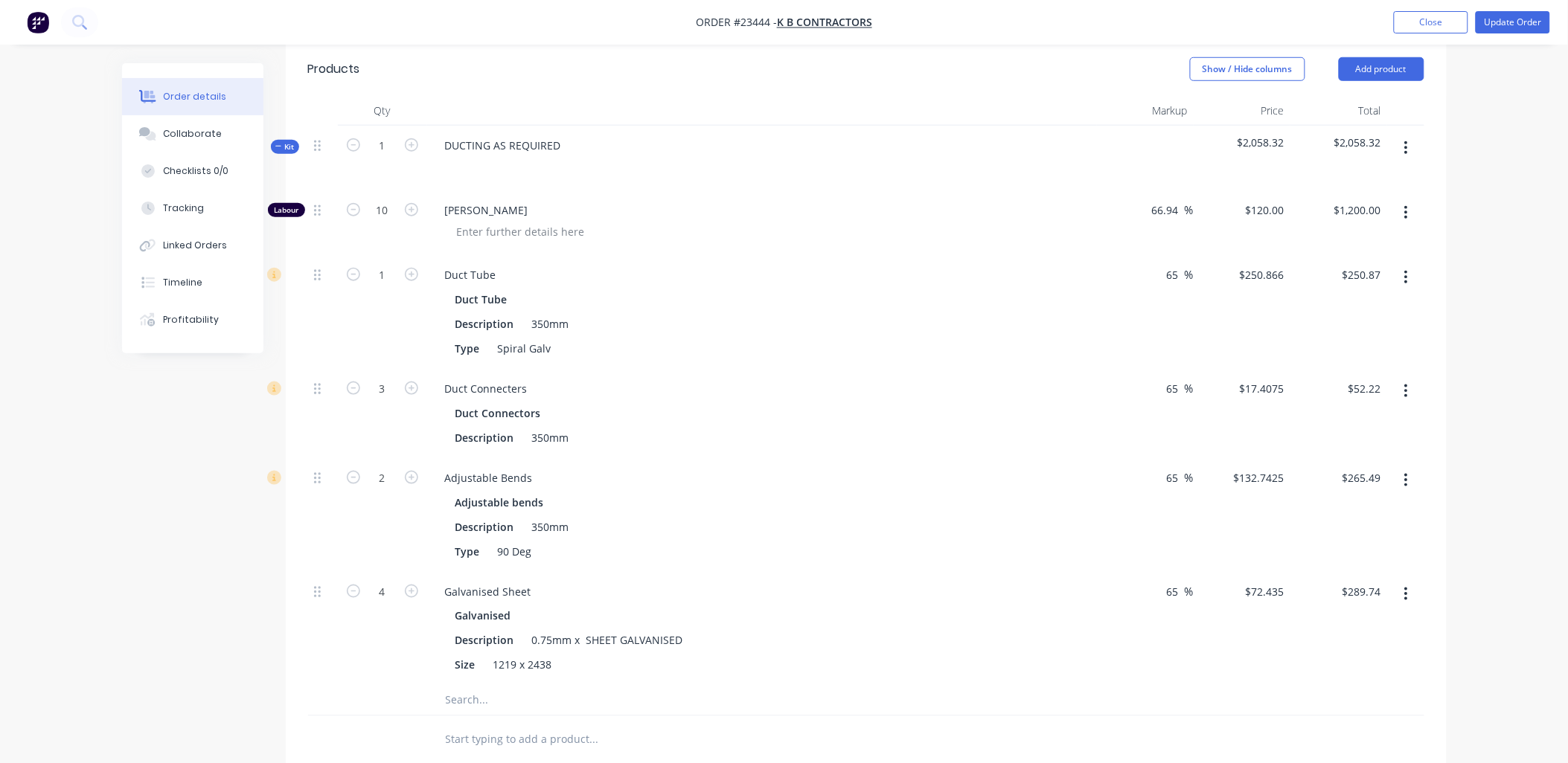
scroll to position [400, 0]
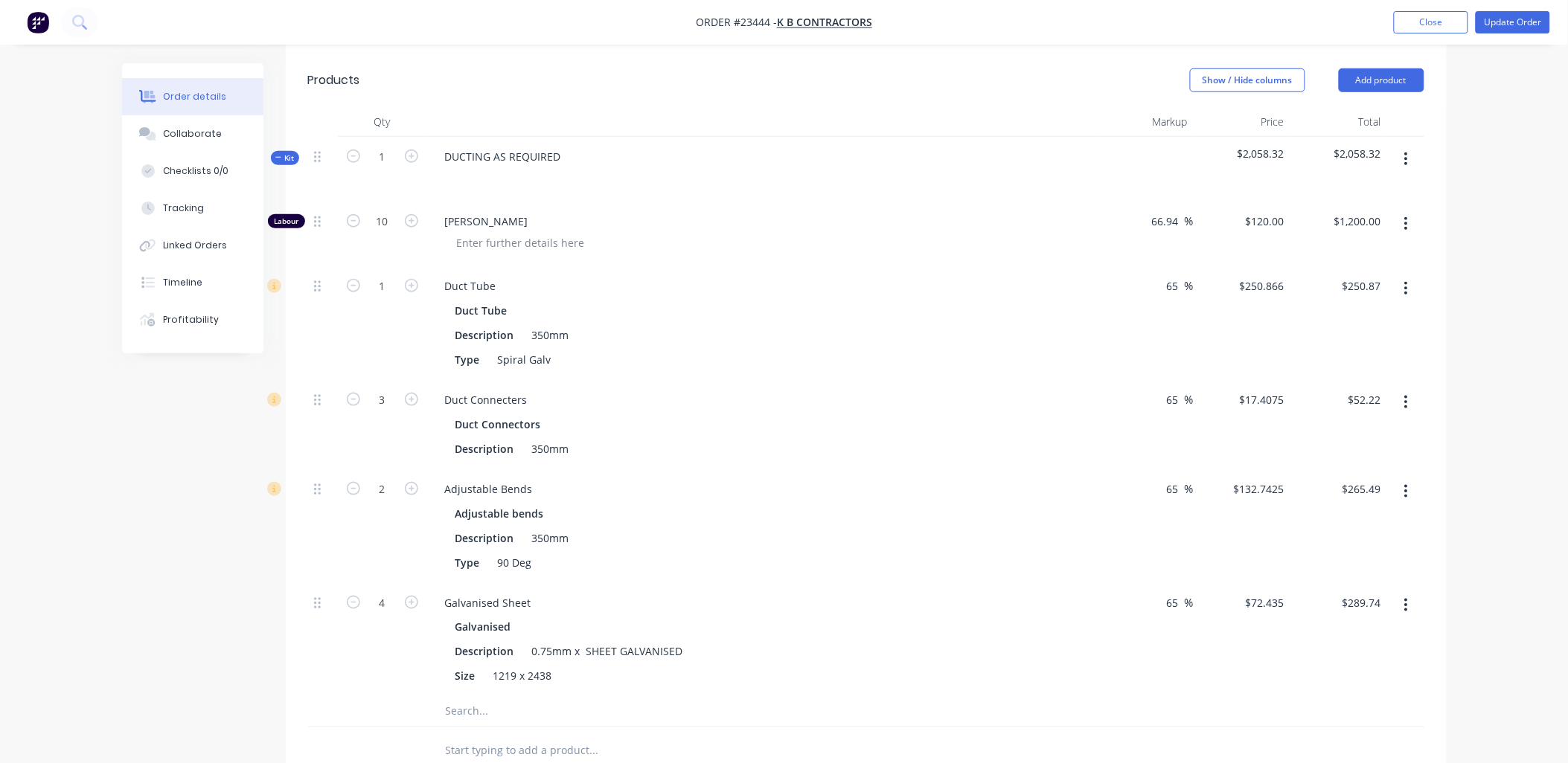
click at [412, 219] on icon "button" at bounding box center [412, 220] width 13 height 13
type input "11"
type input "$1,320.00"
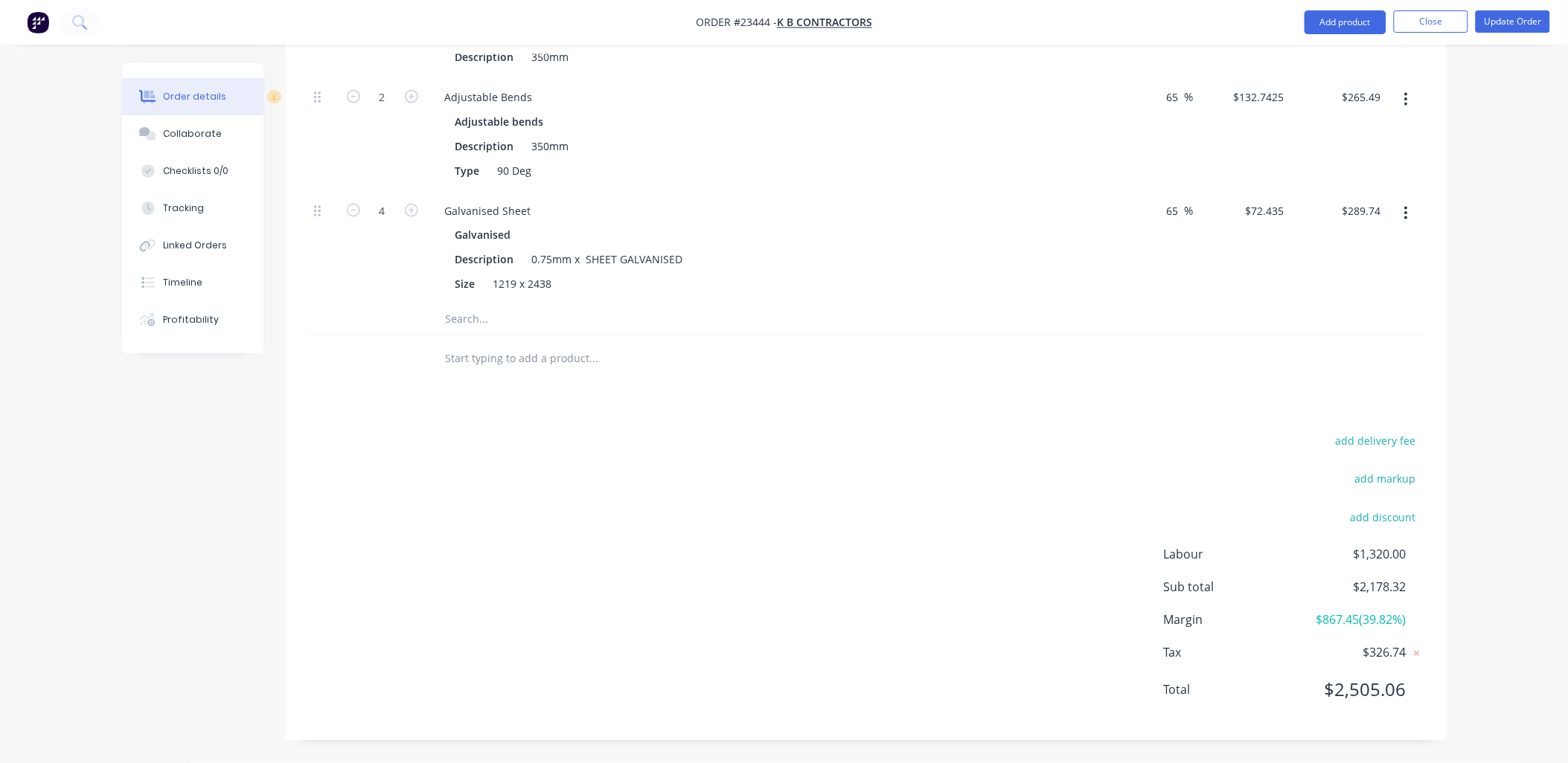
scroll to position [0, 0]
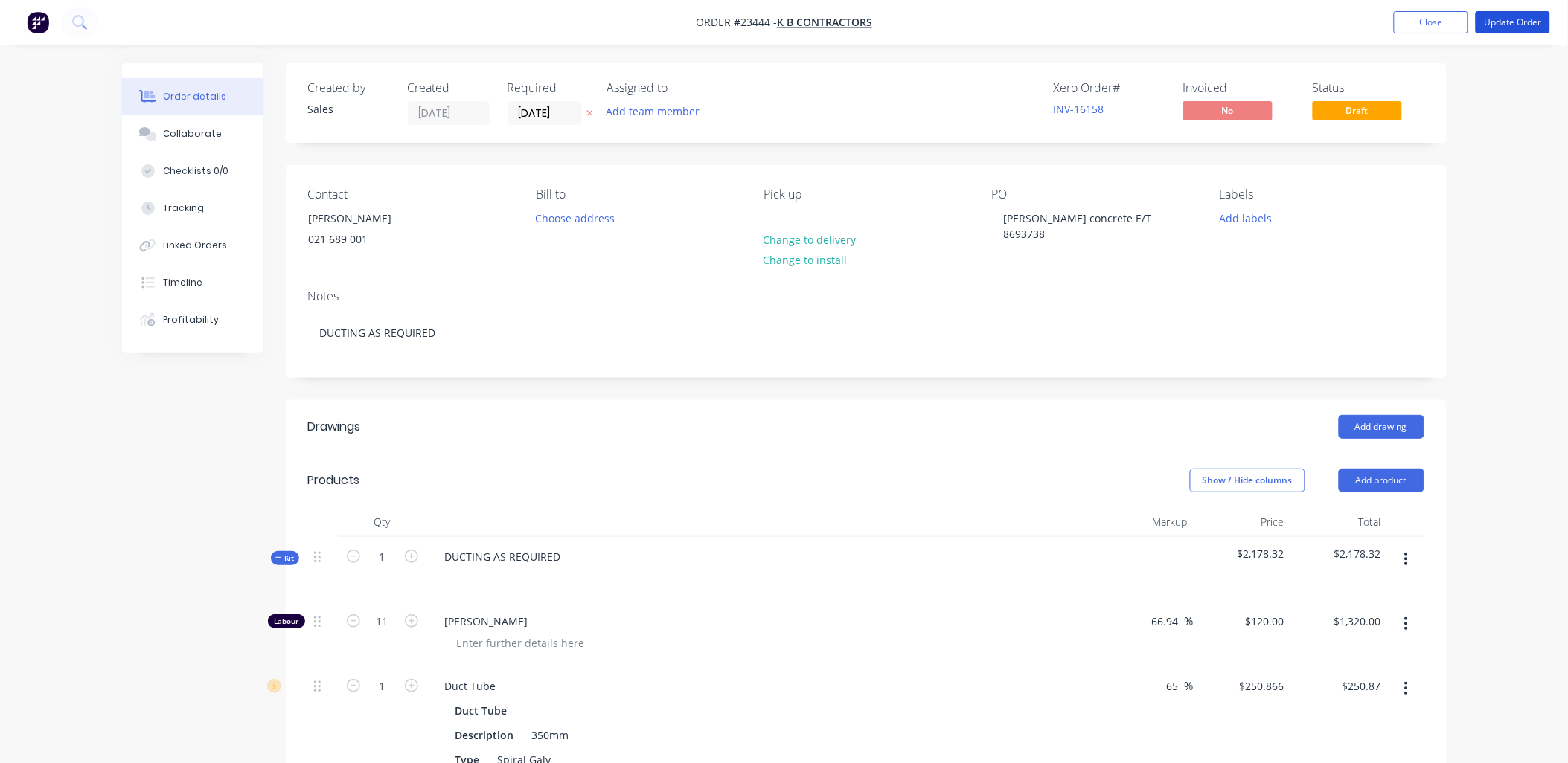
click at [1514, 20] on button "Update Order" at bounding box center [1512, 23] width 74 height 23
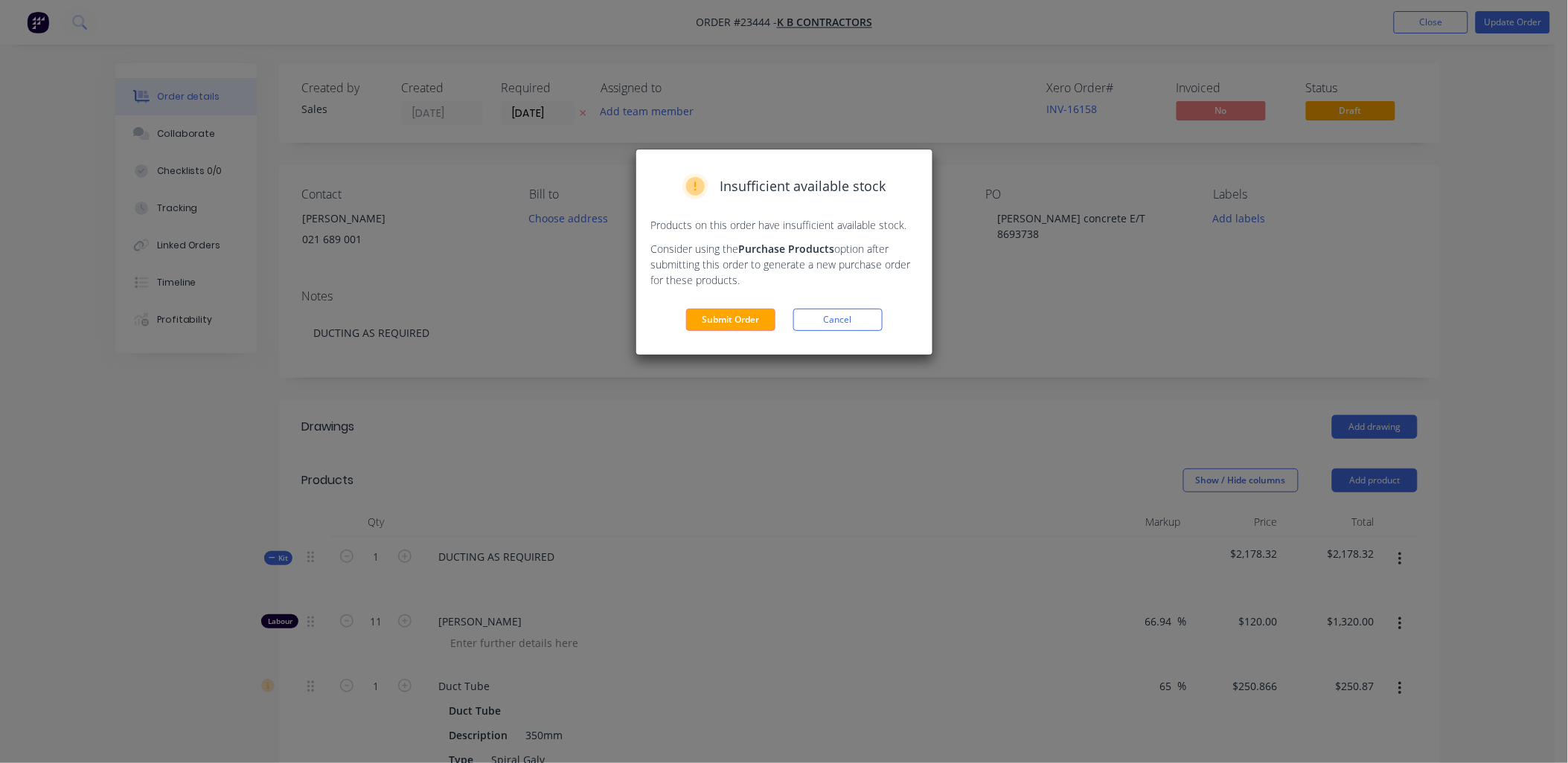
click at [731, 323] on button "Submit Order" at bounding box center [730, 320] width 90 height 23
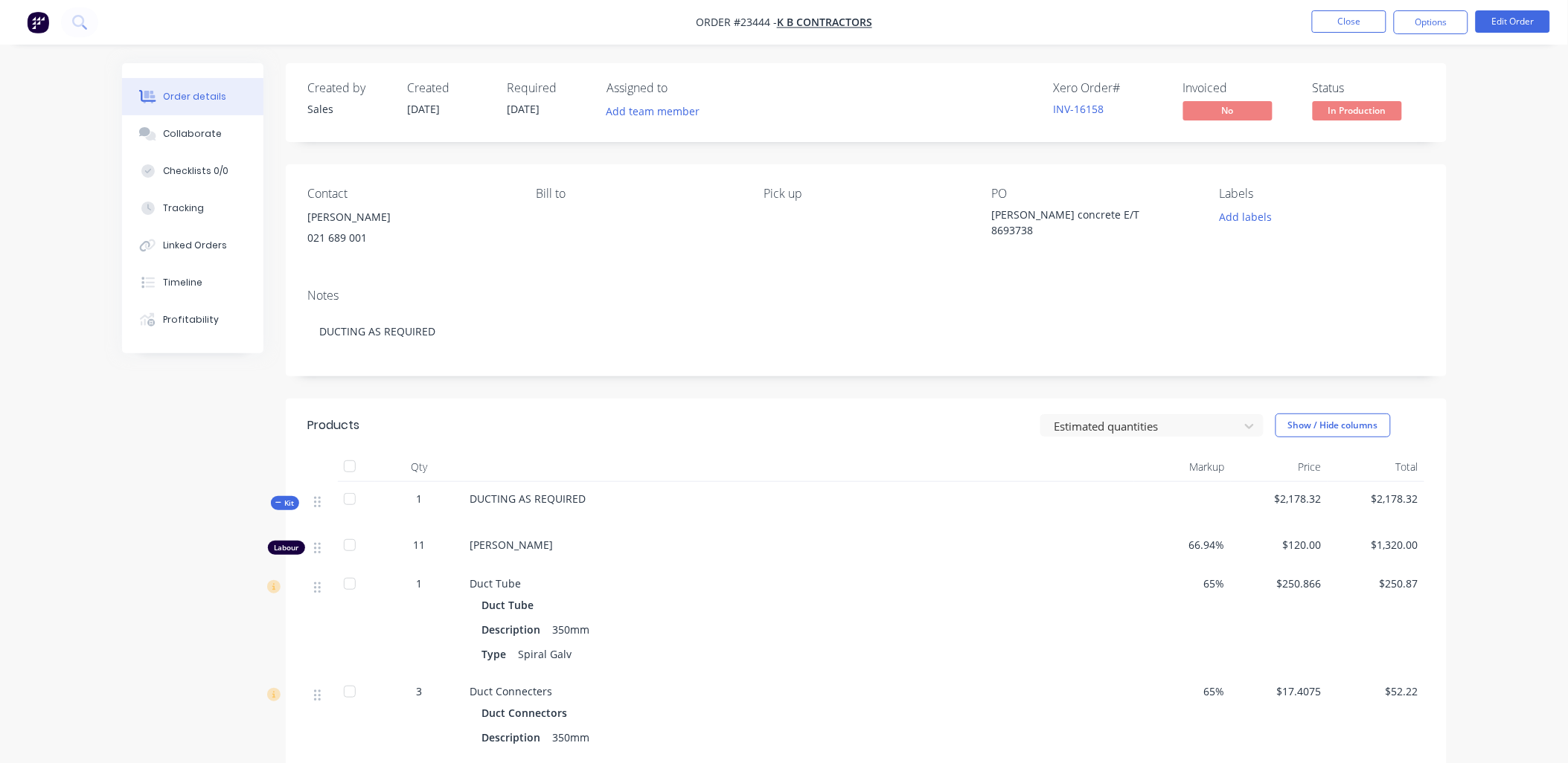
click at [1425, 23] on button "Options" at bounding box center [1430, 22] width 74 height 24
click at [1369, 175] on div "Work Order" at bounding box center [1386, 179] width 137 height 22
click at [1363, 145] on div "Without pricing" at bounding box center [1386, 150] width 137 height 22
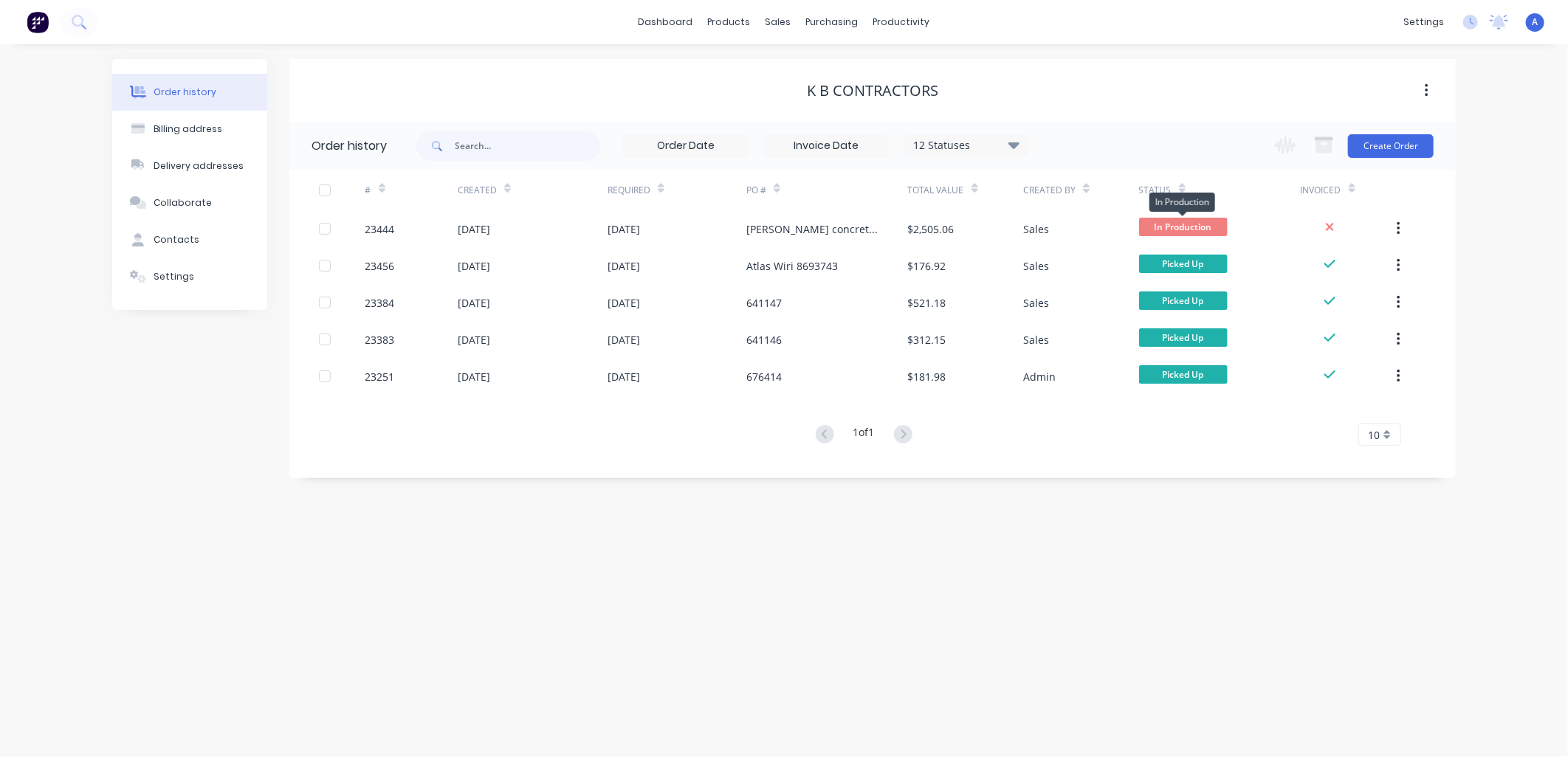
click at [1155, 227] on span "In Production" at bounding box center [1183, 227] width 89 height 19
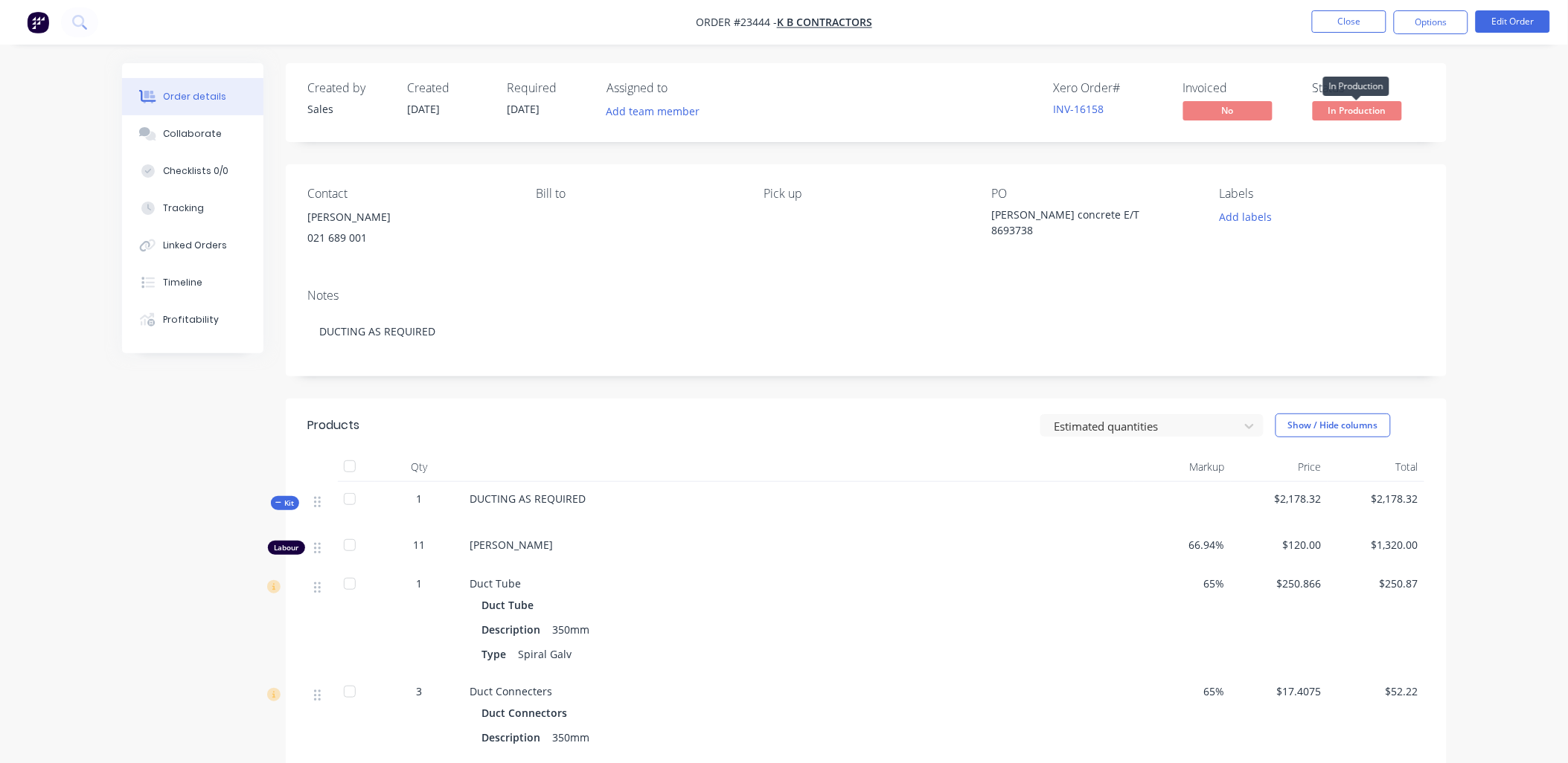
click at [1356, 109] on span "In Production" at bounding box center [1357, 110] width 90 height 19
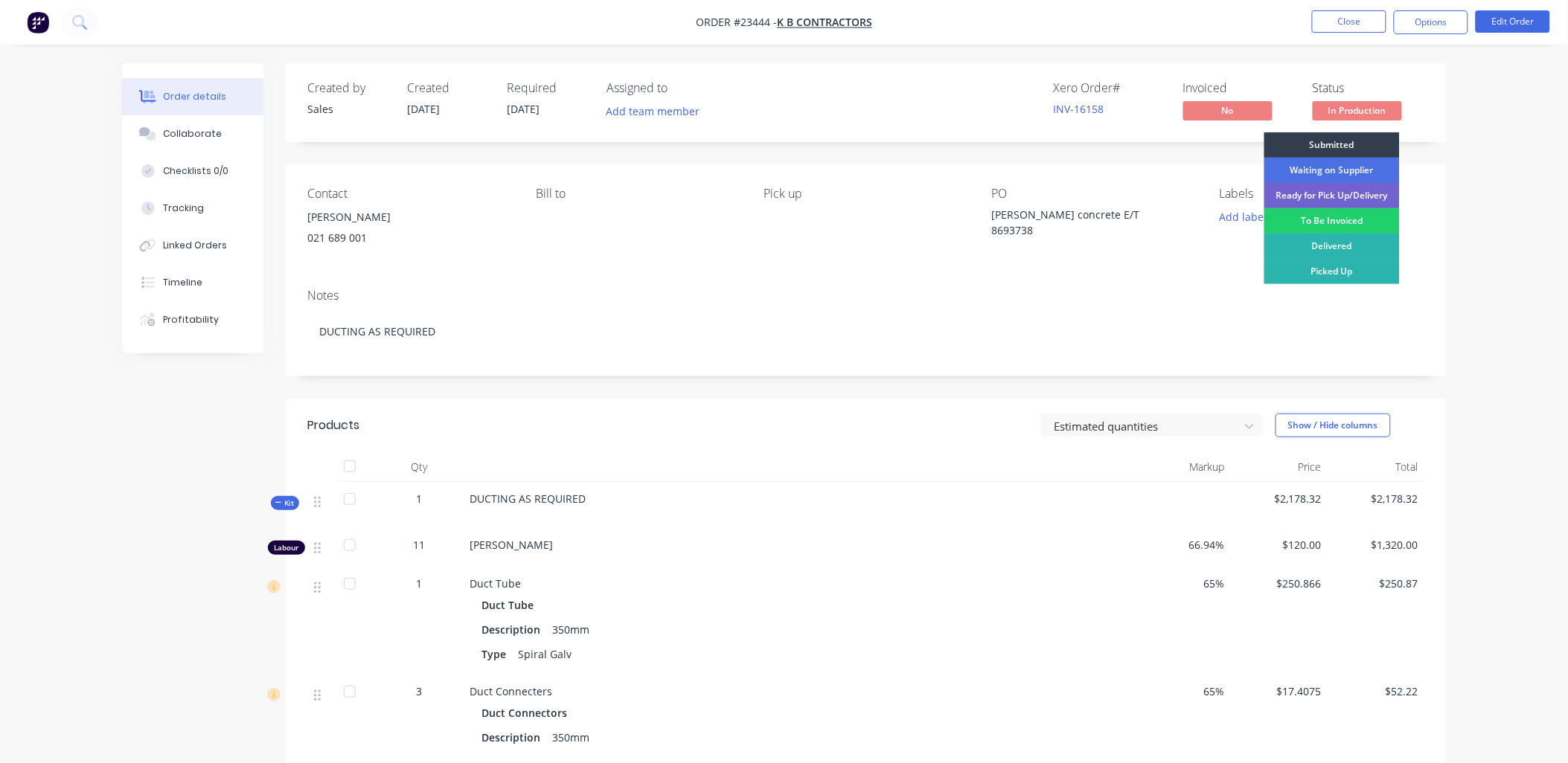
click at [1330, 273] on div "Picked Up" at bounding box center [1332, 271] width 136 height 25
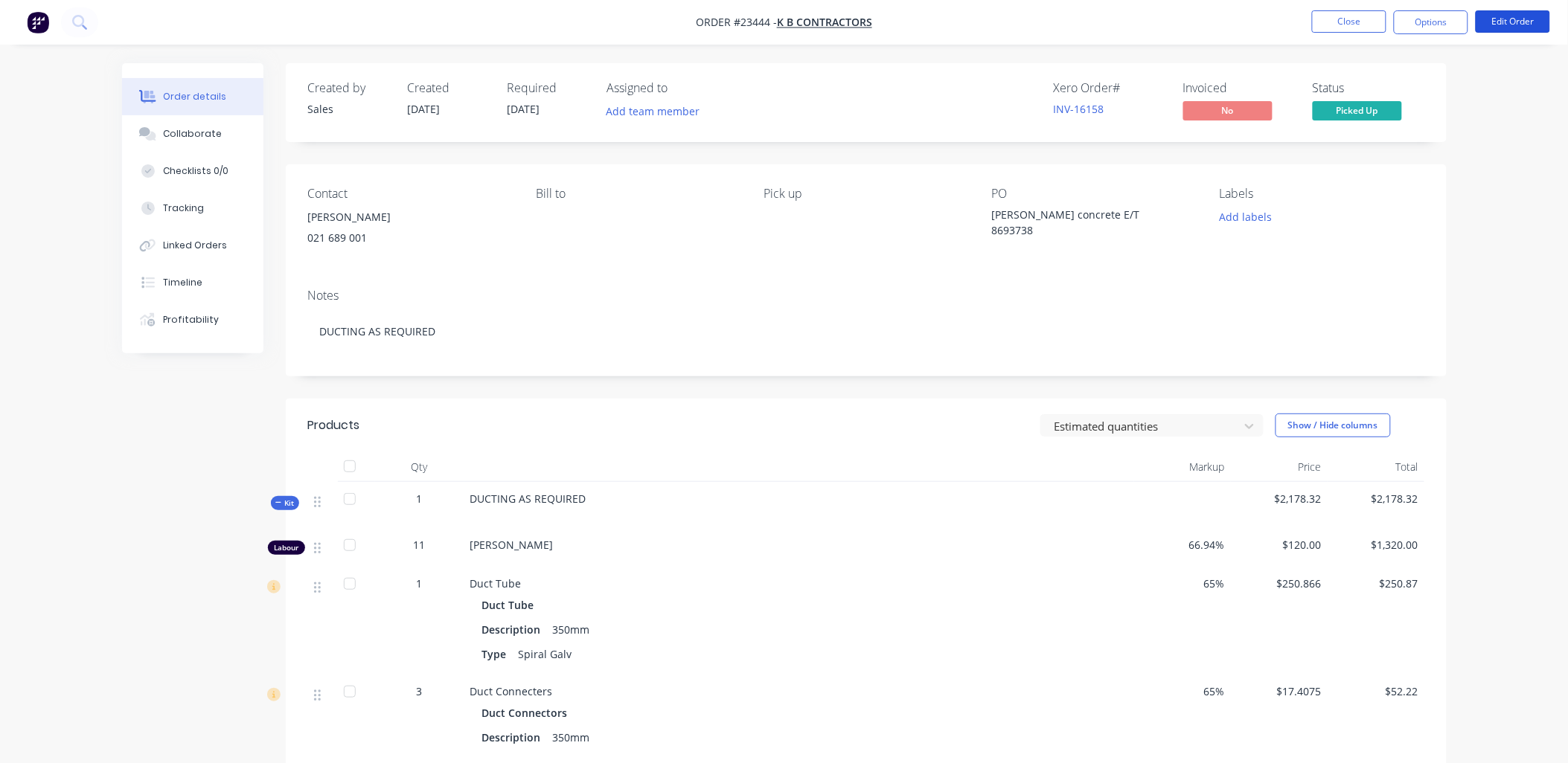
click at [1519, 24] on button "Edit Order" at bounding box center [1512, 22] width 74 height 23
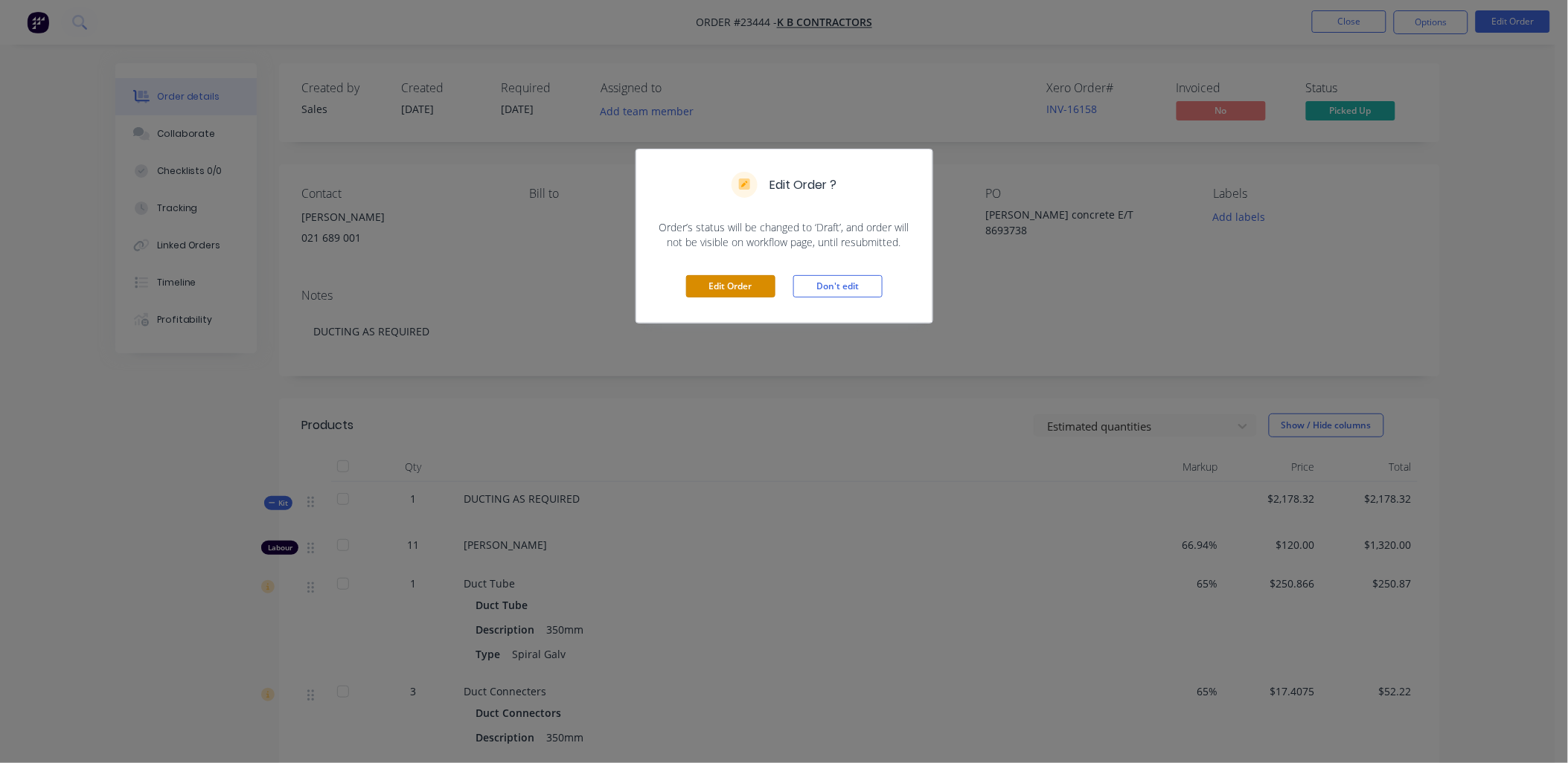
click at [717, 288] on button "Edit Order" at bounding box center [730, 286] width 90 height 23
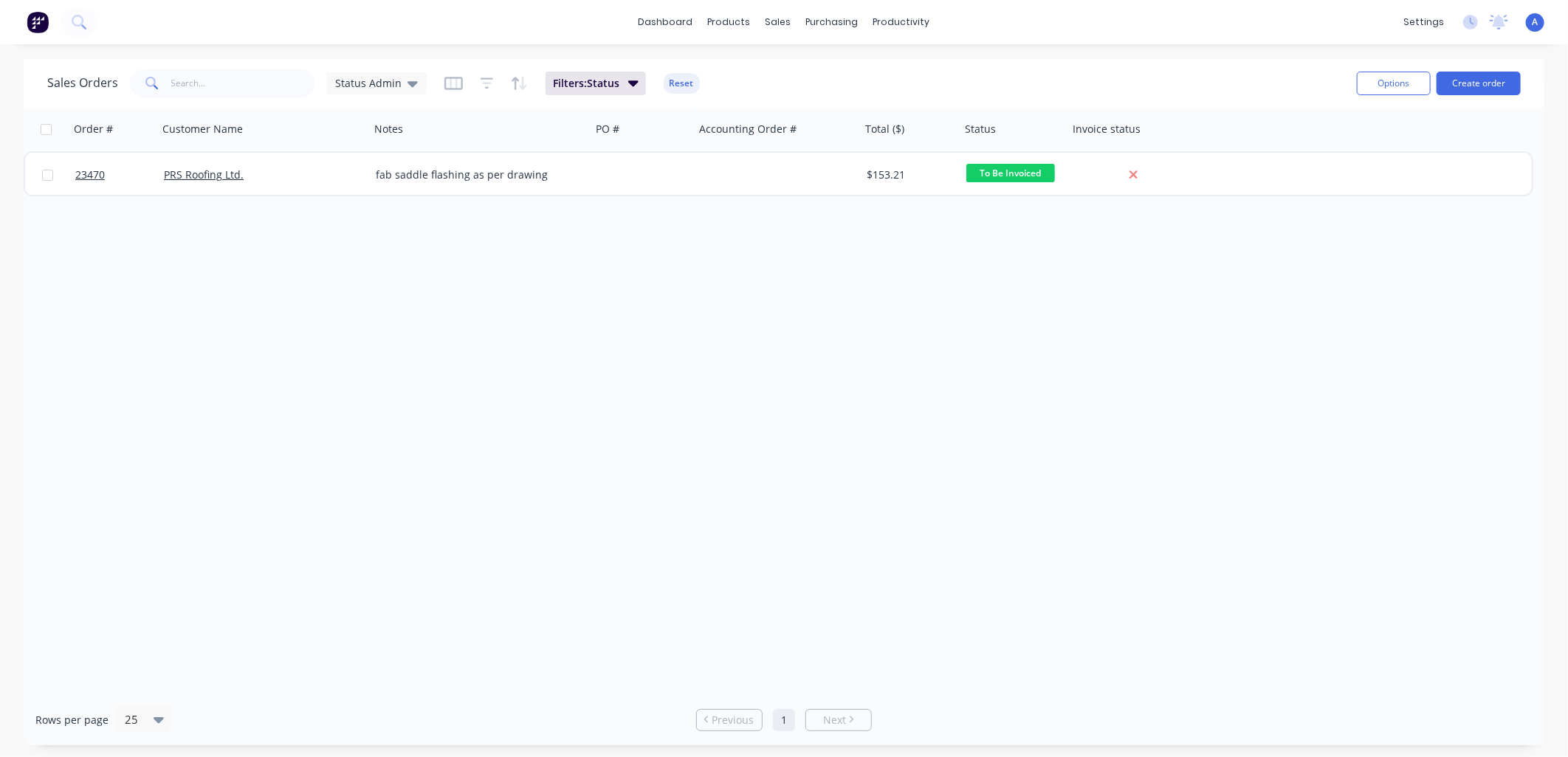
click at [204, 175] on link "PRS Roofing Ltd." at bounding box center [203, 174] width 79 height 14
